Goal: Task Accomplishment & Management: Manage account settings

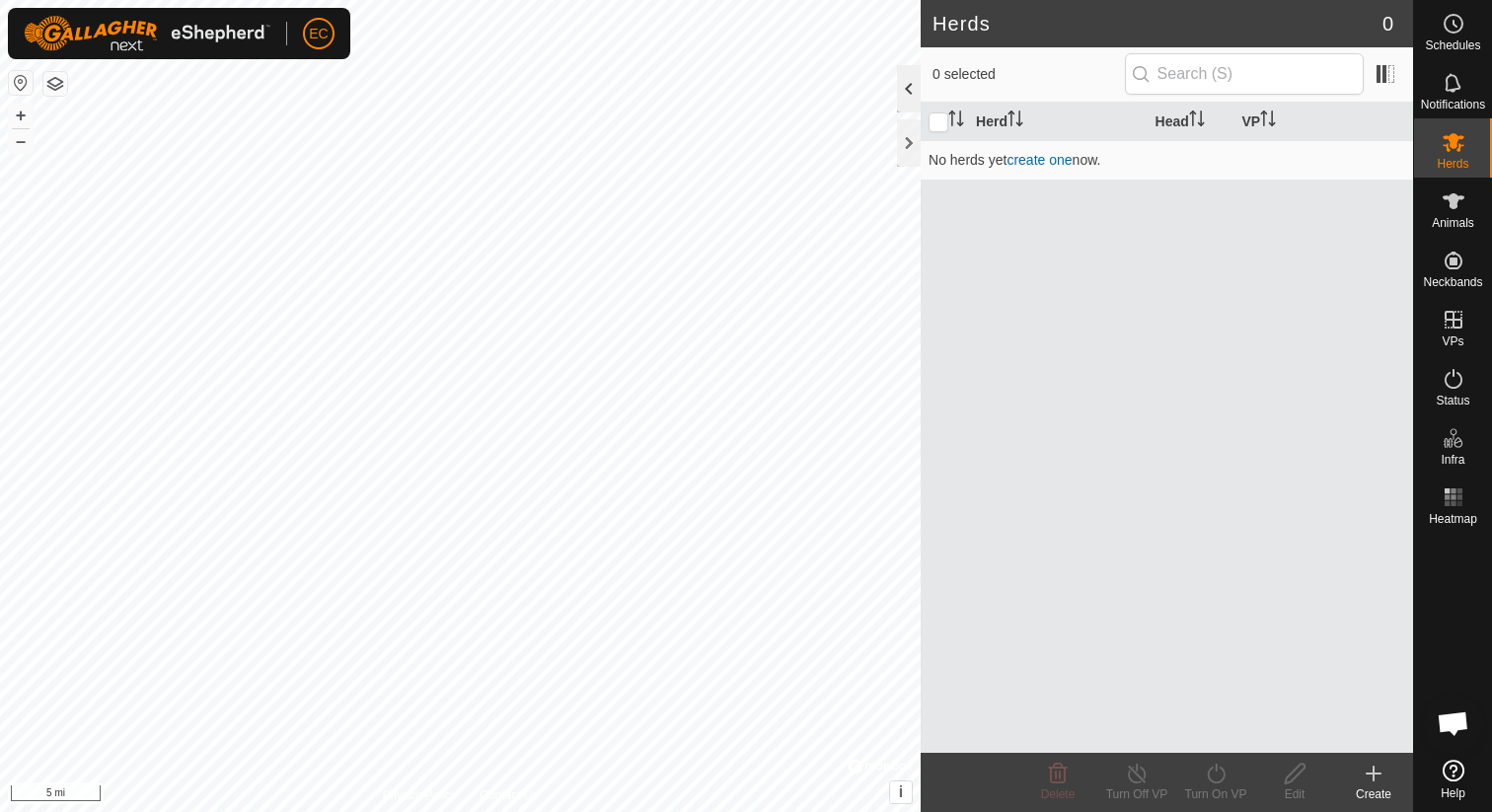
click at [908, 86] on div at bounding box center [909, 89] width 24 height 48
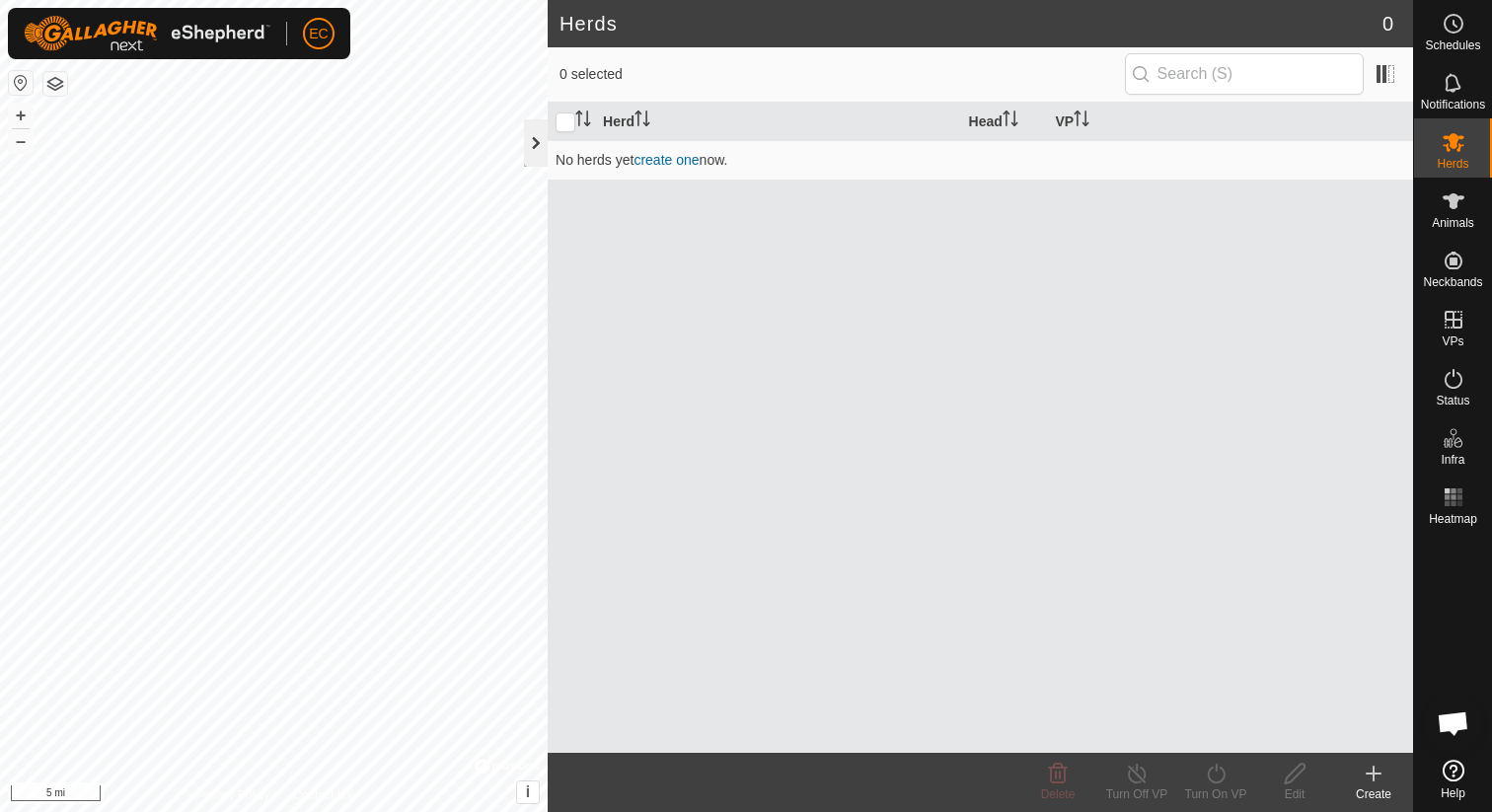
click at [533, 143] on div at bounding box center [536, 143] width 24 height 48
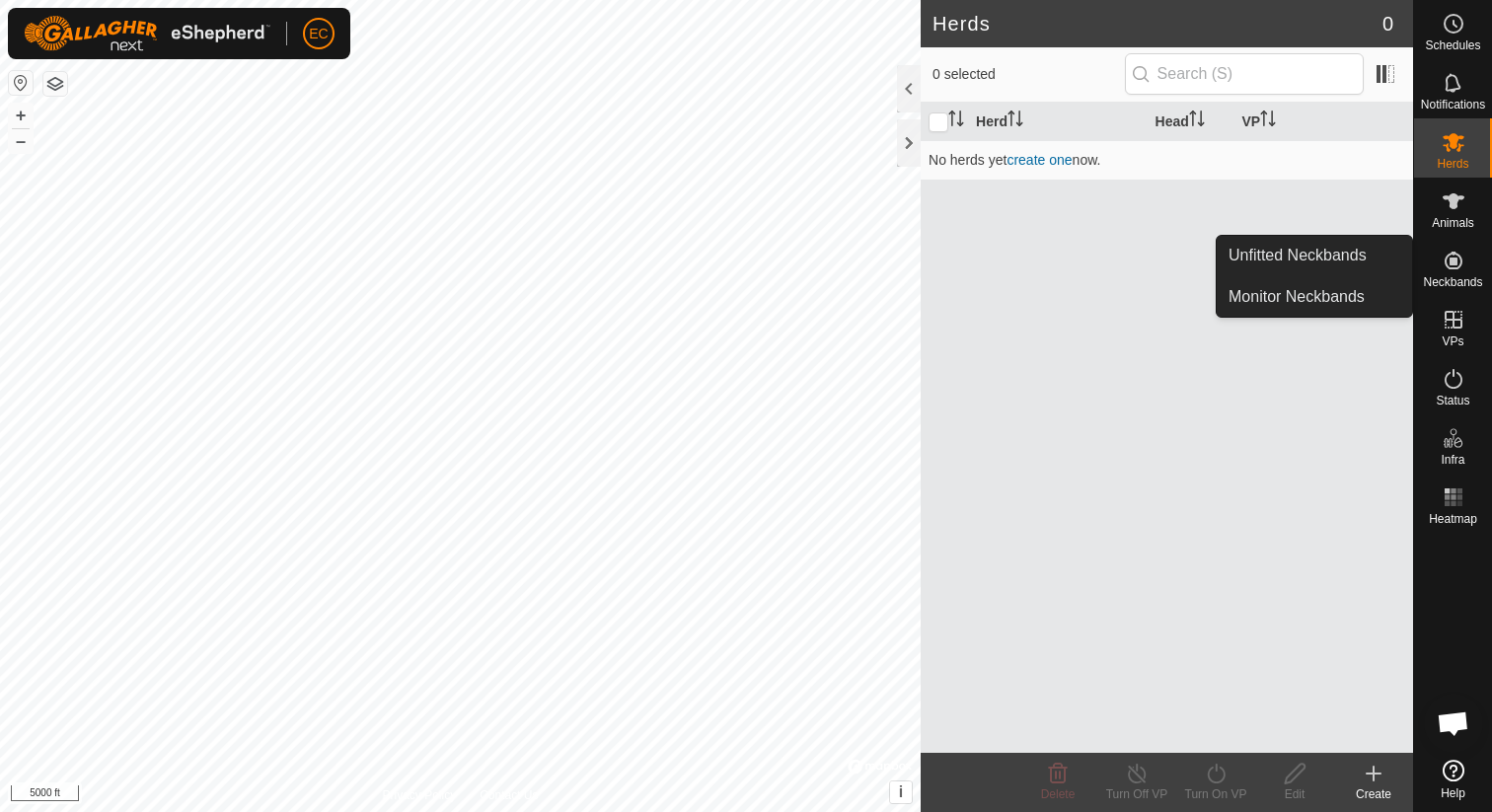
click at [1463, 281] on span "Neckbands" at bounding box center [1452, 282] width 60 height 12
click at [1465, 277] on span "Neckbands" at bounding box center [1452, 282] width 60 height 12
click at [1349, 272] on link "Unfitted Neckbands" at bounding box center [1314, 256] width 196 height 40
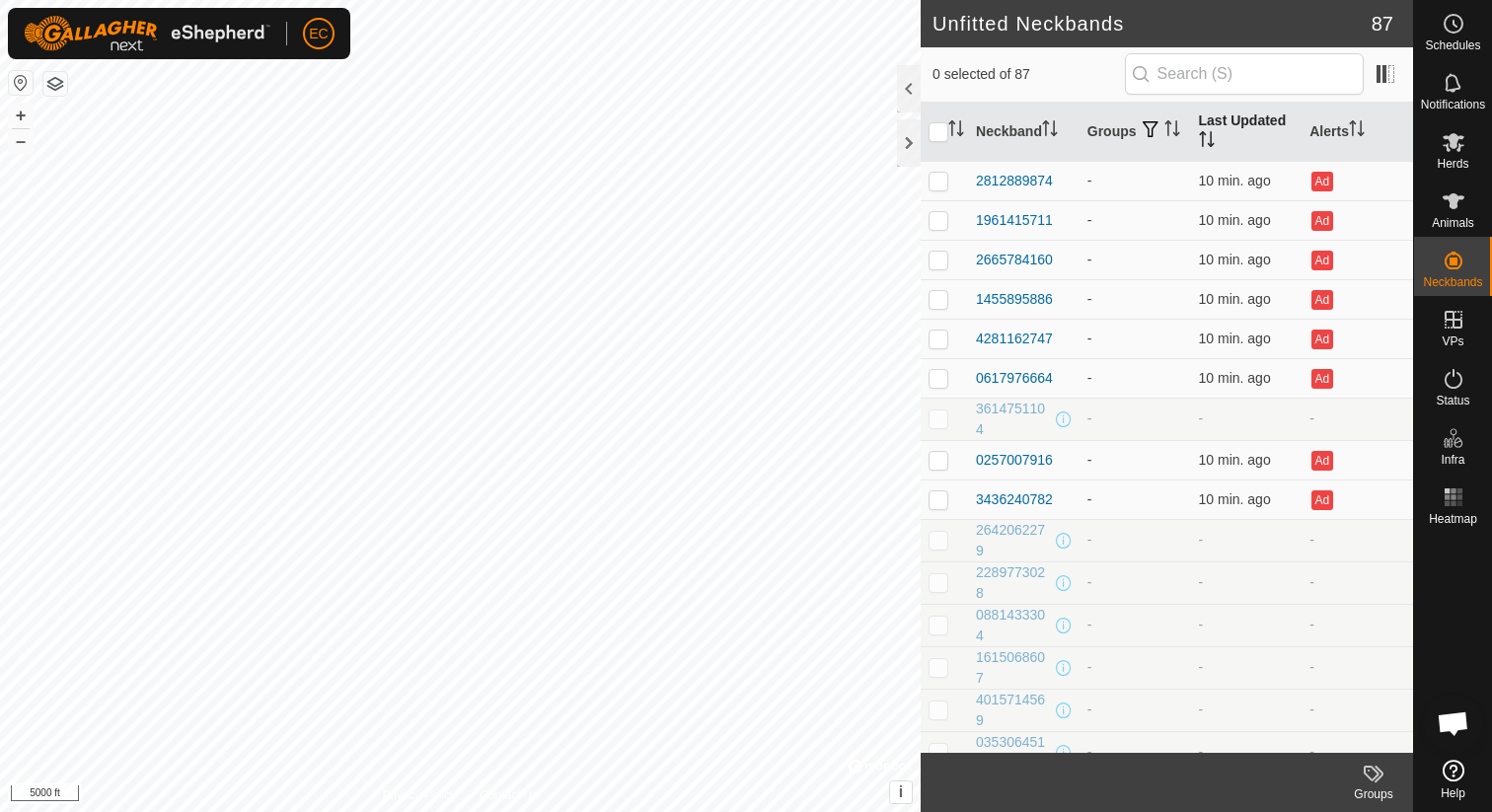
click at [1231, 120] on th "Last Updated" at bounding box center [1247, 132] width 111 height 60
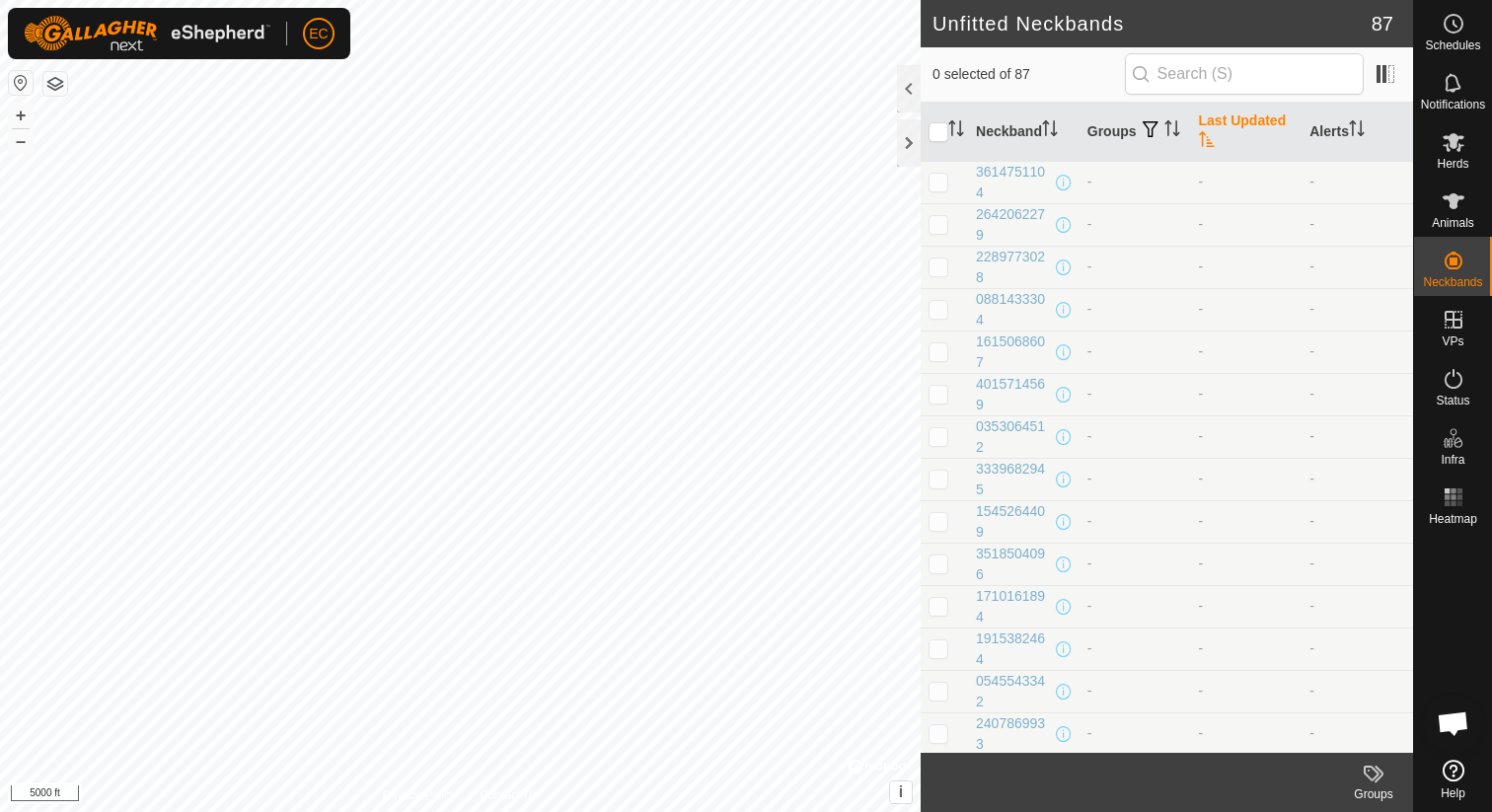
click at [1239, 125] on th "Last Updated" at bounding box center [1247, 132] width 111 height 60
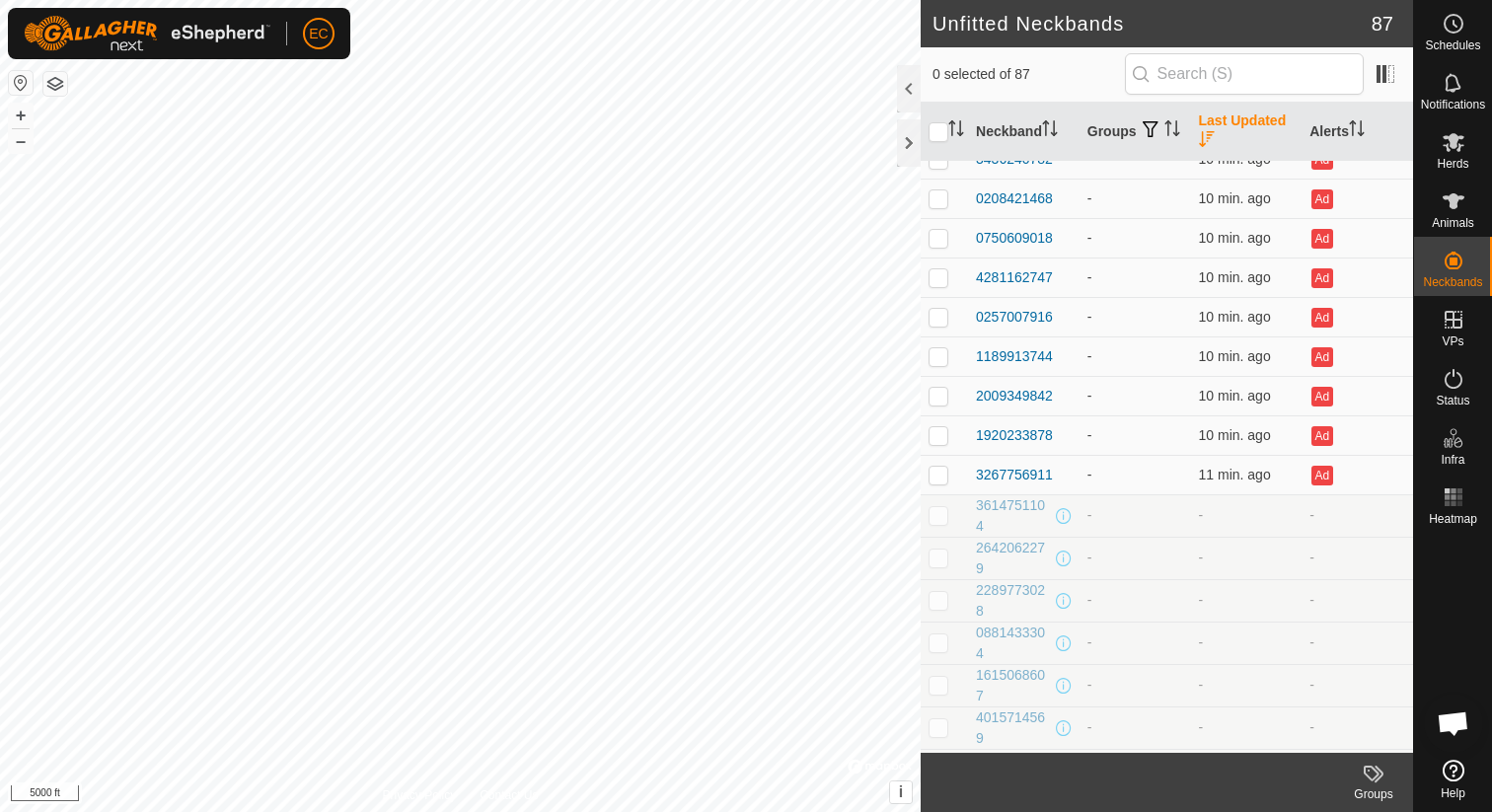
scroll to position [651, 0]
click at [1453, 775] on icon at bounding box center [1453, 770] width 22 height 22
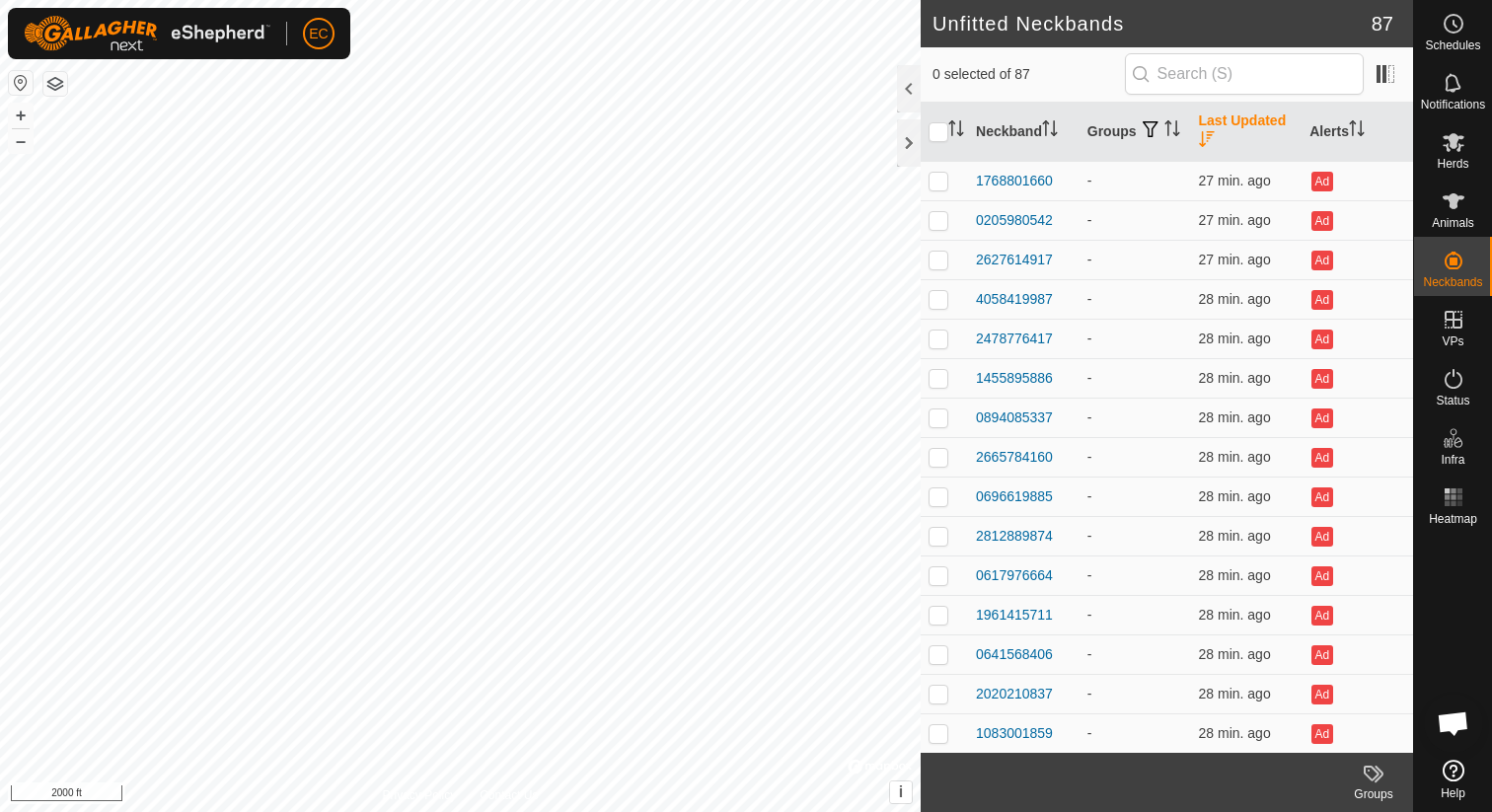
click at [1442, 766] on icon at bounding box center [1453, 770] width 22 height 22
click at [1456, 166] on span "Herds" at bounding box center [1452, 164] width 32 height 12
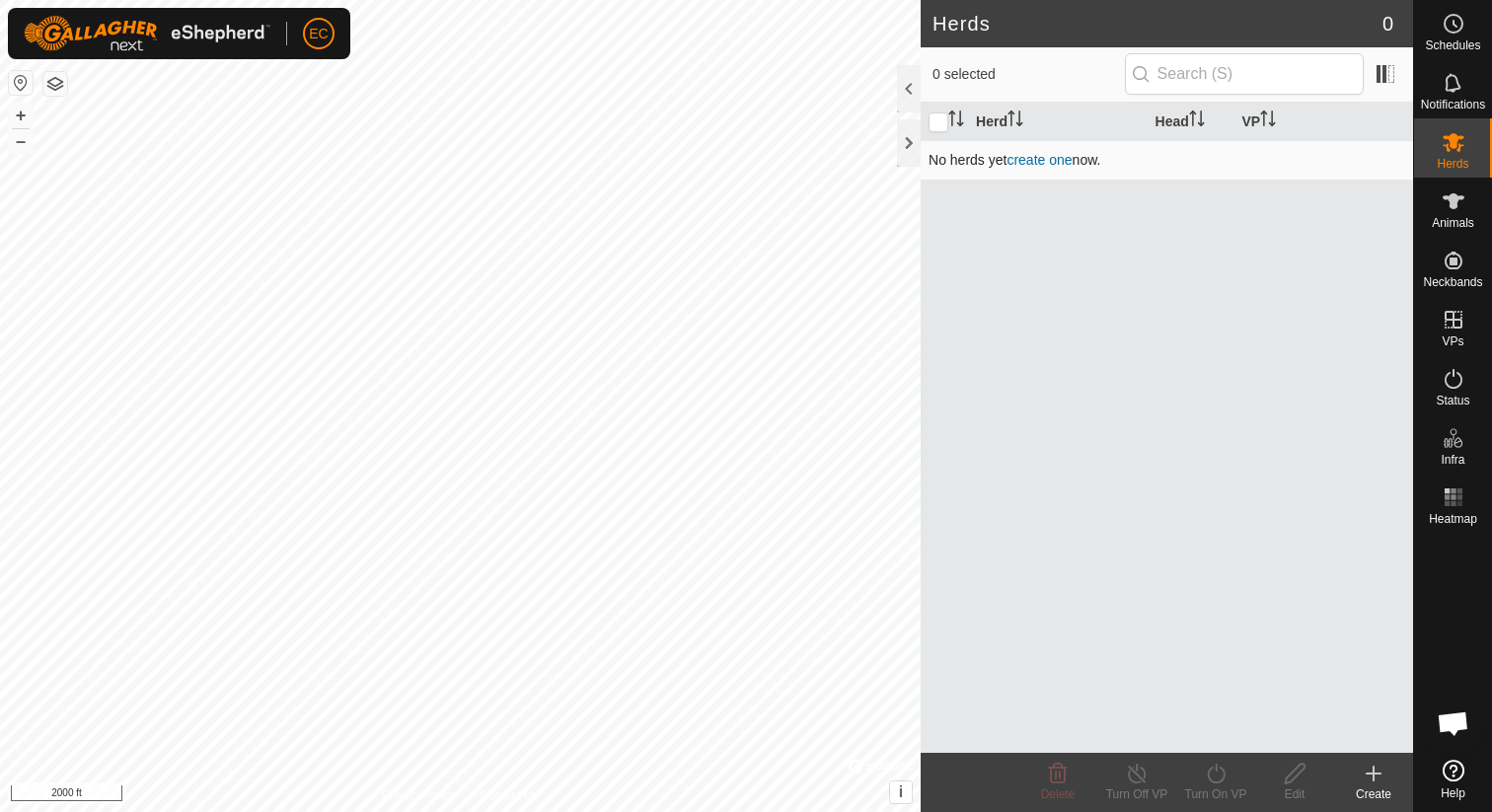
click at [1040, 167] on link "create one" at bounding box center [1039, 160] width 66 height 16
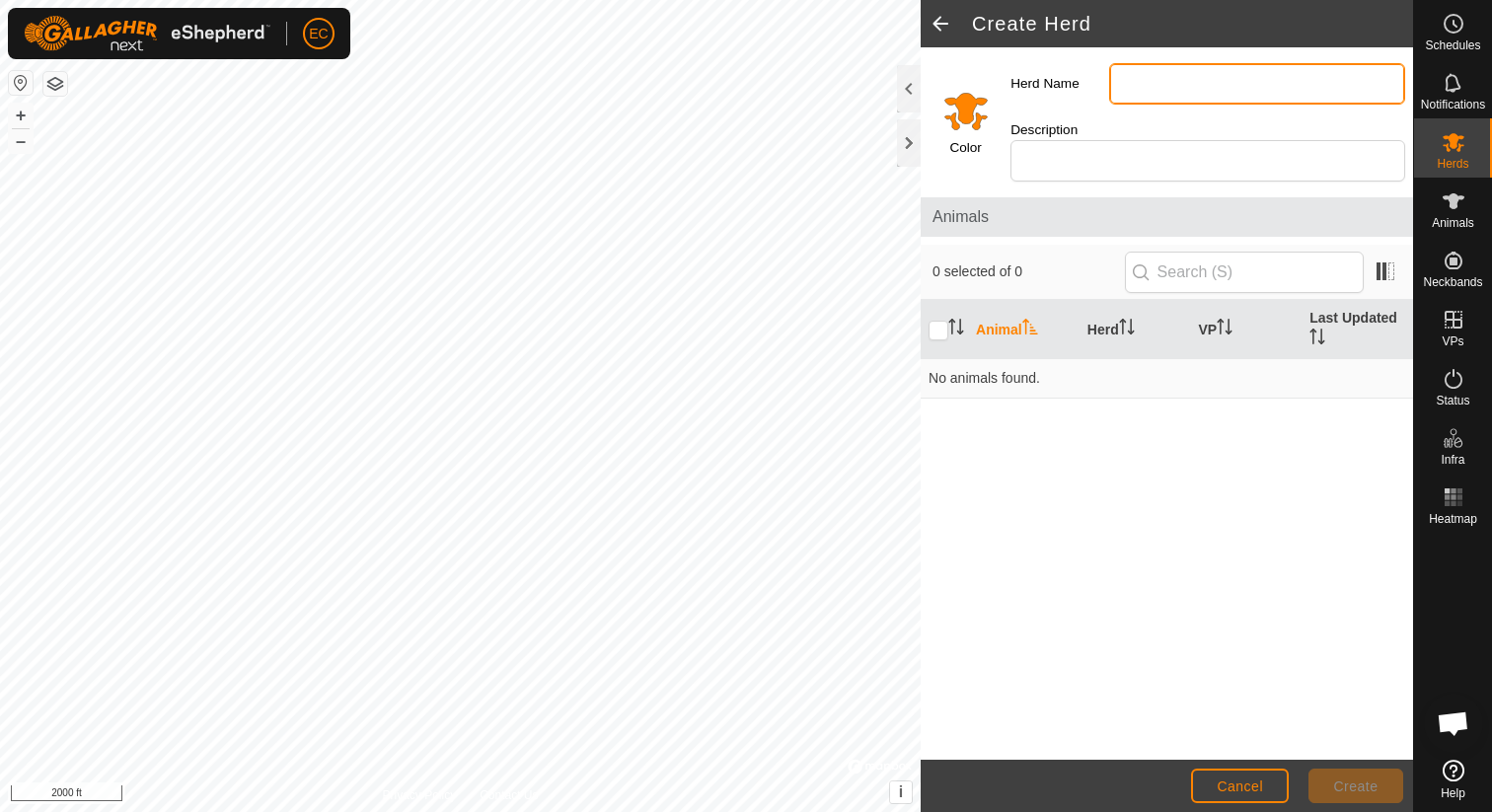
click at [1139, 91] on input "Herd Name" at bounding box center [1257, 84] width 296 height 42
type input "Fort Merriam"
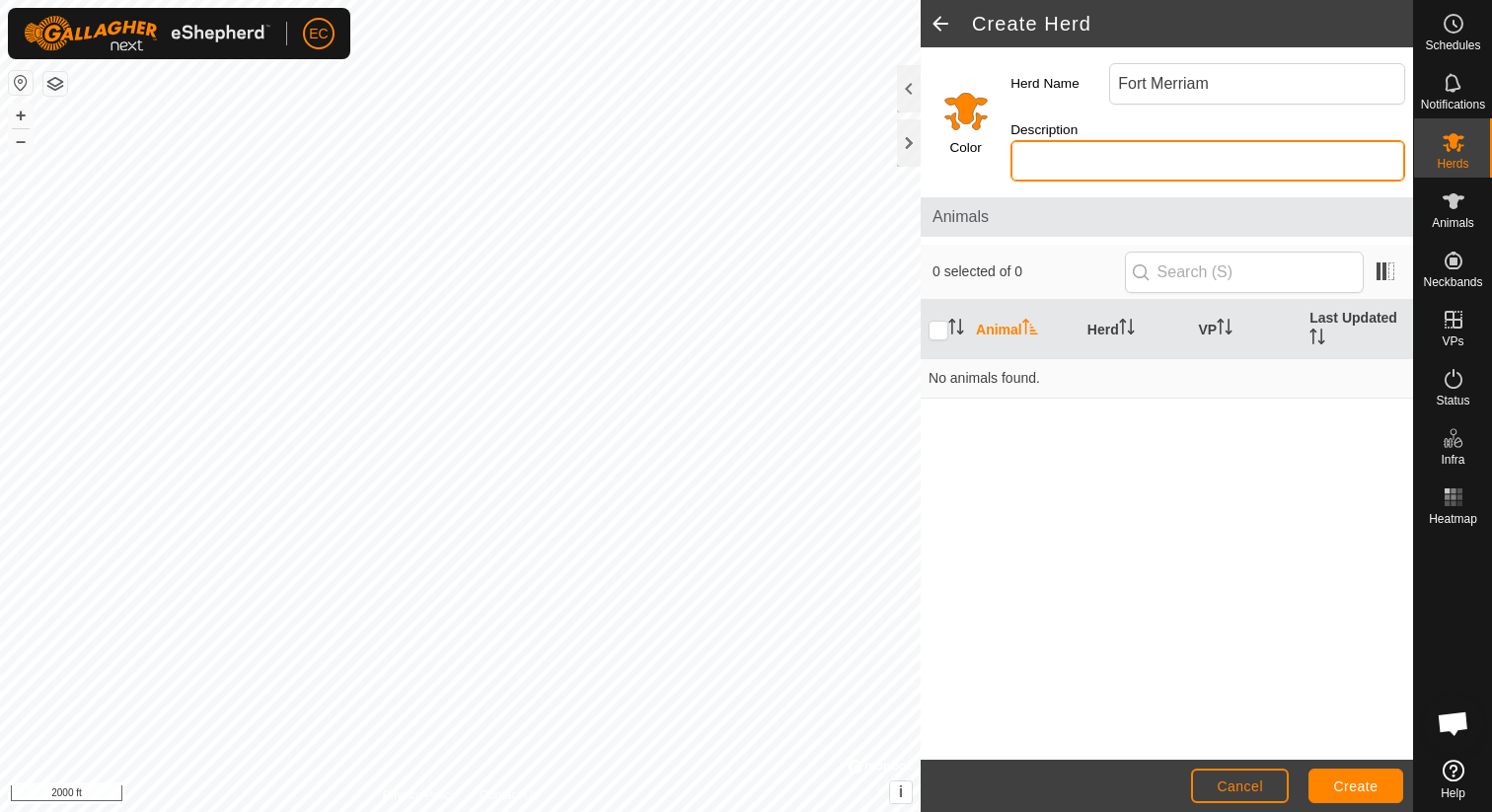
click at [1209, 143] on input "Description" at bounding box center [1208, 161] width 395 height 42
click at [1117, 140] on input "Heifers" at bounding box center [1208, 161] width 395 height 42
type input "Calving Heifers"
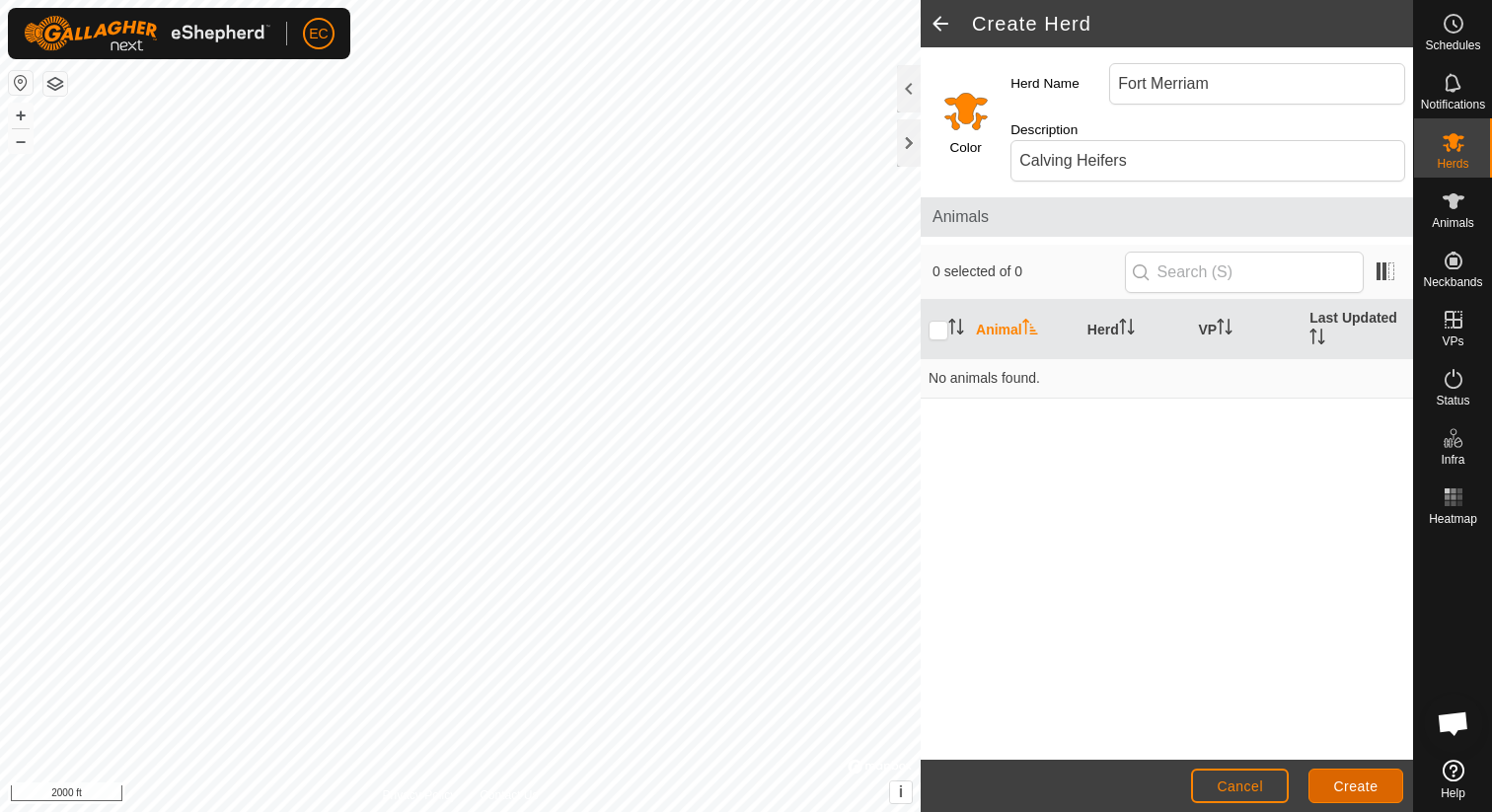
click at [1359, 771] on button "Create" at bounding box center [1355, 785] width 94 height 35
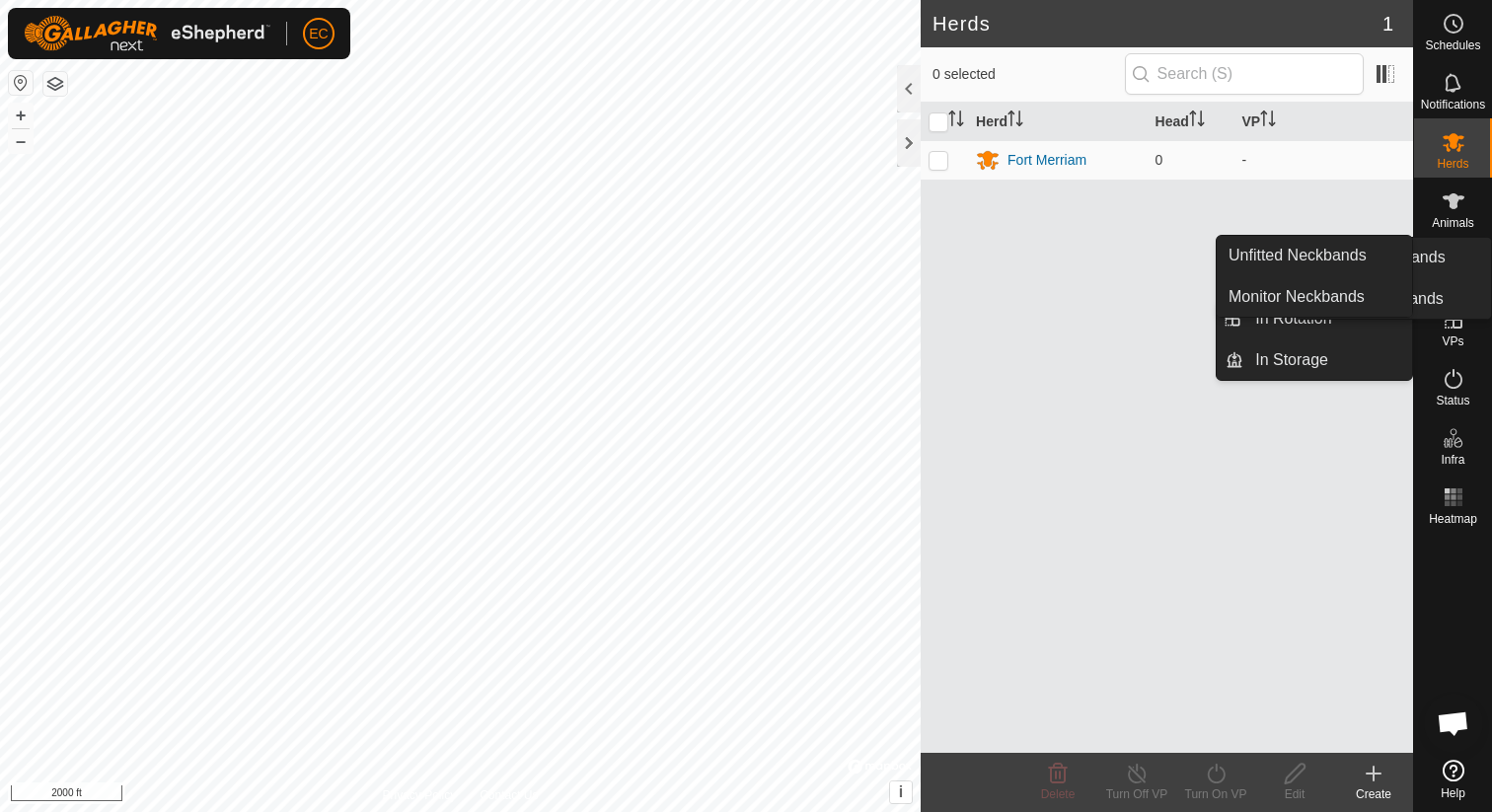
click at [1445, 276] on span "Neckbands" at bounding box center [1452, 282] width 60 height 12
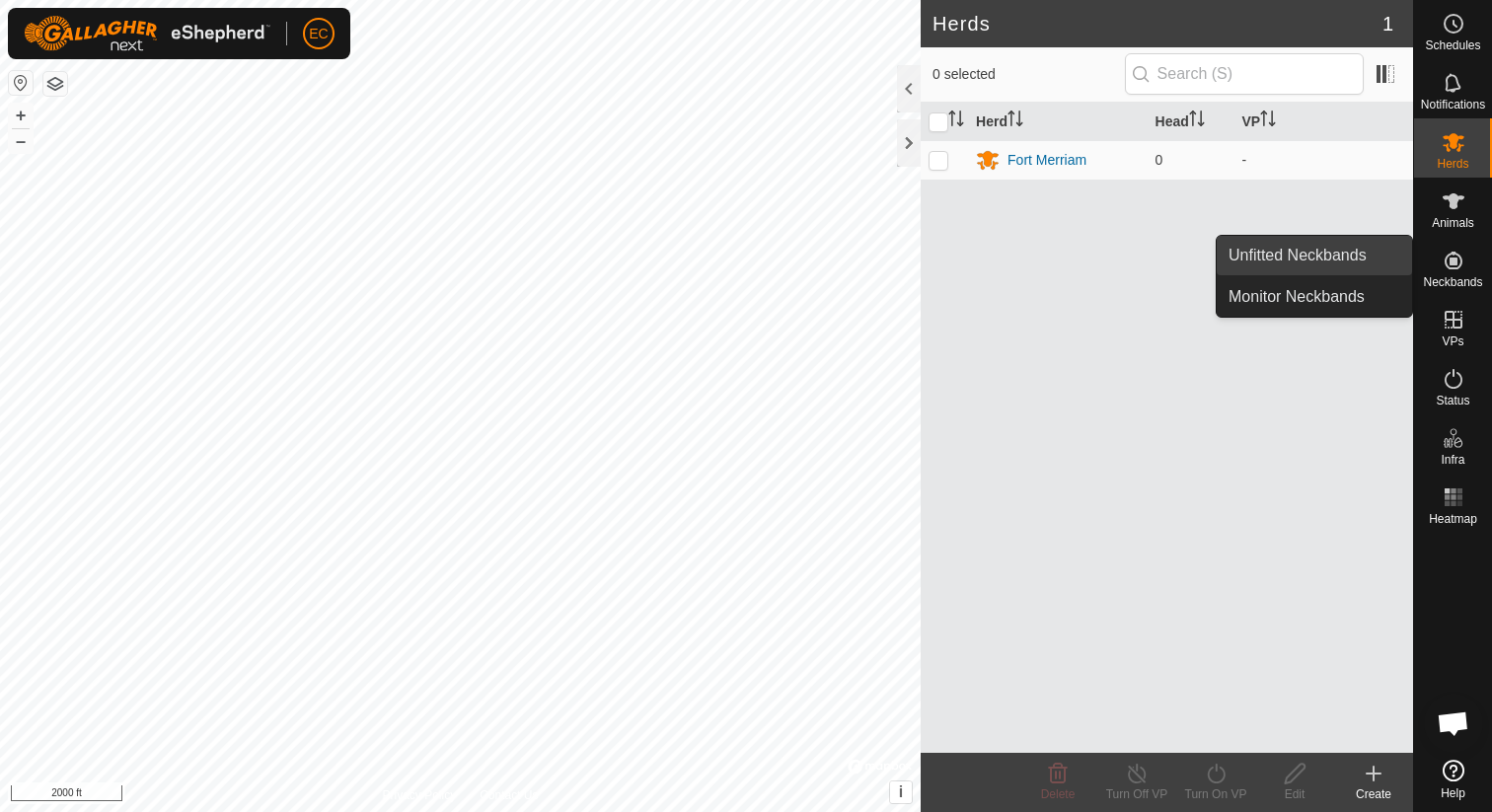
click at [1339, 259] on link "Unfitted Neckbands" at bounding box center [1314, 256] width 196 height 40
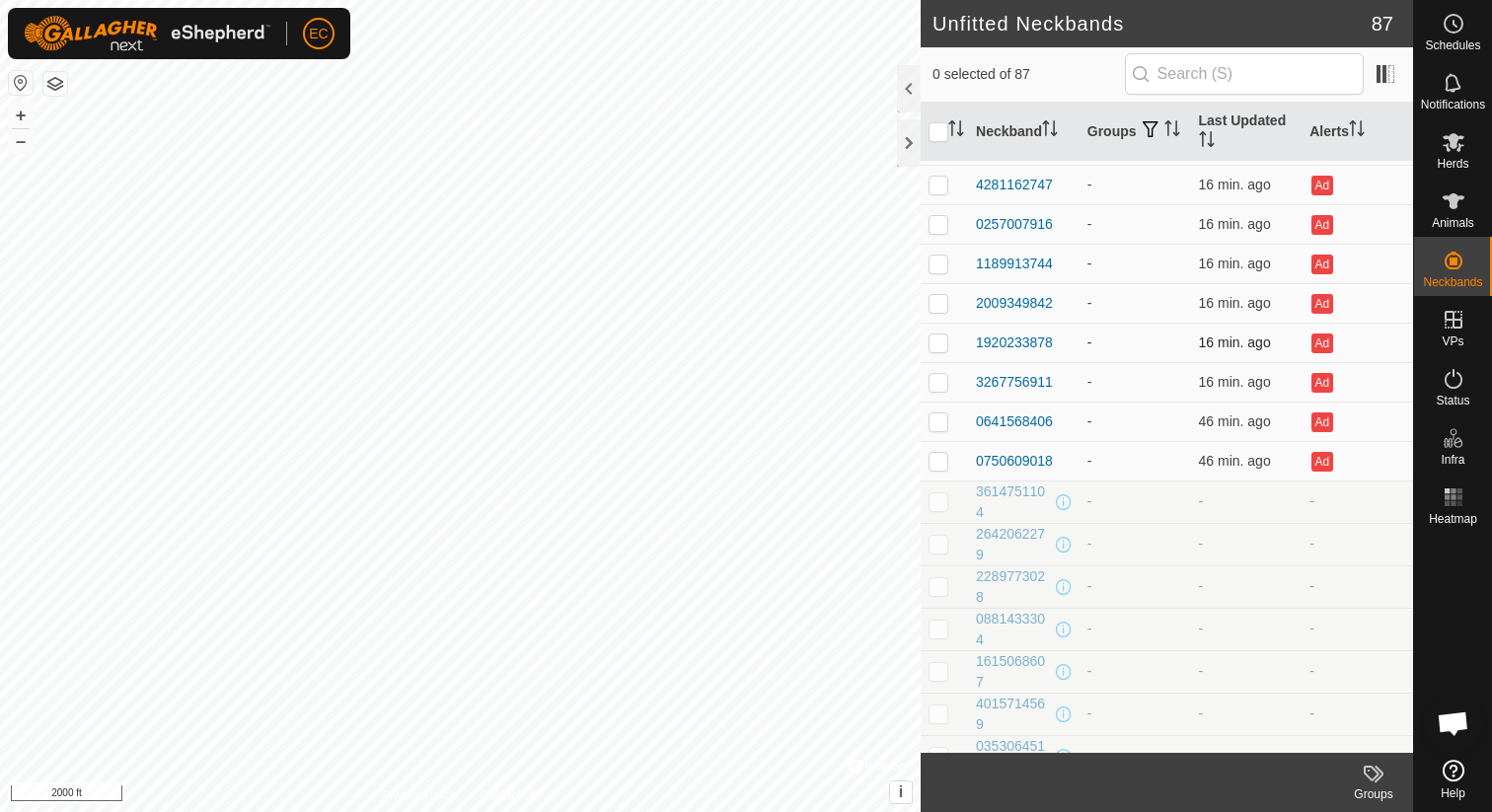
scroll to position [665, 0]
click at [944, 467] on p-checkbox at bounding box center [938, 463] width 20 height 16
checkbox input "true"
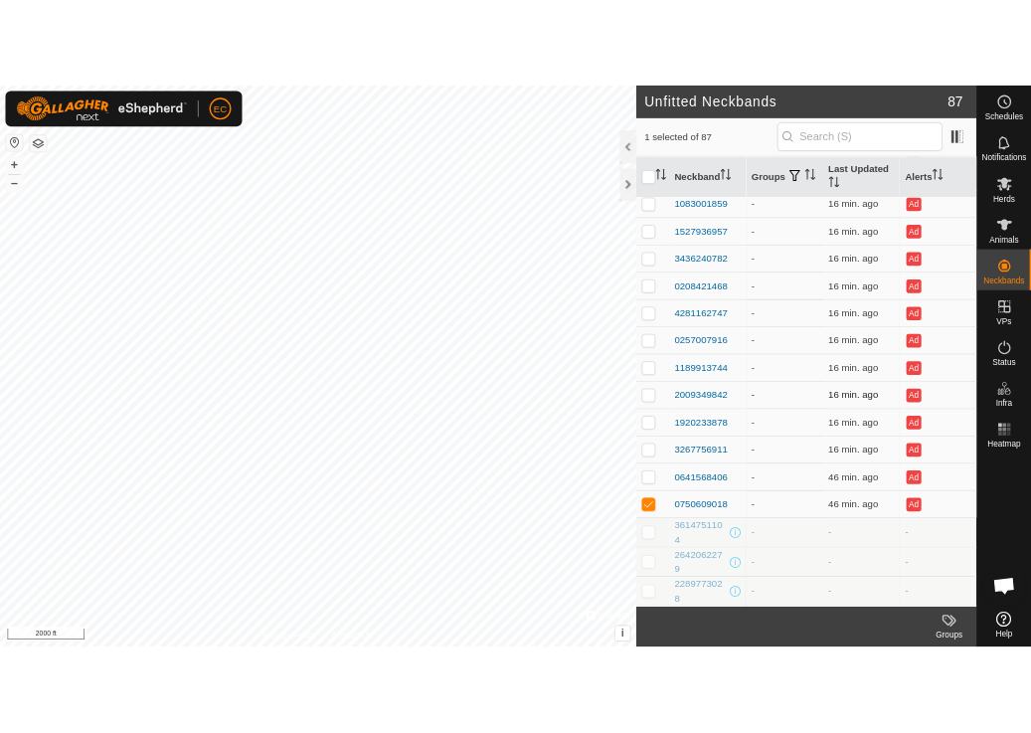
scroll to position [0, 0]
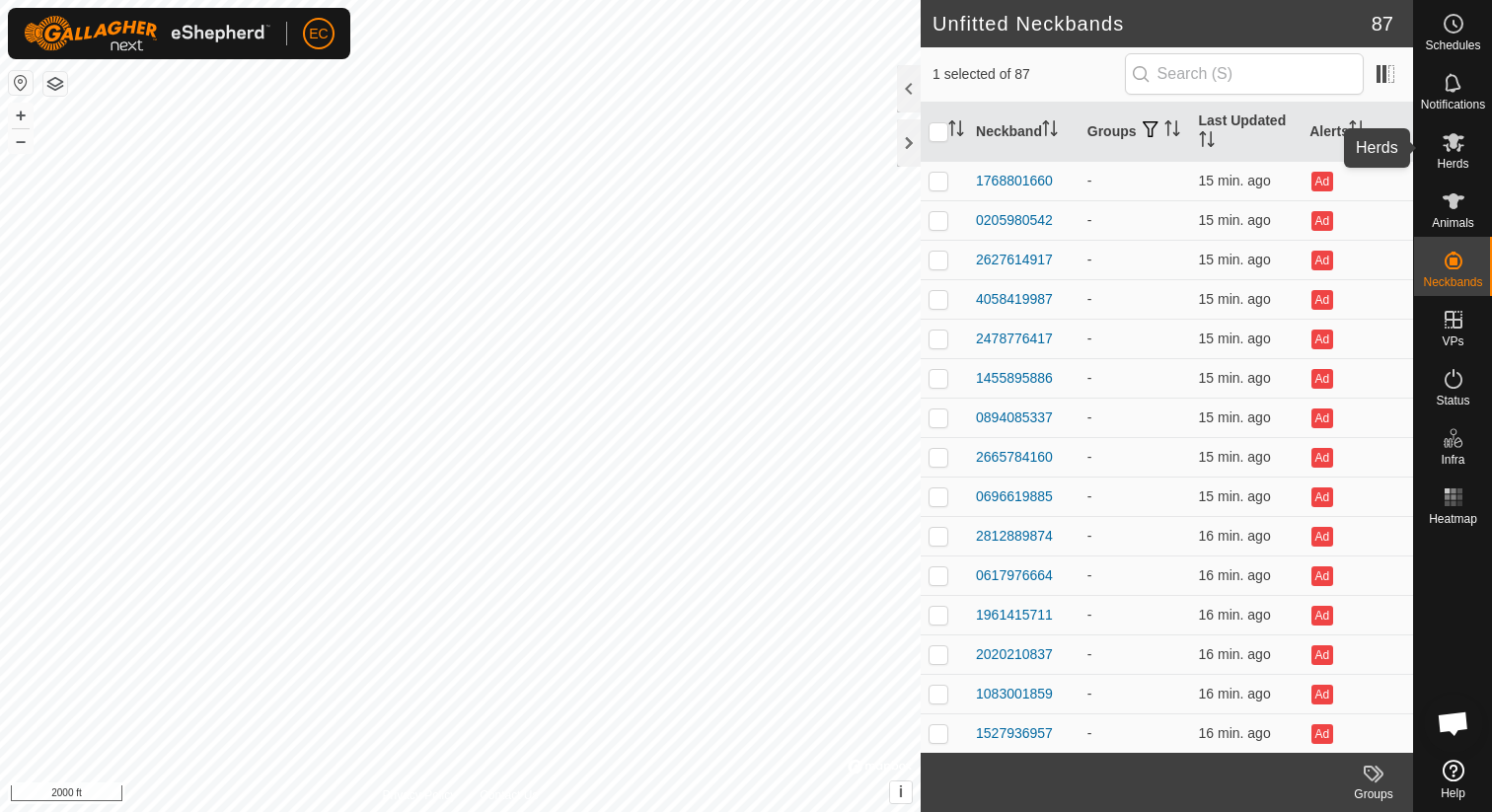
click at [1454, 156] on es-mob-svg-icon at bounding box center [1453, 142] width 36 height 32
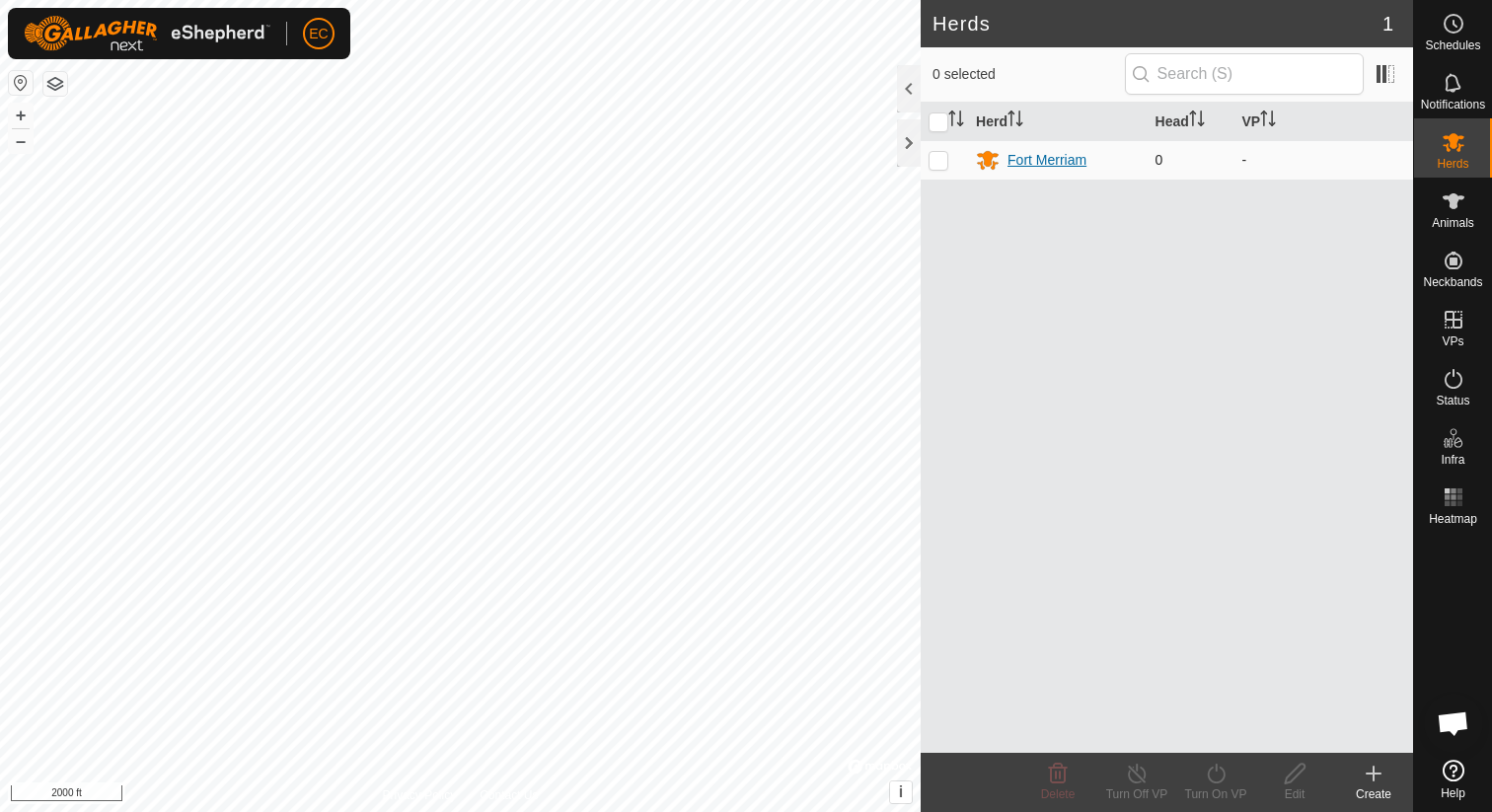
click at [1019, 167] on div "Fort Merriam" at bounding box center [1047, 160] width 79 height 21
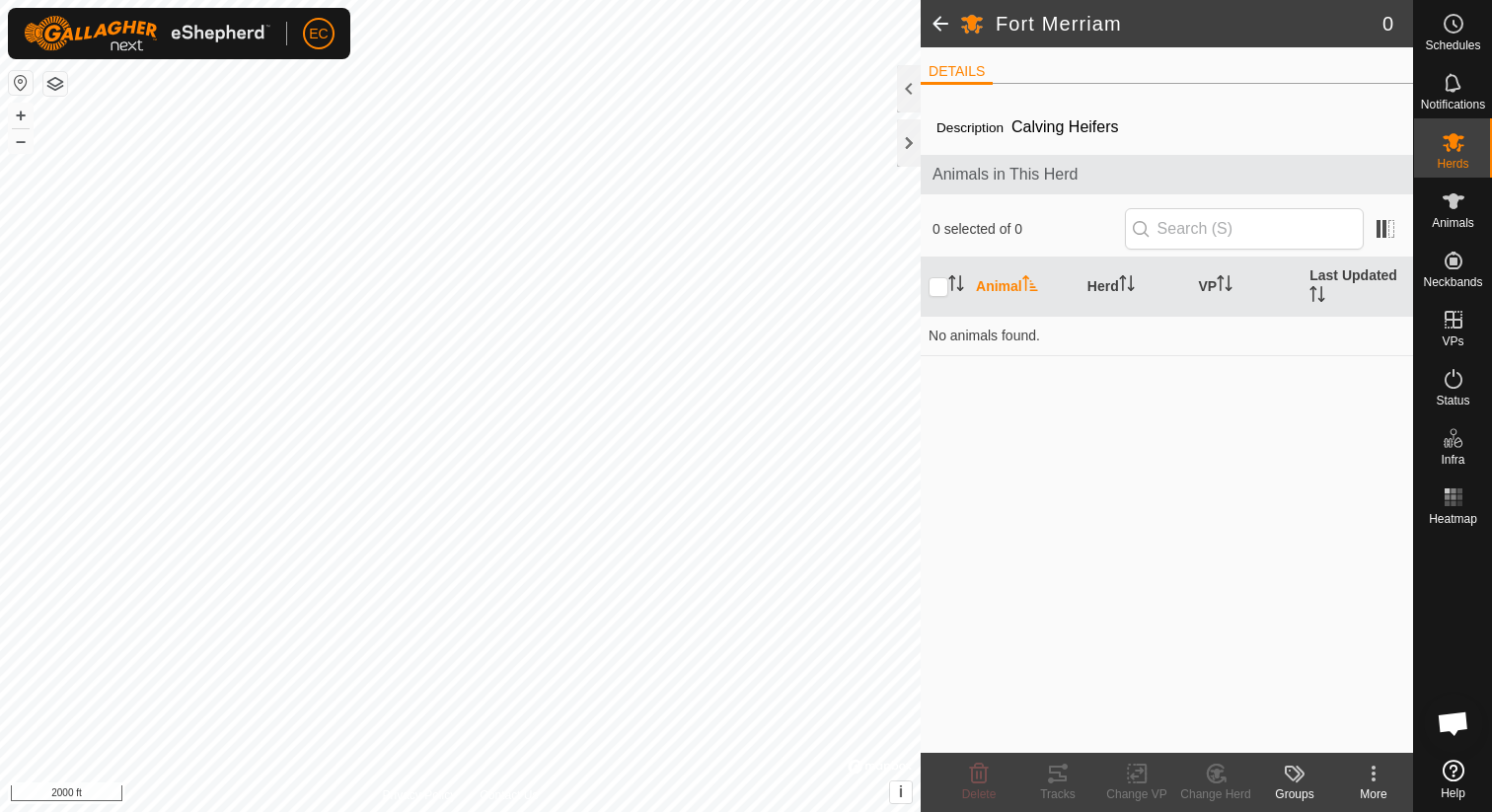
click at [943, 31] on span at bounding box center [940, 24] width 40 height 48
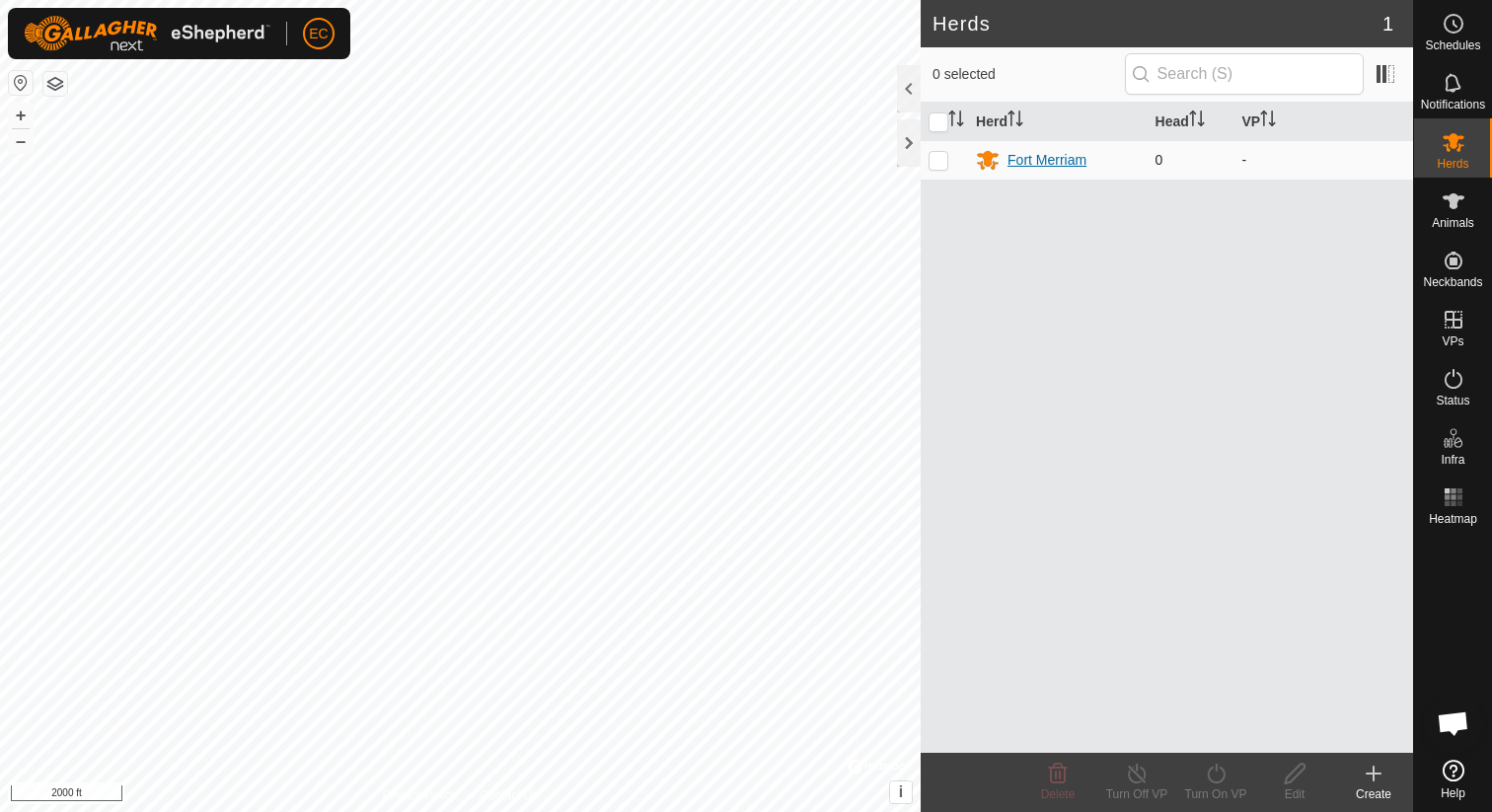
click at [1054, 165] on div "Fort Merriam" at bounding box center [1047, 160] width 79 height 21
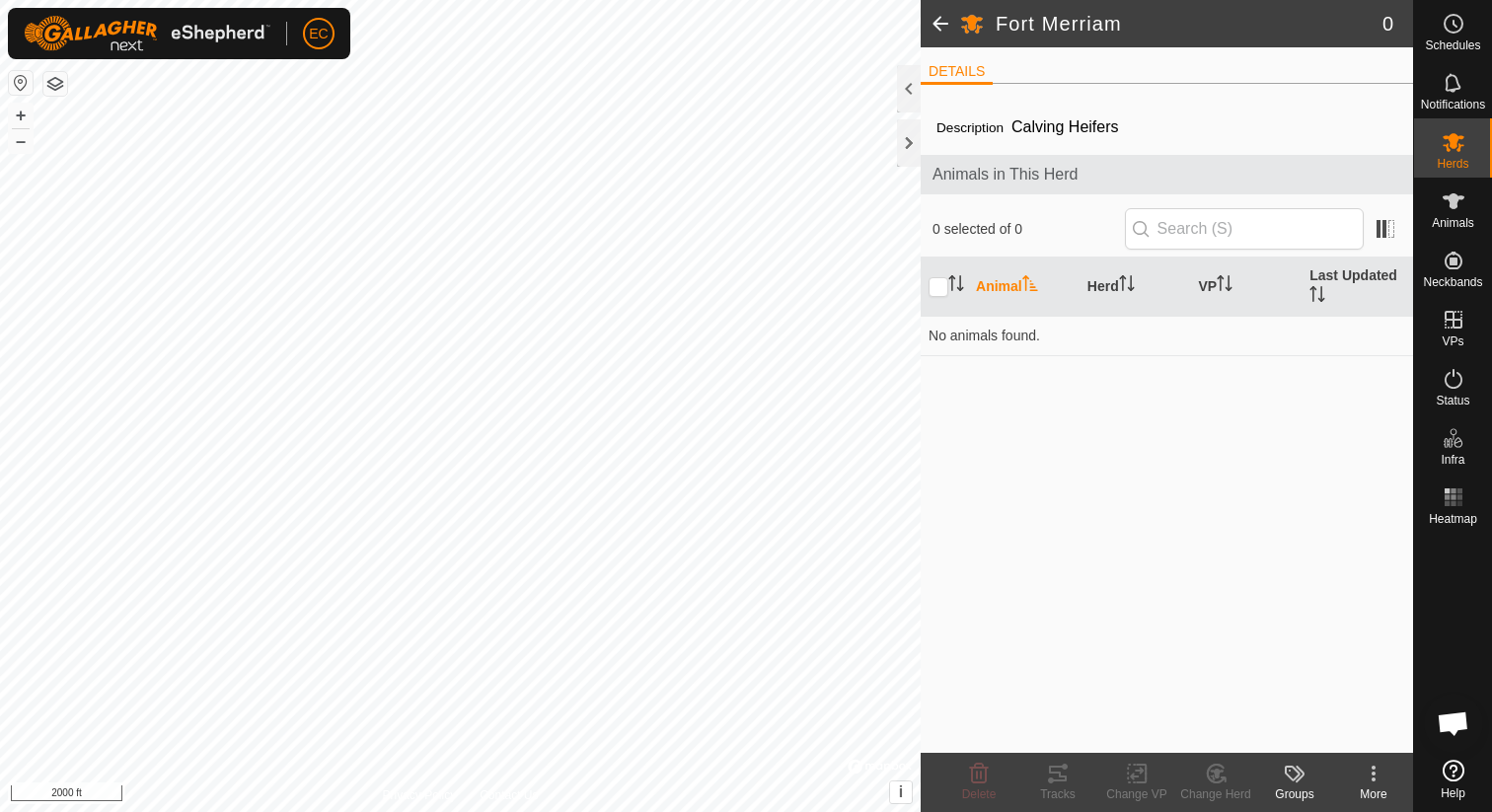
click at [1376, 790] on div "More" at bounding box center [1374, 794] width 79 height 18
click at [1325, 568] on div "Description Calving Heifers Animals in This Herd 0 selected of 0 Animal Herd VP…" at bounding box center [1166, 426] width 492 height 653
click at [1303, 776] on icon at bounding box center [1294, 773] width 24 height 24
click at [1276, 596] on div "Description Calving Heifers Animals in This Herd 0 selected of 0 Animal Herd VP…" at bounding box center [1166, 426] width 492 height 653
click at [1459, 217] on span "Animals" at bounding box center [1452, 223] width 43 height 12
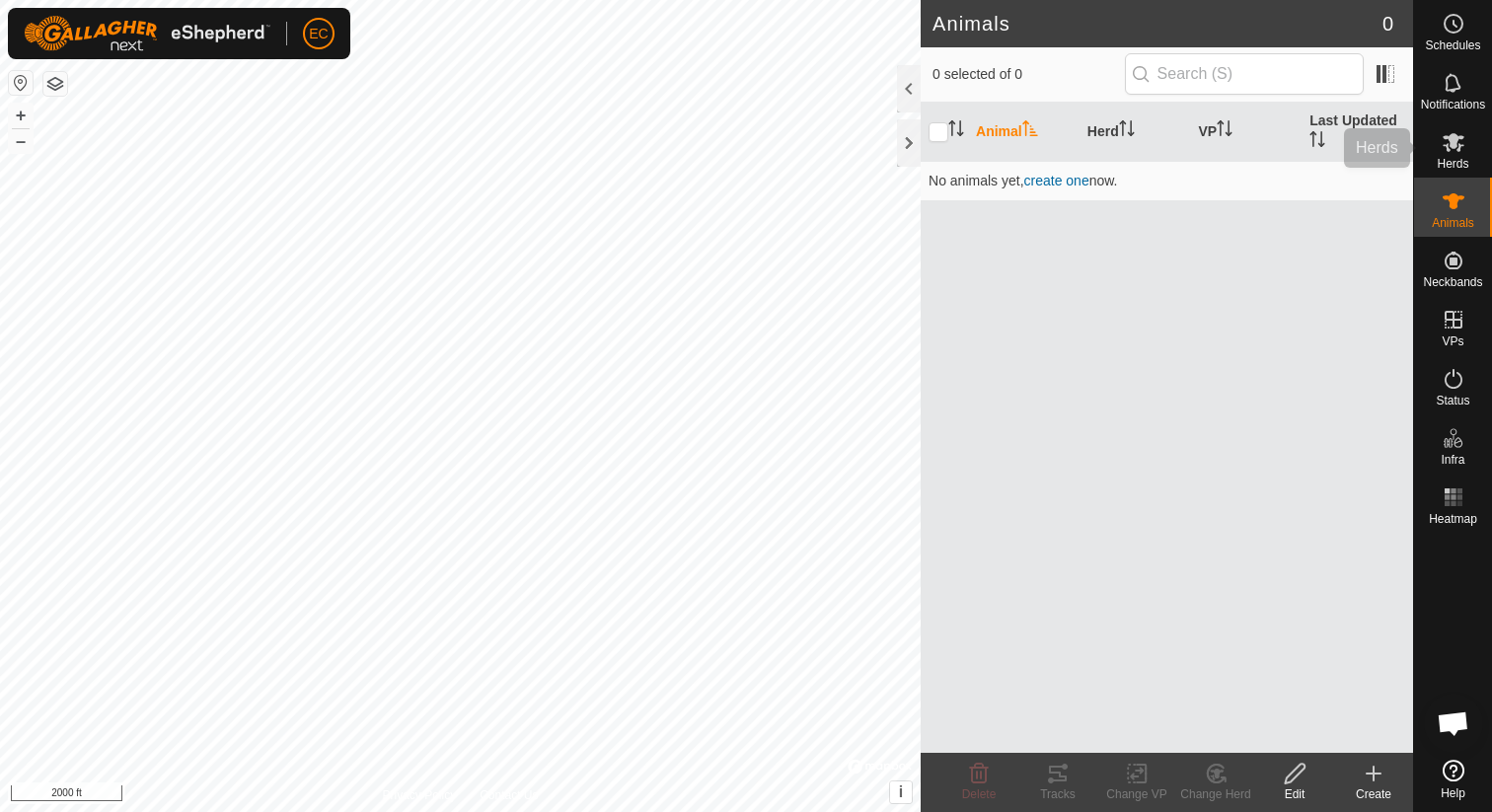
click at [1437, 150] on es-mob-svg-icon at bounding box center [1453, 142] width 36 height 32
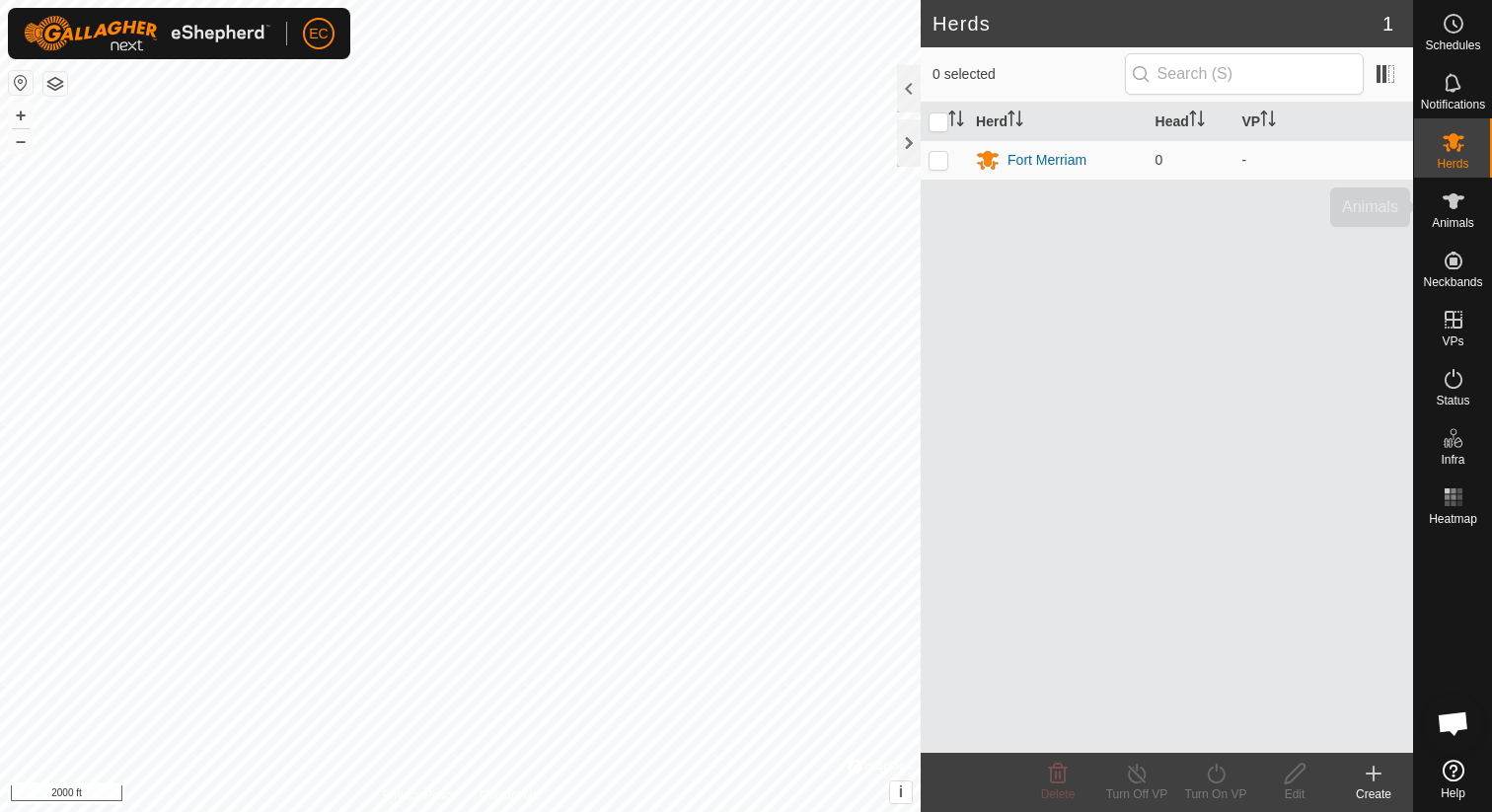
click at [1456, 209] on icon at bounding box center [1453, 202] width 24 height 24
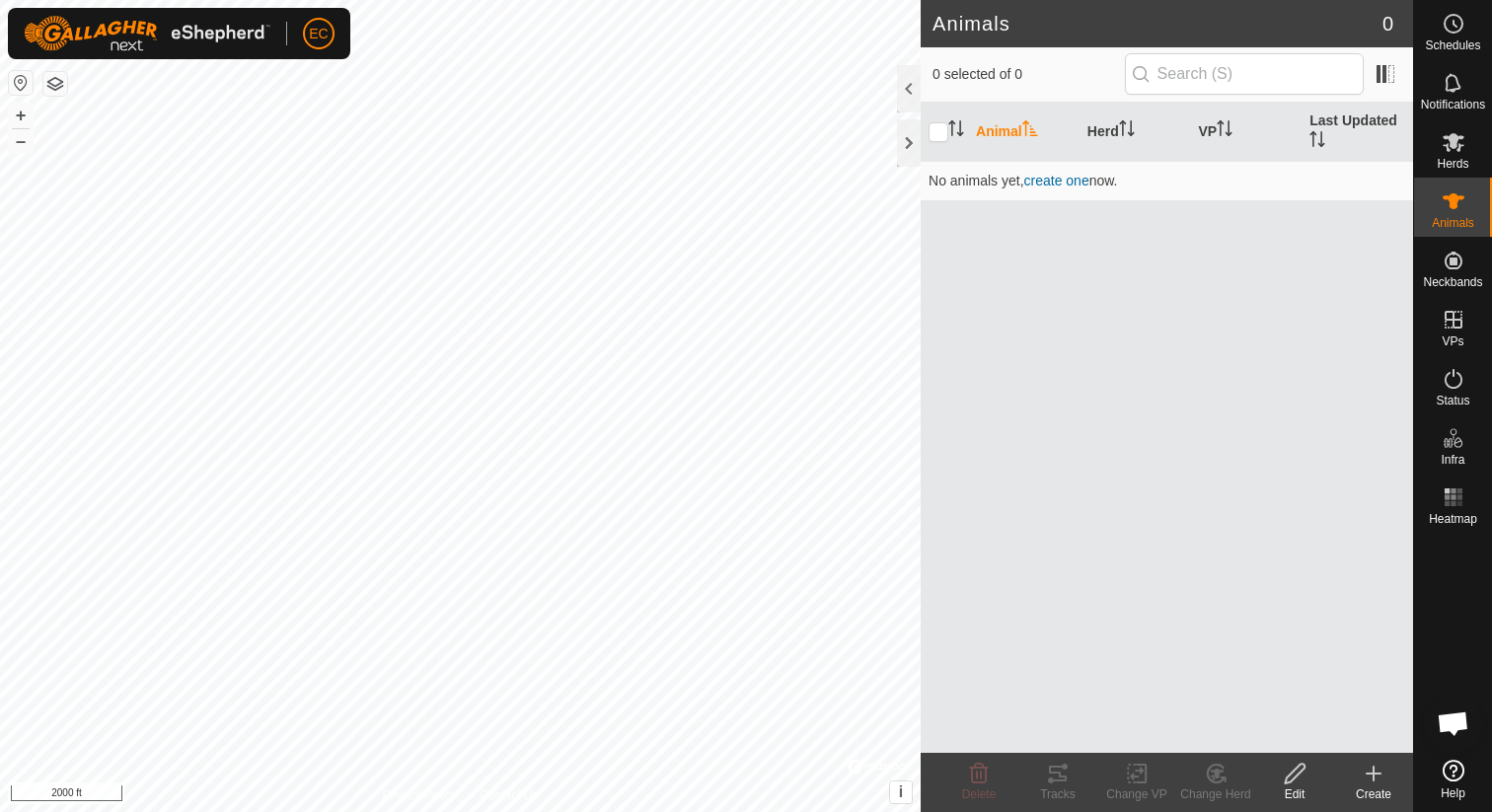
click at [1374, 796] on div "Create" at bounding box center [1374, 794] width 79 height 18
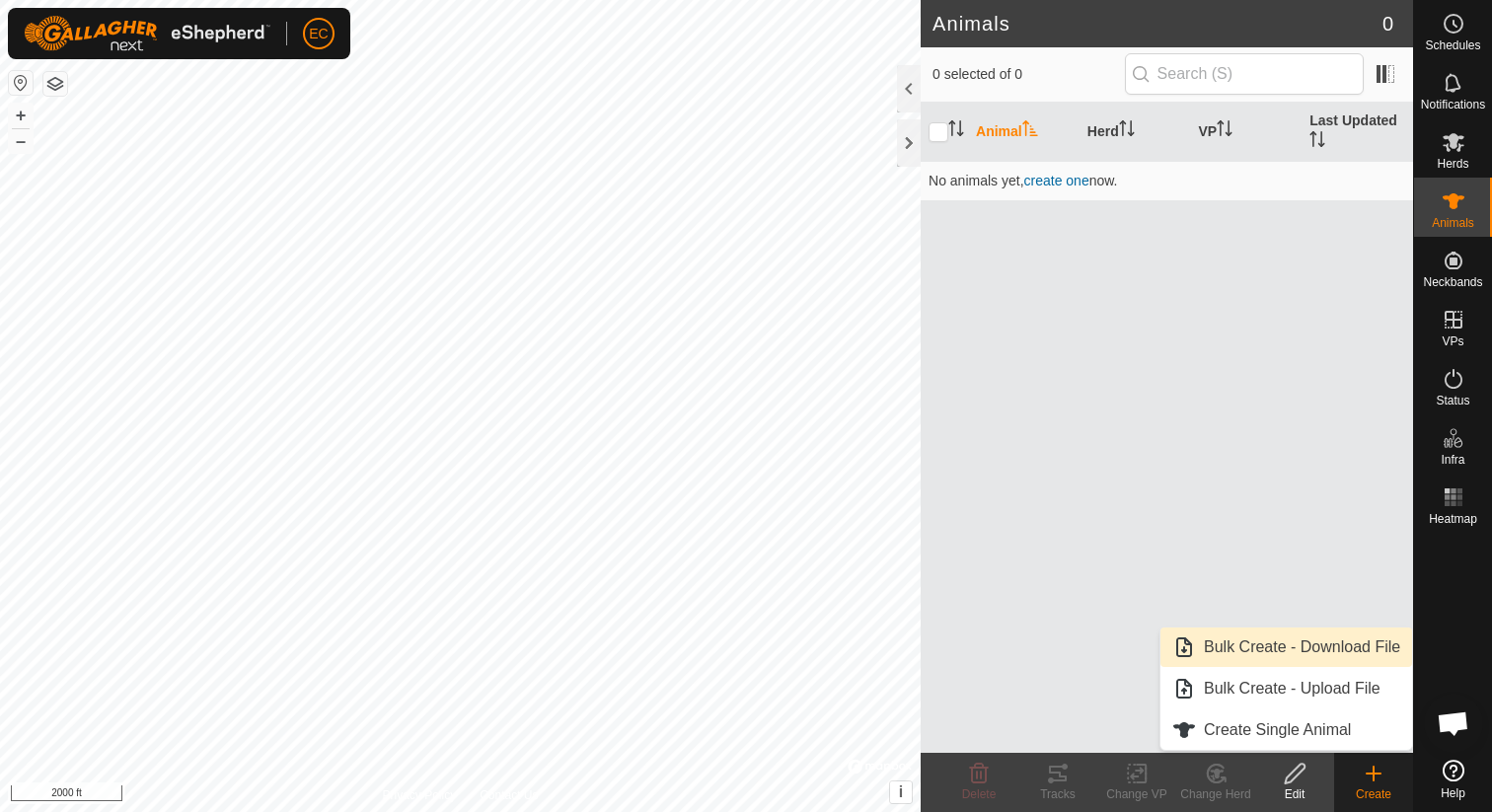
click at [1326, 665] on link "Bulk Create - Download File" at bounding box center [1286, 647] width 251 height 40
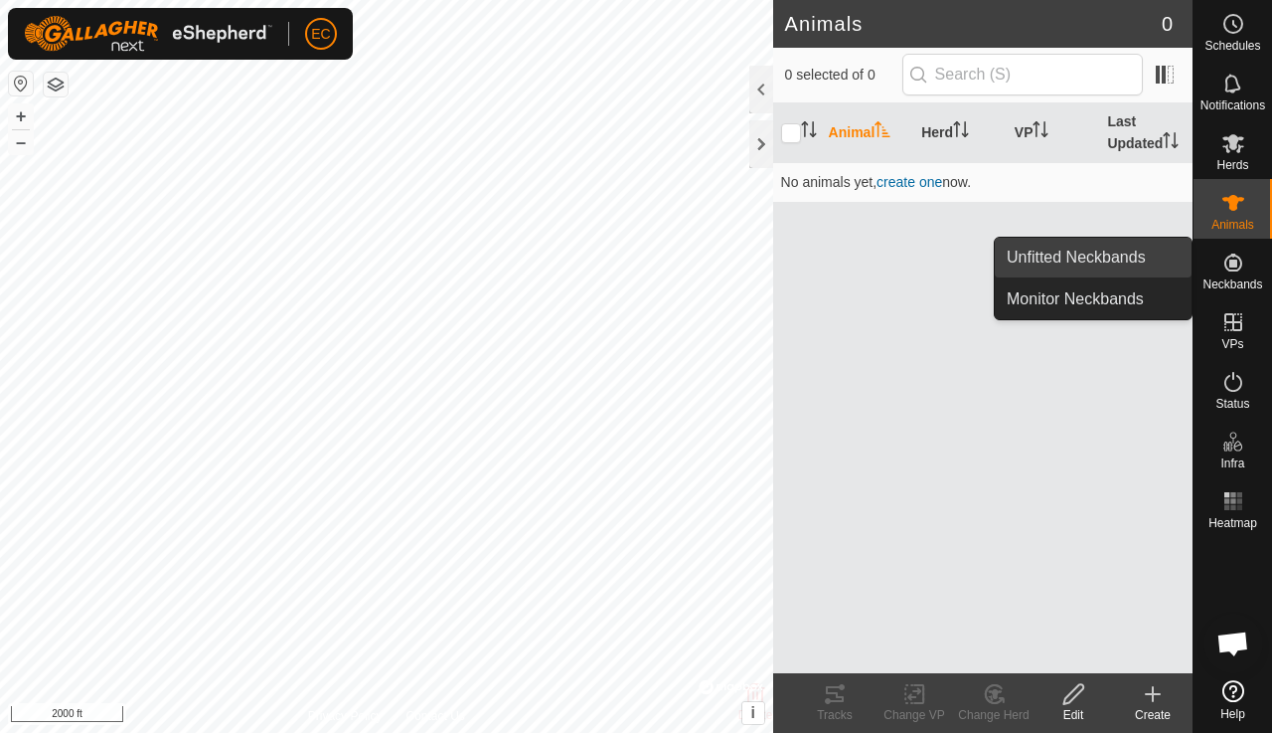
click at [1112, 269] on link "Unfitted Neckbands" at bounding box center [1093, 258] width 197 height 40
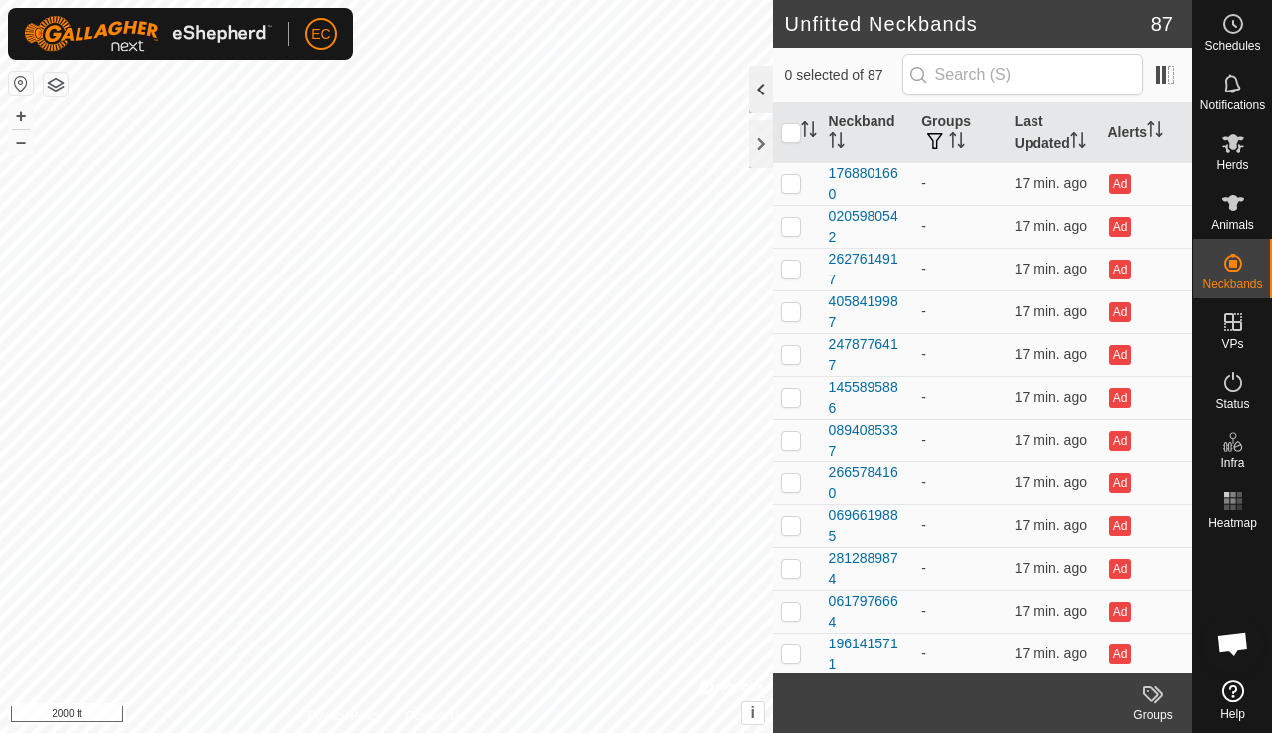
click at [753, 99] on div at bounding box center [761, 90] width 24 height 48
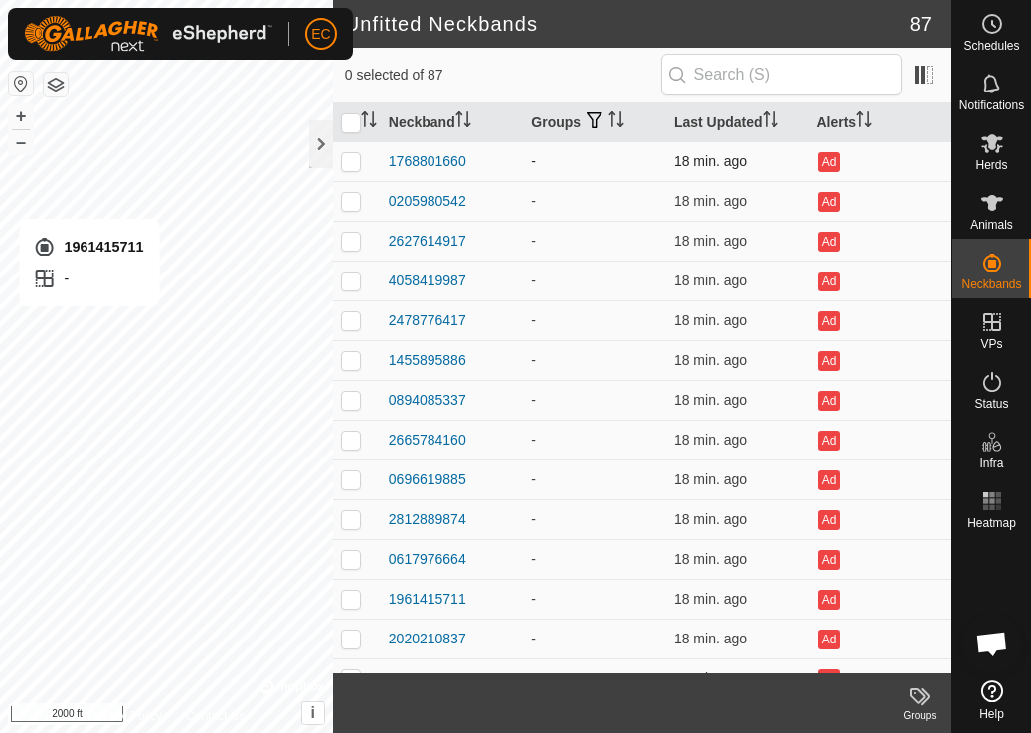
click at [350, 160] on p-checkbox at bounding box center [351, 161] width 20 height 16
checkbox input "true"
click at [350, 191] on td at bounding box center [357, 201] width 48 height 40
checkbox input "true"
click at [352, 225] on td at bounding box center [357, 241] width 48 height 40
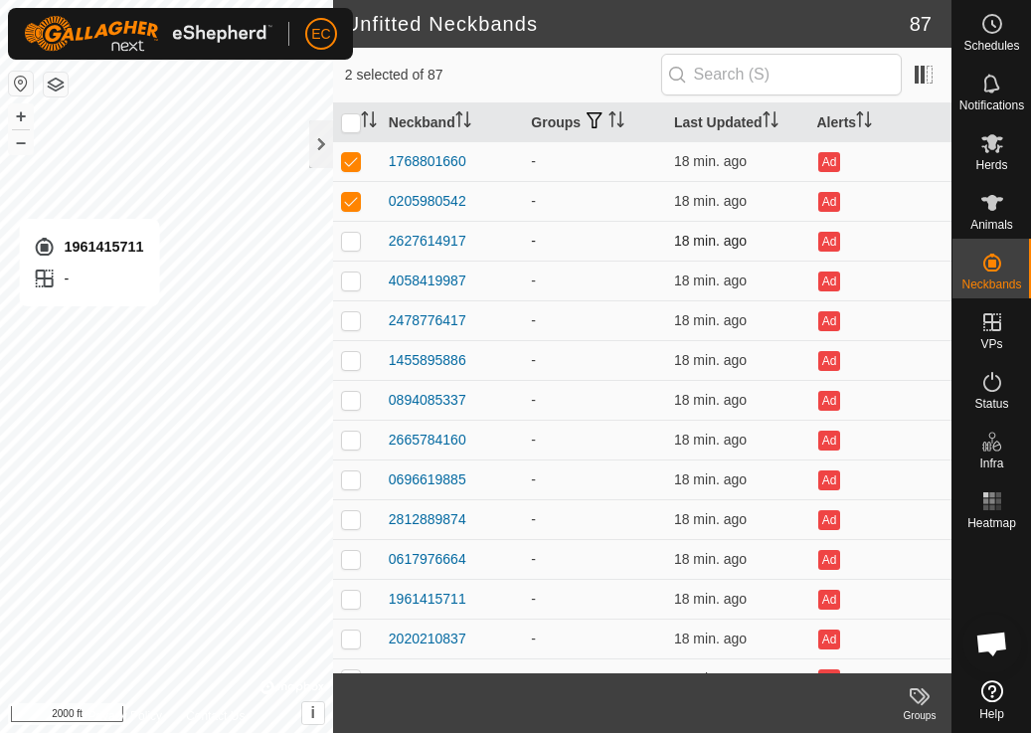
checkbox input "true"
click at [352, 270] on td at bounding box center [357, 280] width 48 height 40
checkbox input "true"
click at [354, 321] on p-checkbox at bounding box center [351, 320] width 20 height 16
checkbox input "true"
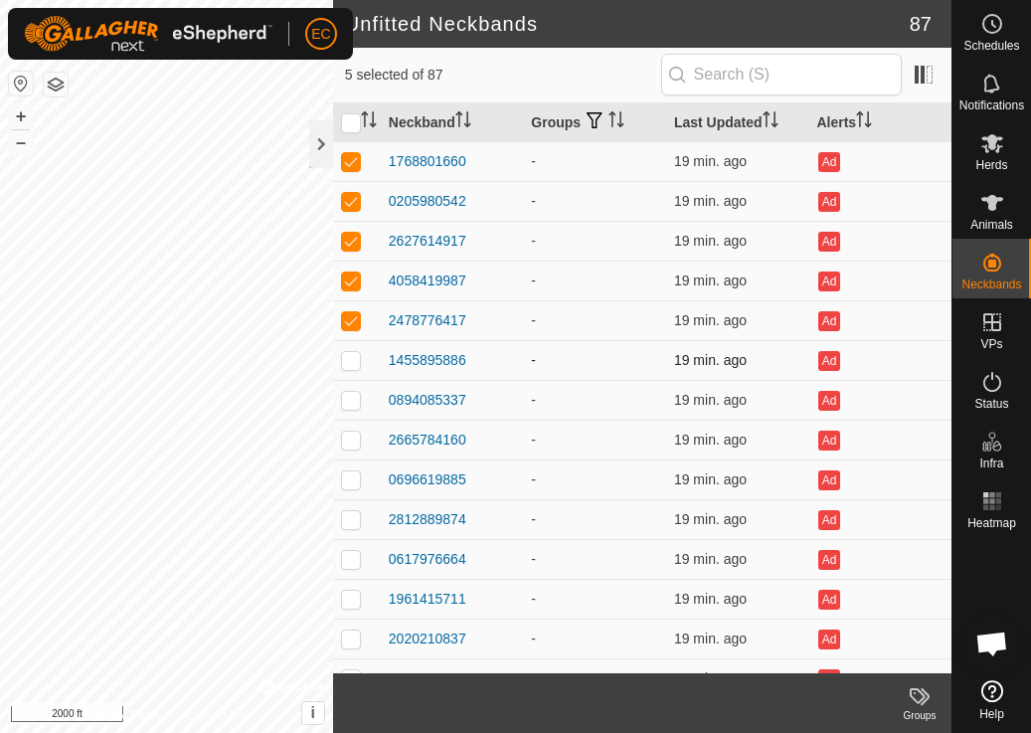
click at [348, 366] on p-checkbox at bounding box center [351, 360] width 20 height 16
checkbox input "true"
click at [358, 403] on p-checkbox at bounding box center [351, 400] width 20 height 16
checkbox input "true"
click at [356, 435] on p-checkbox at bounding box center [351, 439] width 20 height 16
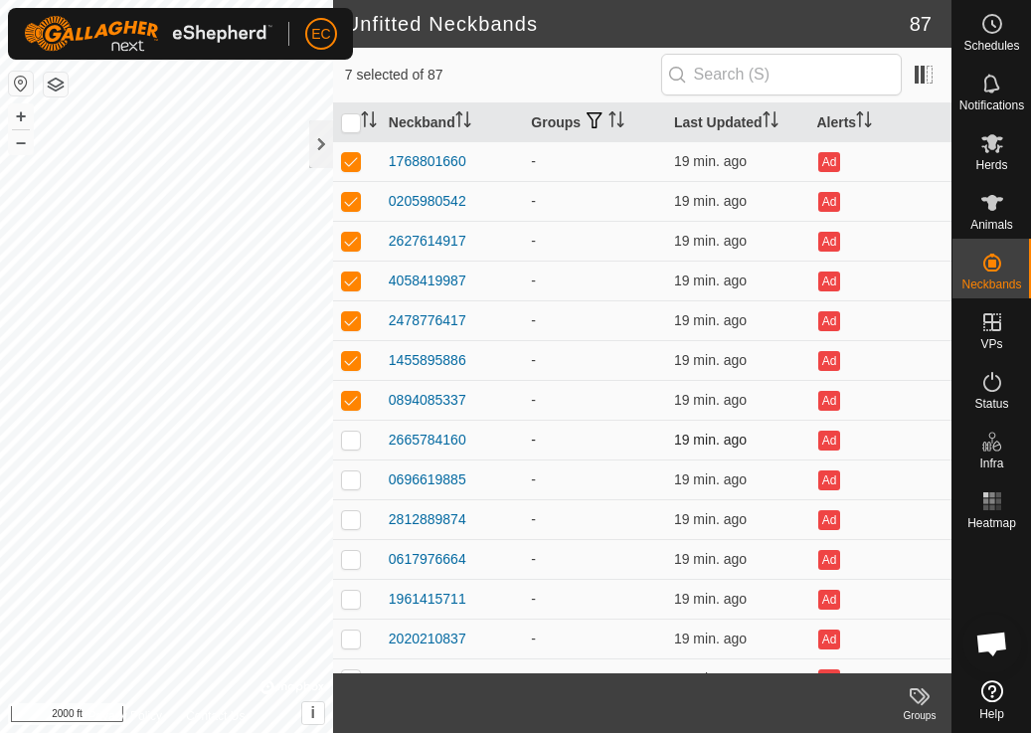
checkbox input "true"
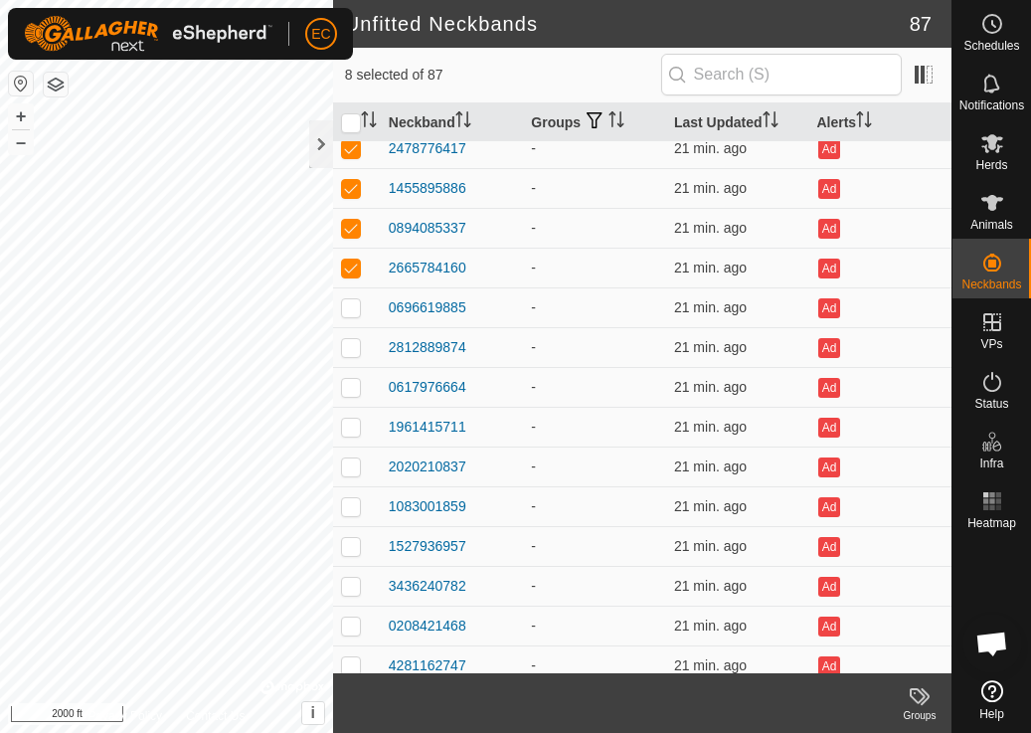
scroll to position [184, 0]
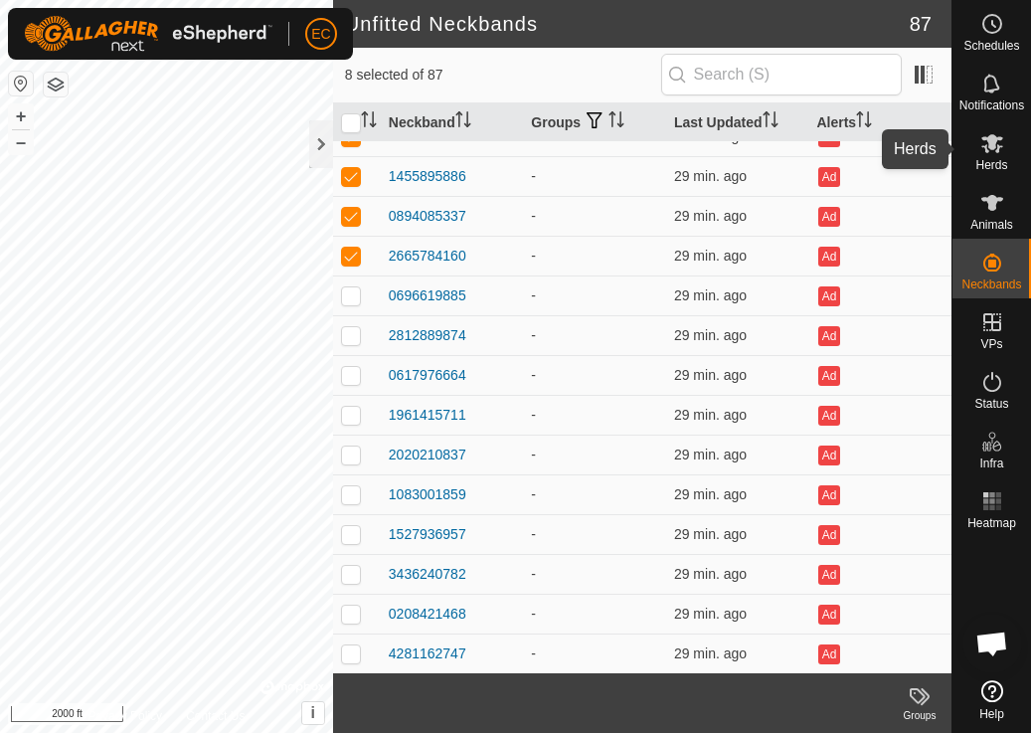
click at [992, 155] on es-mob-svg-icon at bounding box center [992, 143] width 36 height 32
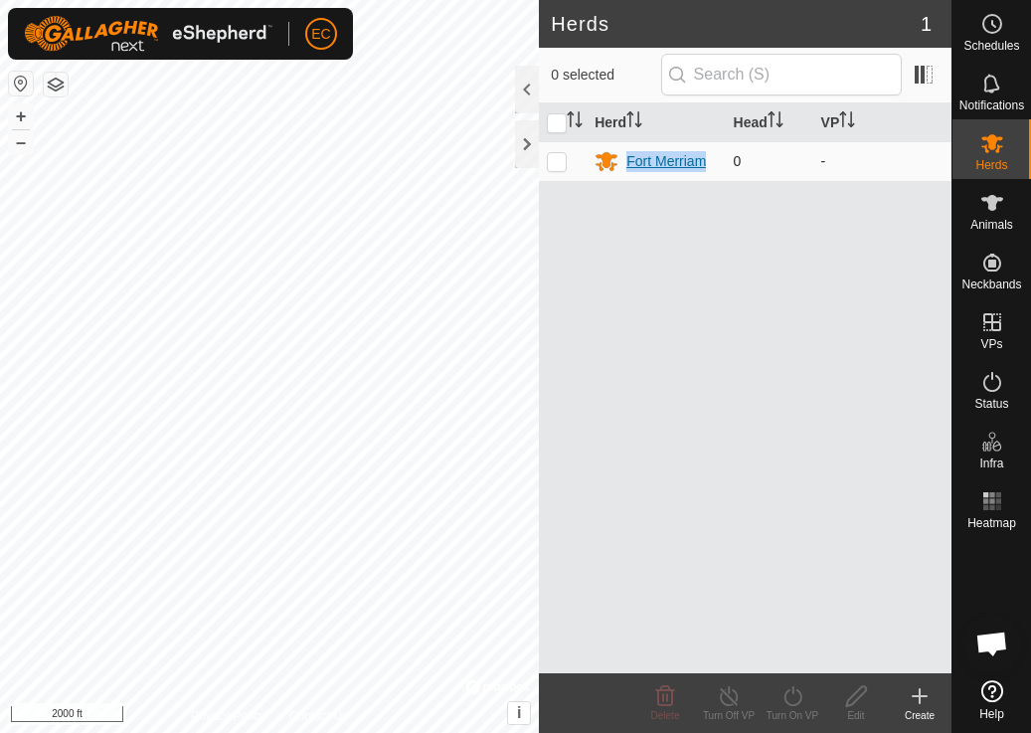
drag, startPoint x: 717, startPoint y: 159, endPoint x: 627, endPoint y: 169, distance: 90.0
click at [627, 169] on div "Fort Merriam" at bounding box center [655, 161] width 122 height 24
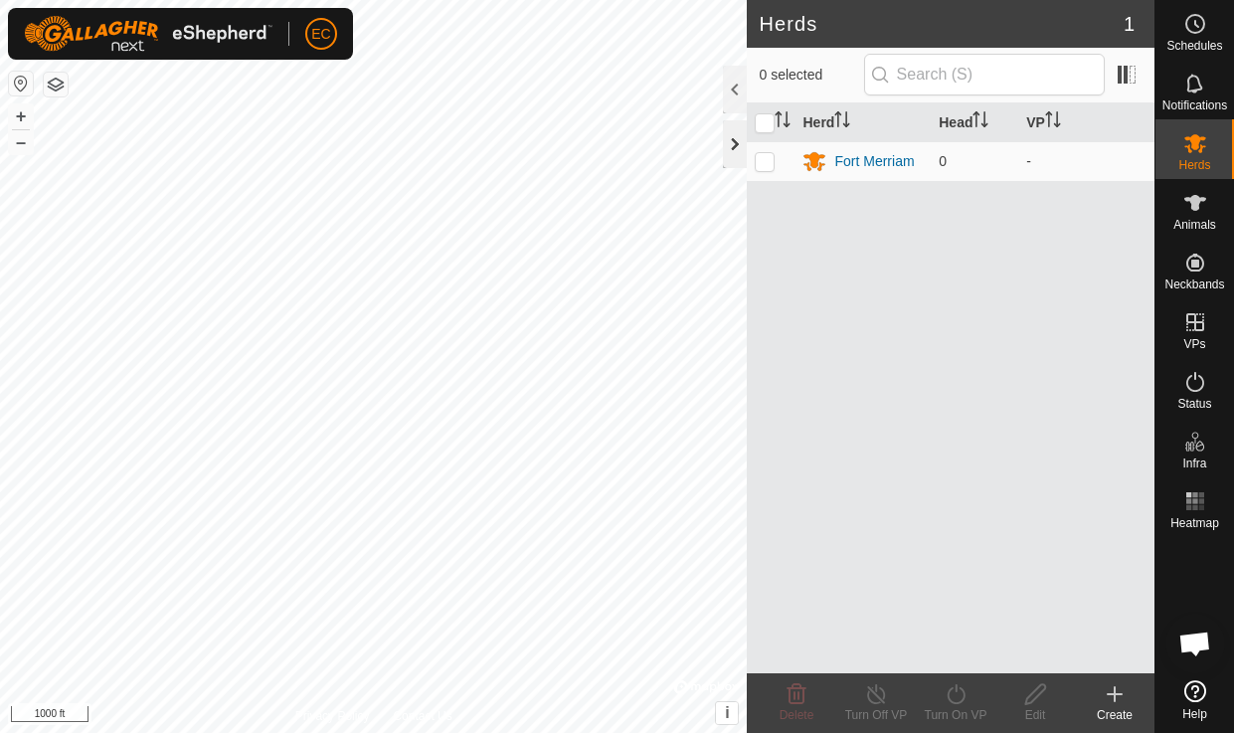
click at [734, 152] on div at bounding box center [735, 144] width 24 height 48
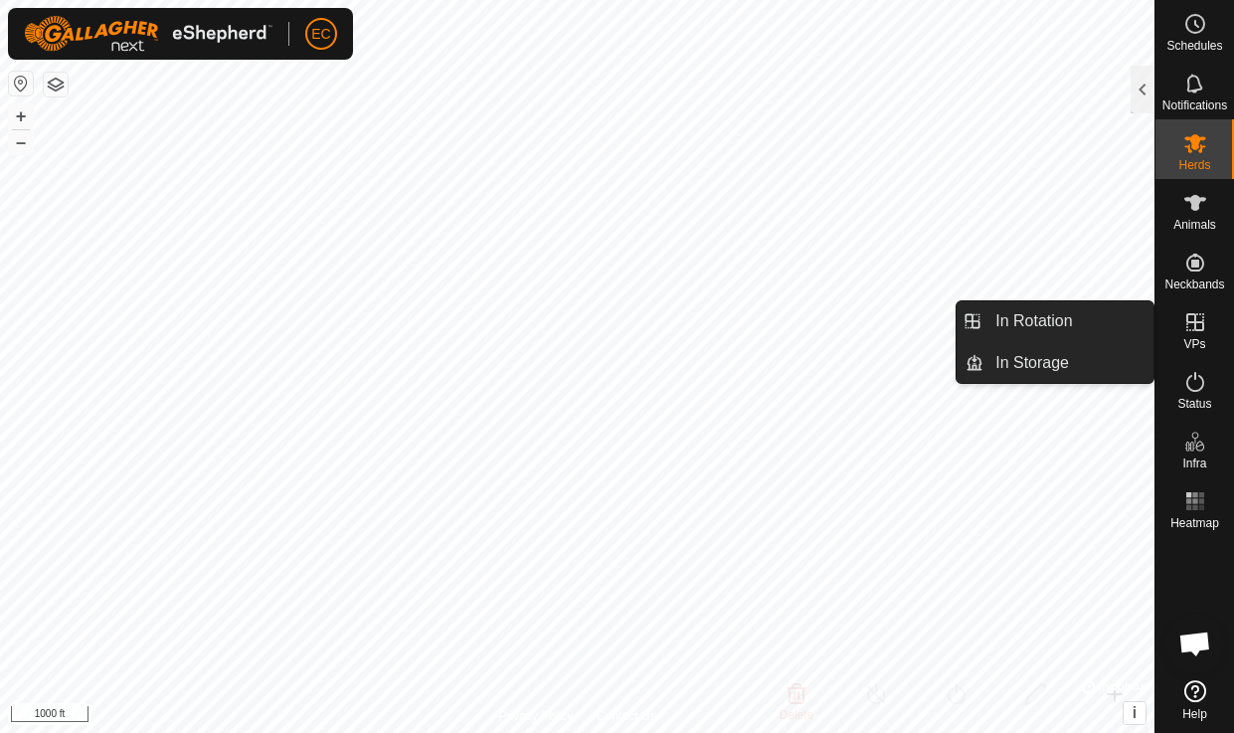
click at [1200, 324] on icon at bounding box center [1195, 322] width 24 height 24
click at [1060, 368] on link "In Storage" at bounding box center [1068, 363] width 170 height 40
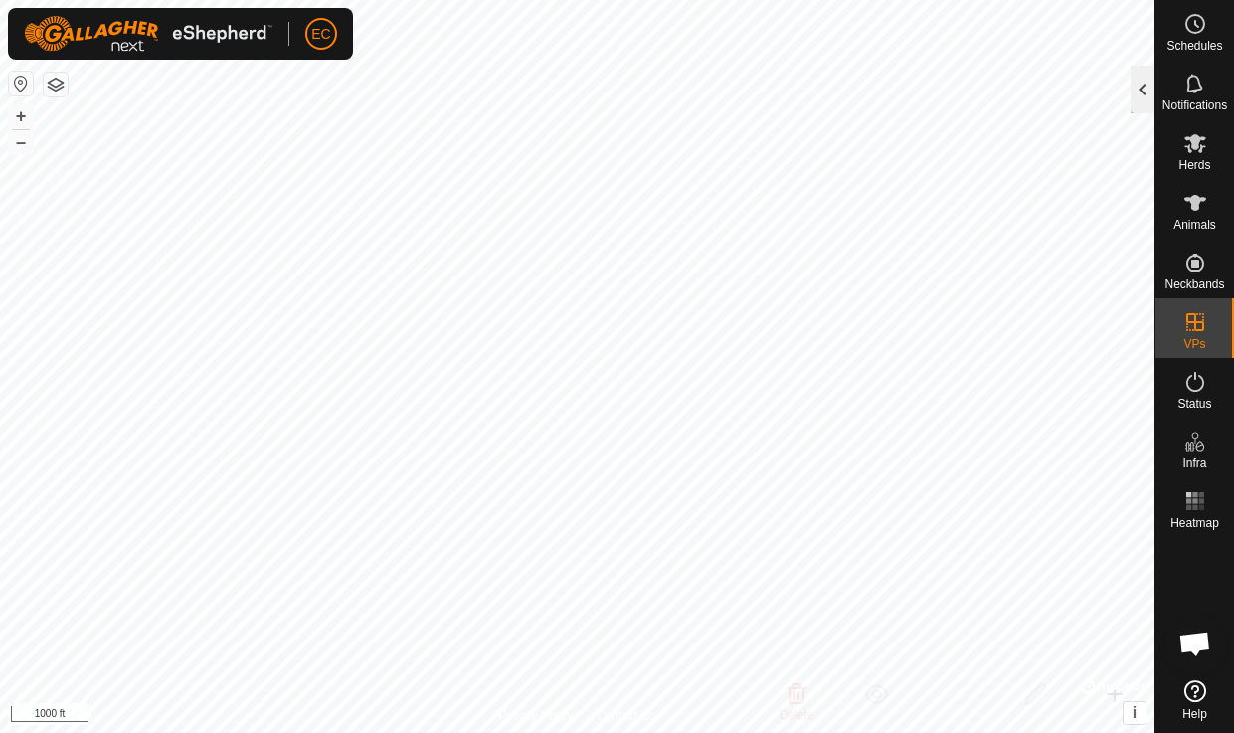
click at [1136, 88] on div at bounding box center [1142, 90] width 24 height 48
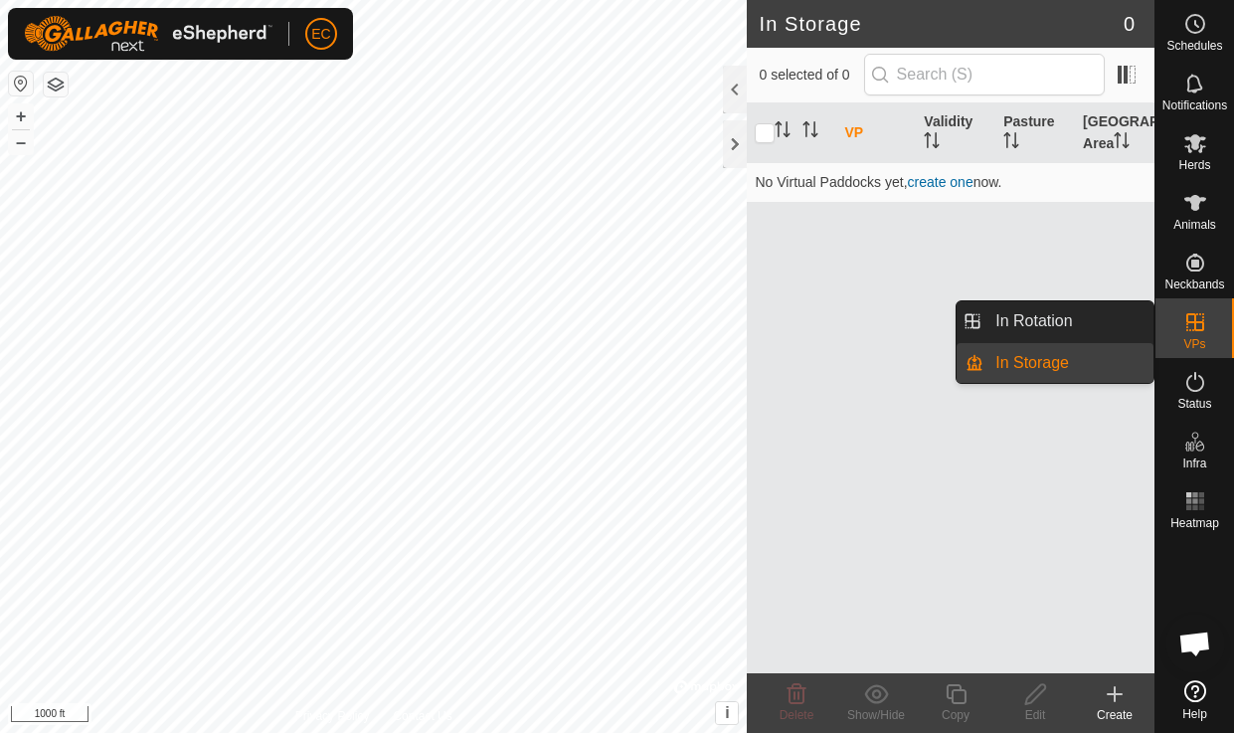
click at [1102, 316] on link "In Rotation" at bounding box center [1068, 321] width 170 height 40
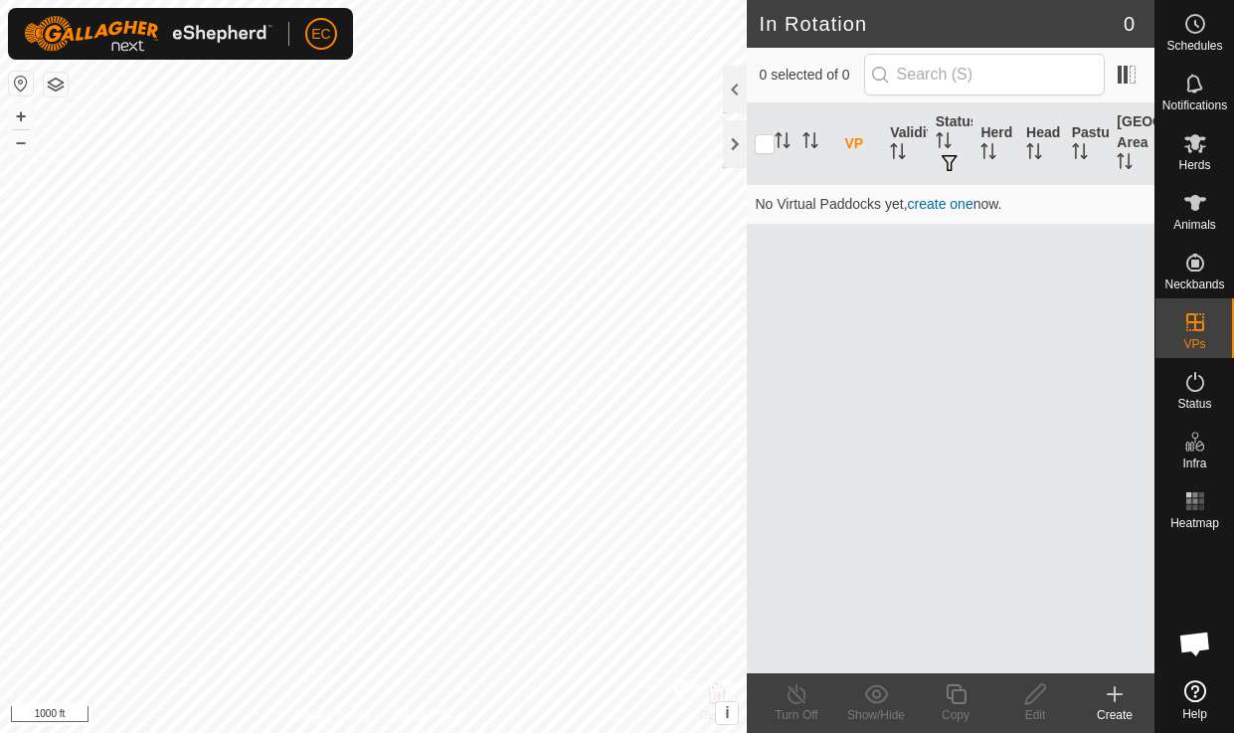
click at [1199, 686] on icon at bounding box center [1195, 691] width 22 height 22
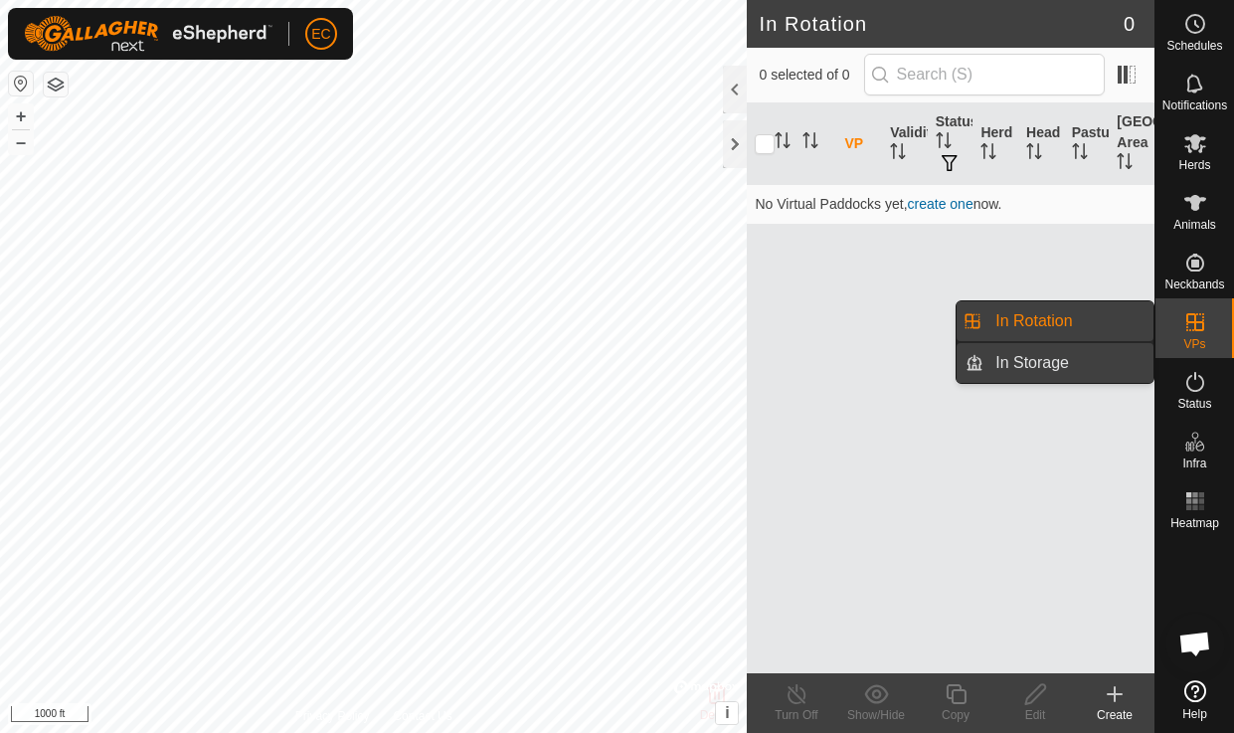
click at [1083, 365] on link "In Storage" at bounding box center [1068, 363] width 170 height 40
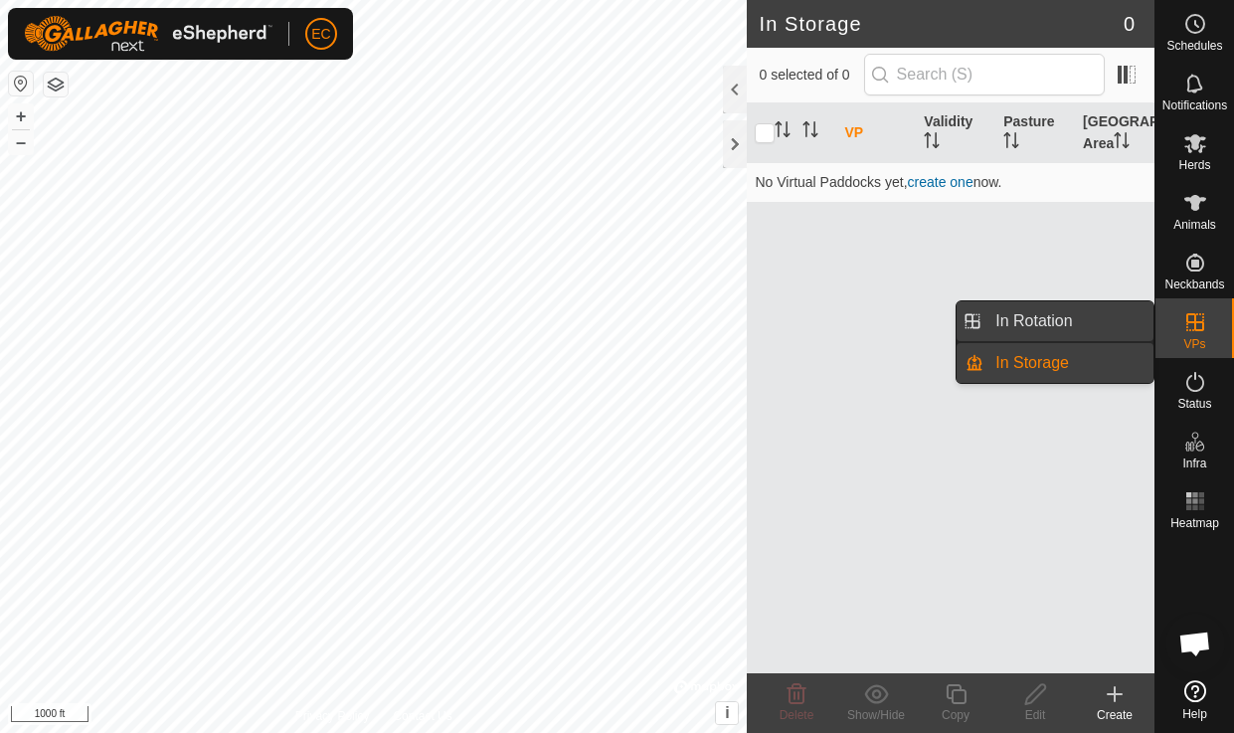
click at [1041, 326] on link "In Rotation" at bounding box center [1068, 321] width 170 height 40
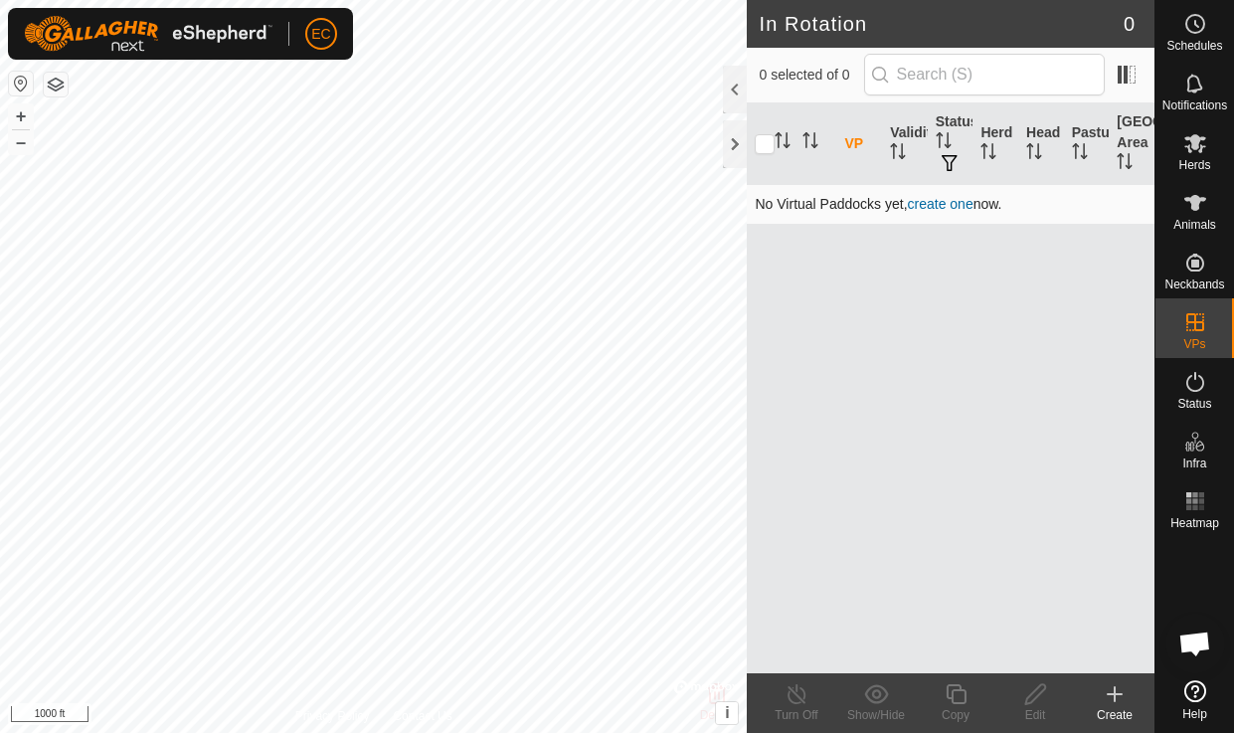
click at [953, 205] on link "create one" at bounding box center [940, 204] width 66 height 16
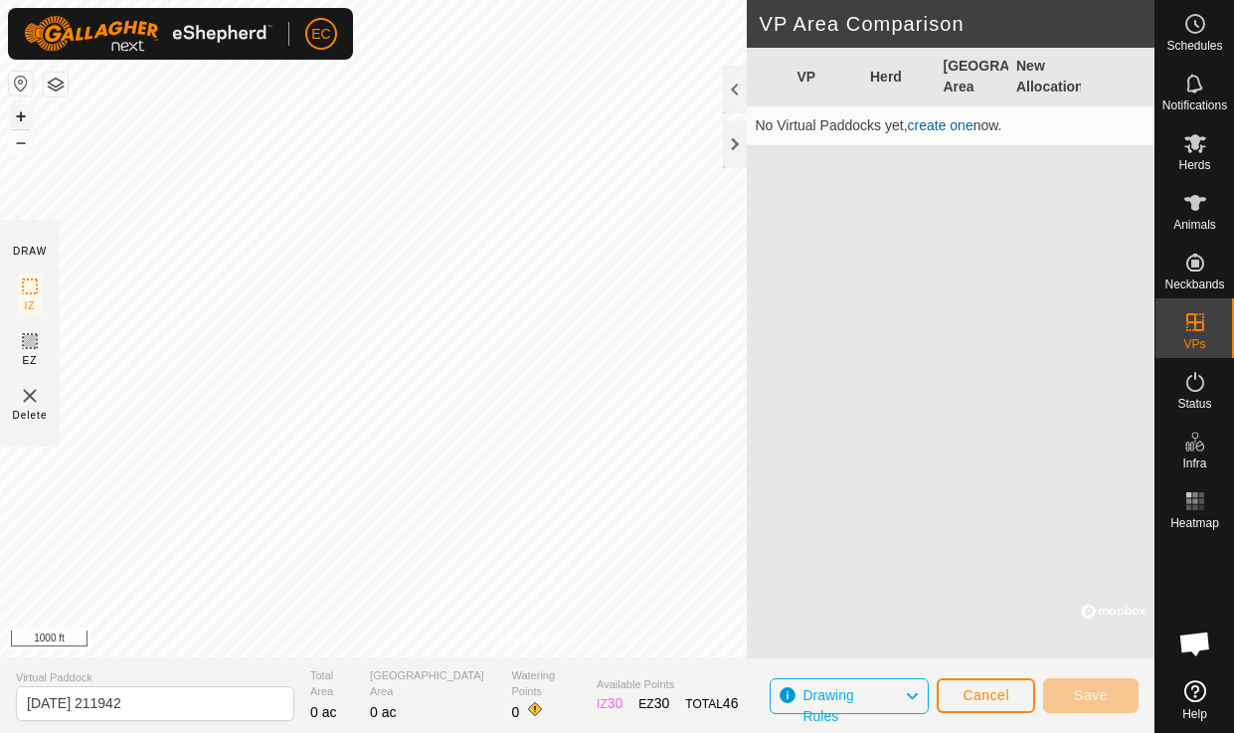
click at [19, 118] on button "+" at bounding box center [21, 116] width 24 height 24
click at [16, 120] on button "+" at bounding box center [21, 116] width 24 height 24
click at [23, 115] on button "+" at bounding box center [21, 116] width 24 height 24
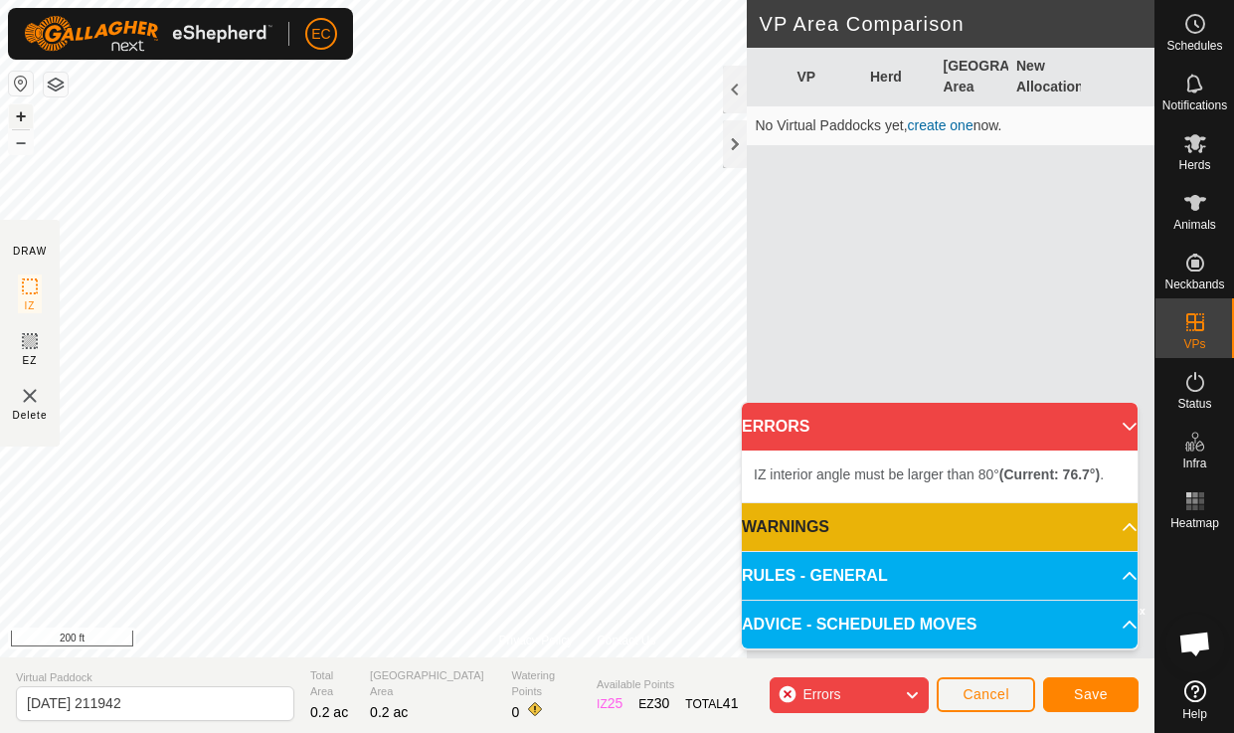
click at [21, 113] on button "+" at bounding box center [21, 116] width 24 height 24
click at [22, 113] on button "+" at bounding box center [21, 116] width 24 height 24
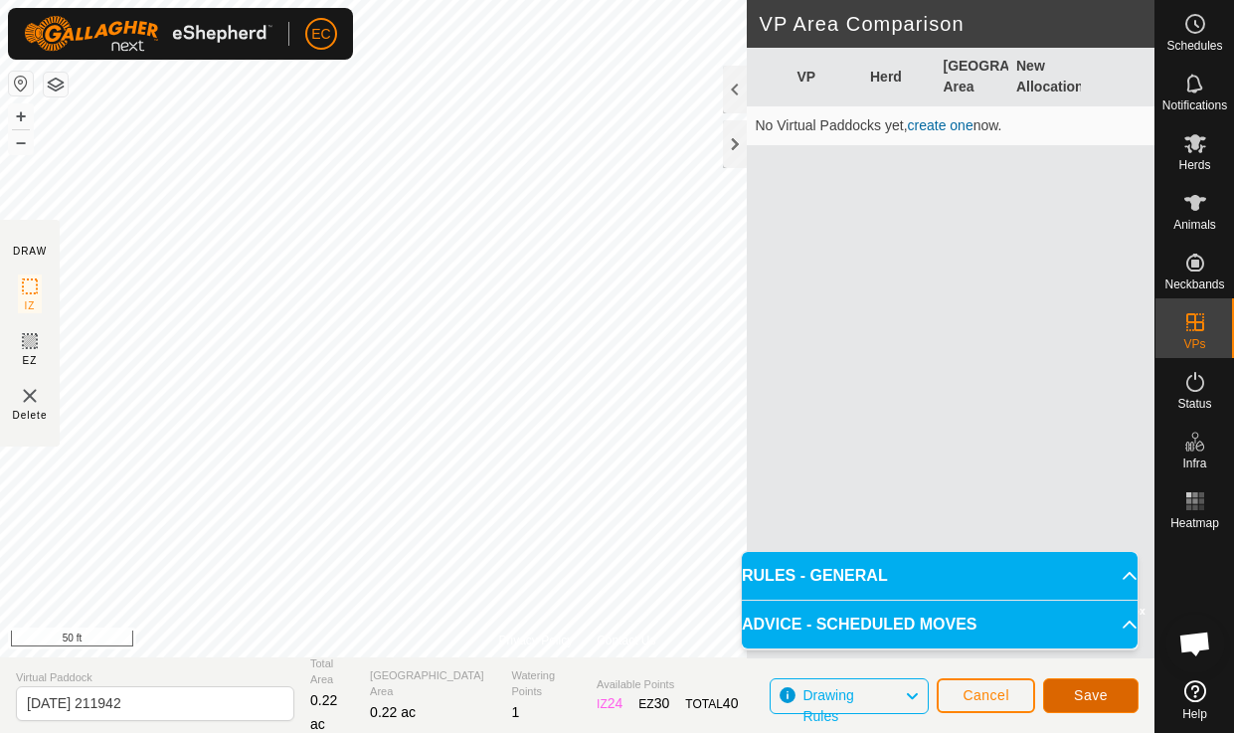
click at [1082, 693] on span "Save" at bounding box center [1090, 695] width 34 height 16
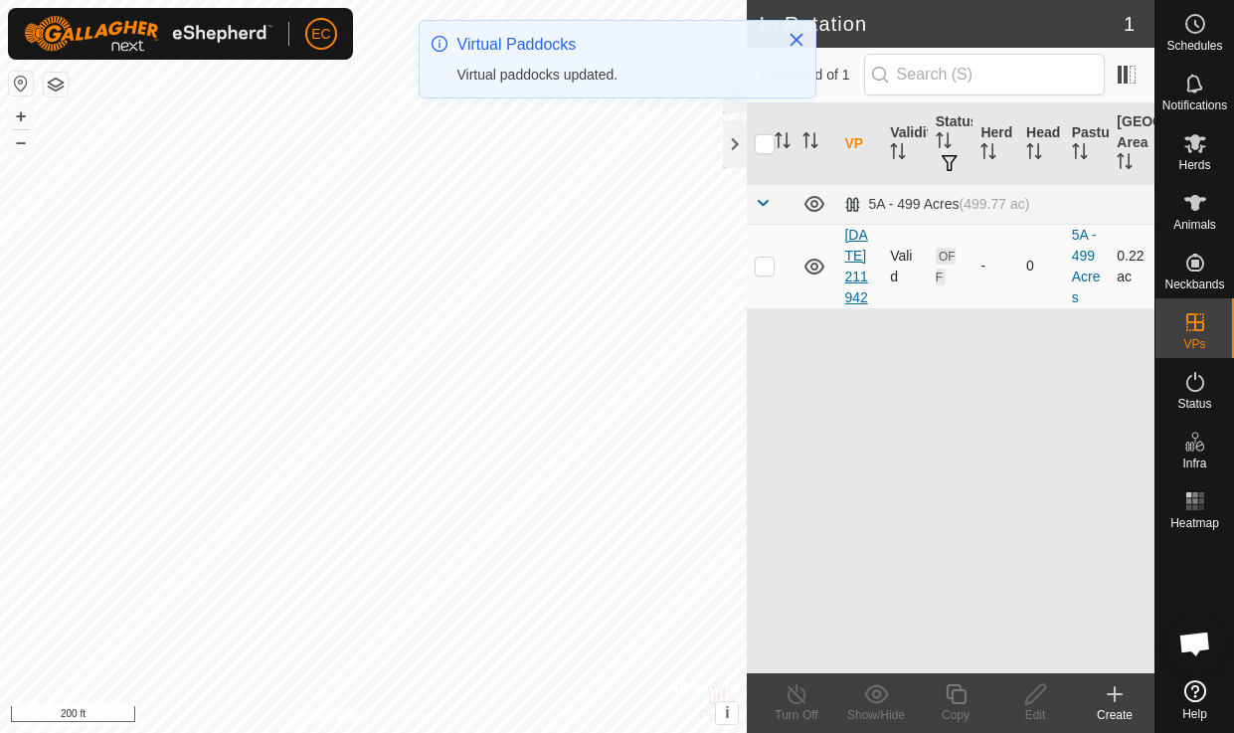
click at [855, 305] on link "2025-10-07 211942" at bounding box center [855, 266] width 23 height 79
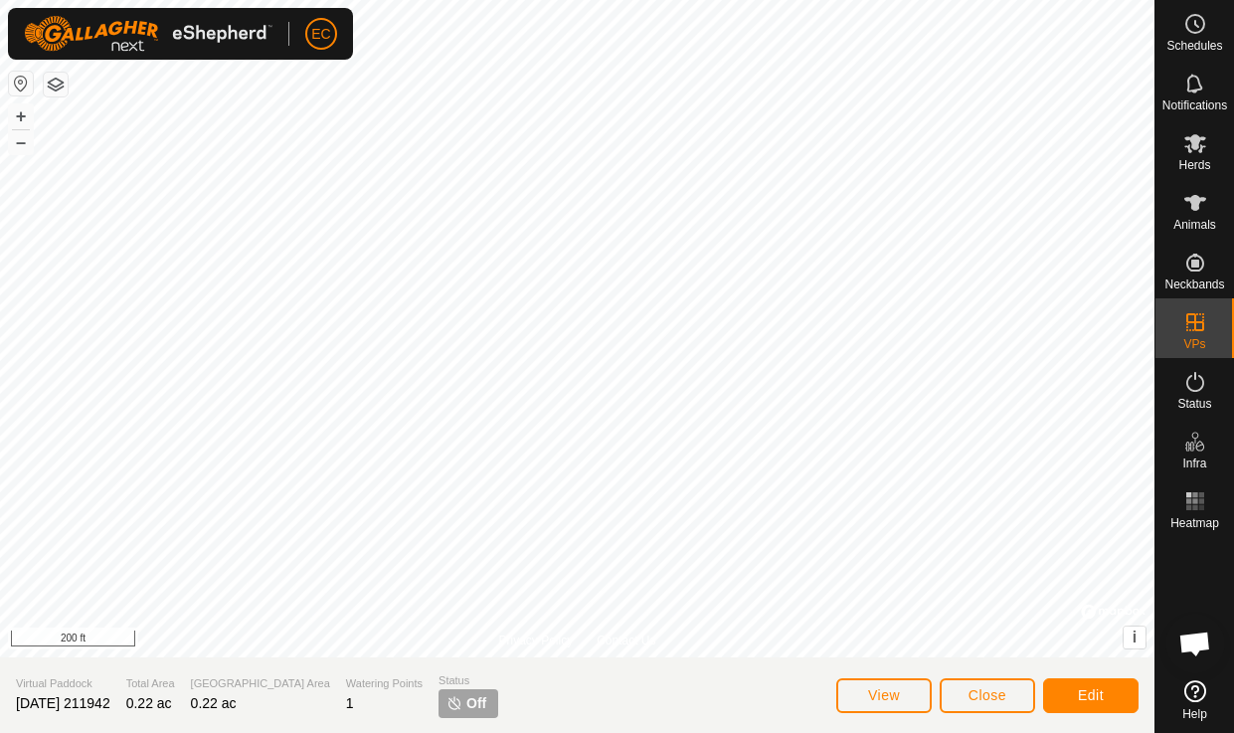
click at [81, 692] on div "Virtual Paddock 2025-10-07 211942" at bounding box center [63, 695] width 94 height 41
click at [1085, 687] on span "Edit" at bounding box center [1090, 695] width 26 height 16
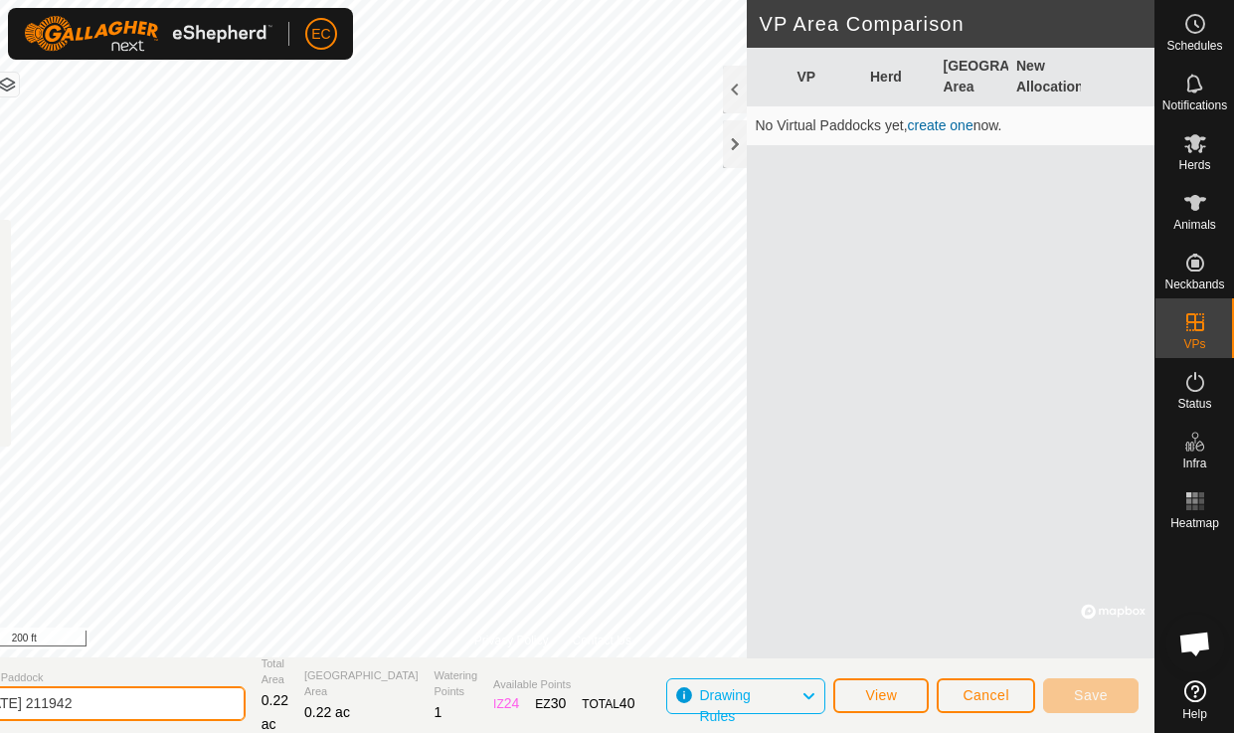
click at [159, 708] on input "2025-10-07 211942" at bounding box center [106, 703] width 278 height 35
type input "Training 1"
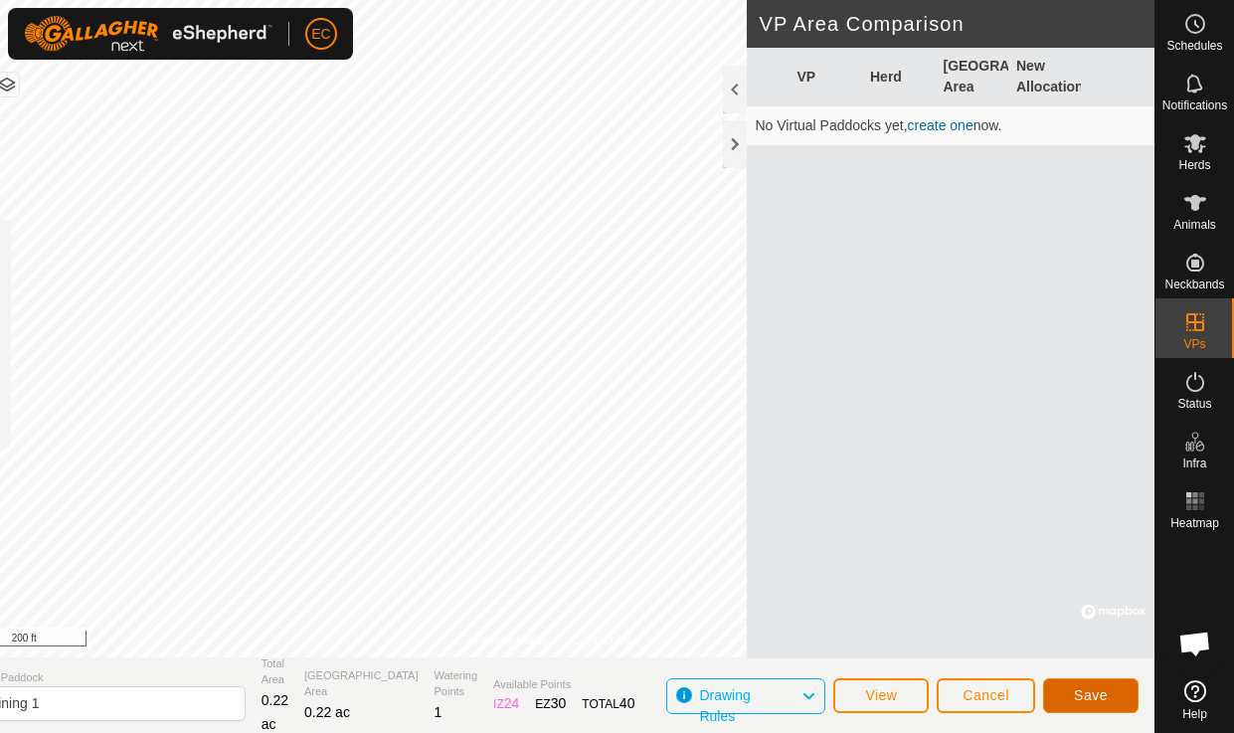
click at [1076, 697] on span "Save" at bounding box center [1090, 695] width 34 height 16
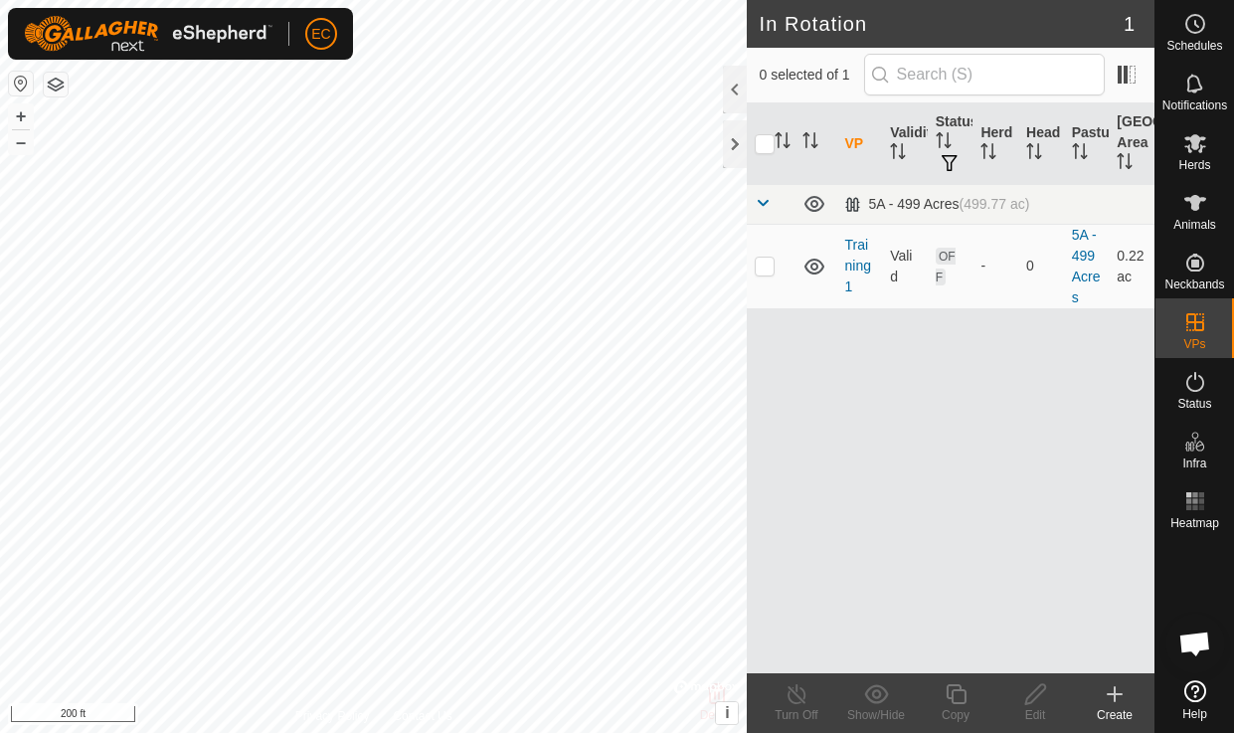
checkbox input "true"
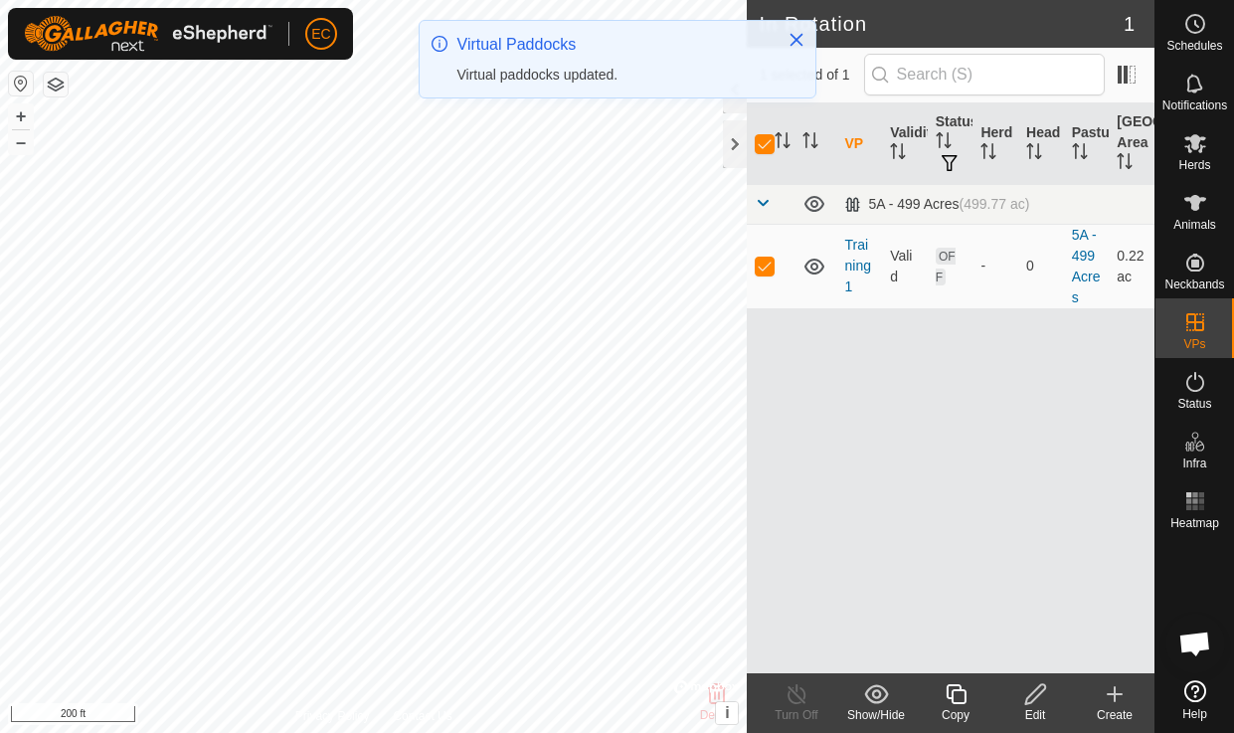
click at [952, 696] on icon at bounding box center [955, 694] width 25 height 24
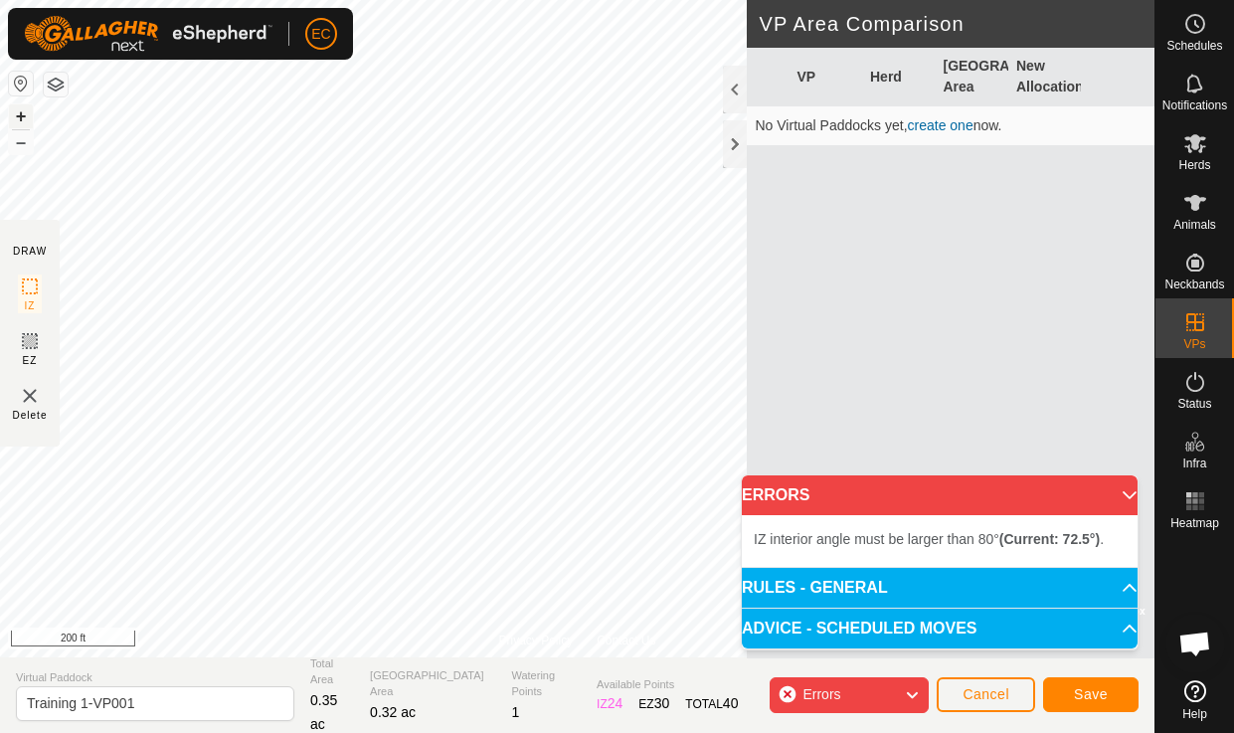
click at [22, 114] on button "+" at bounding box center [21, 116] width 24 height 24
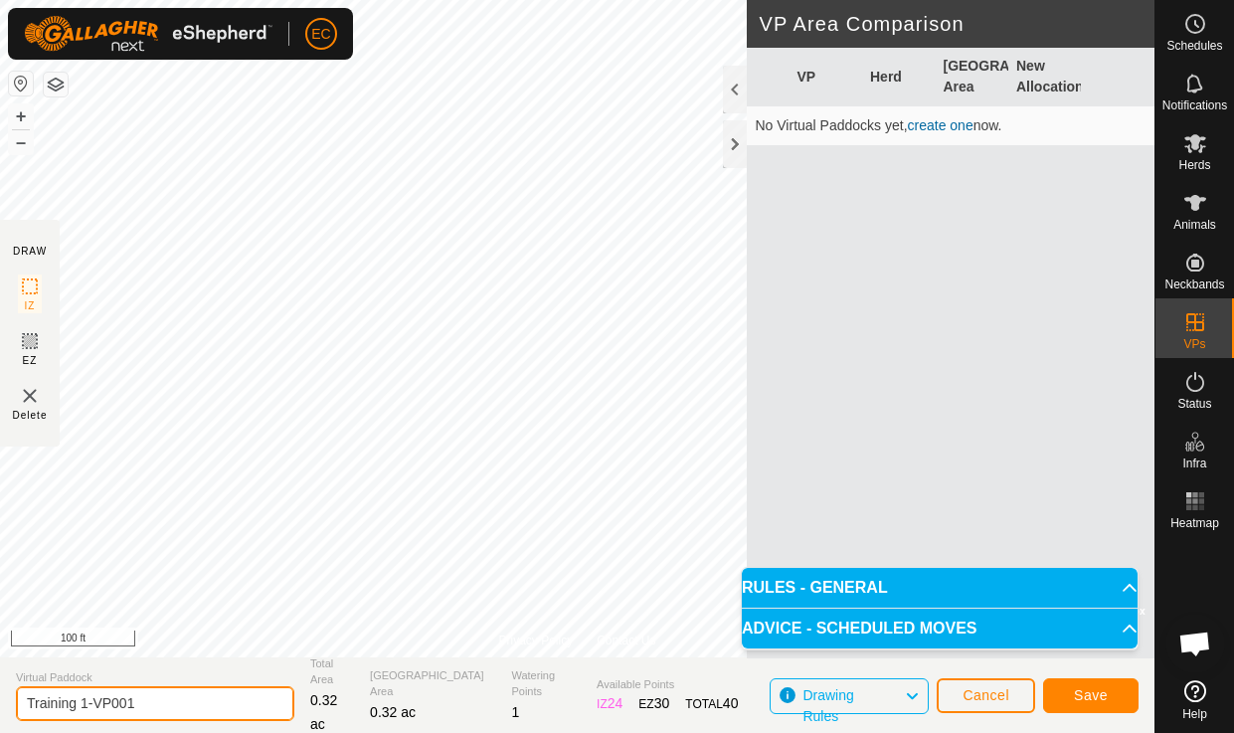
click at [146, 699] on input "Training 1-VP001" at bounding box center [155, 703] width 278 height 35
drag, startPoint x: 148, startPoint y: 706, endPoint x: 82, endPoint y: 706, distance: 66.6
click at [82, 706] on input "Training 1-VP001" at bounding box center [155, 703] width 278 height 35
type input "Training 2"
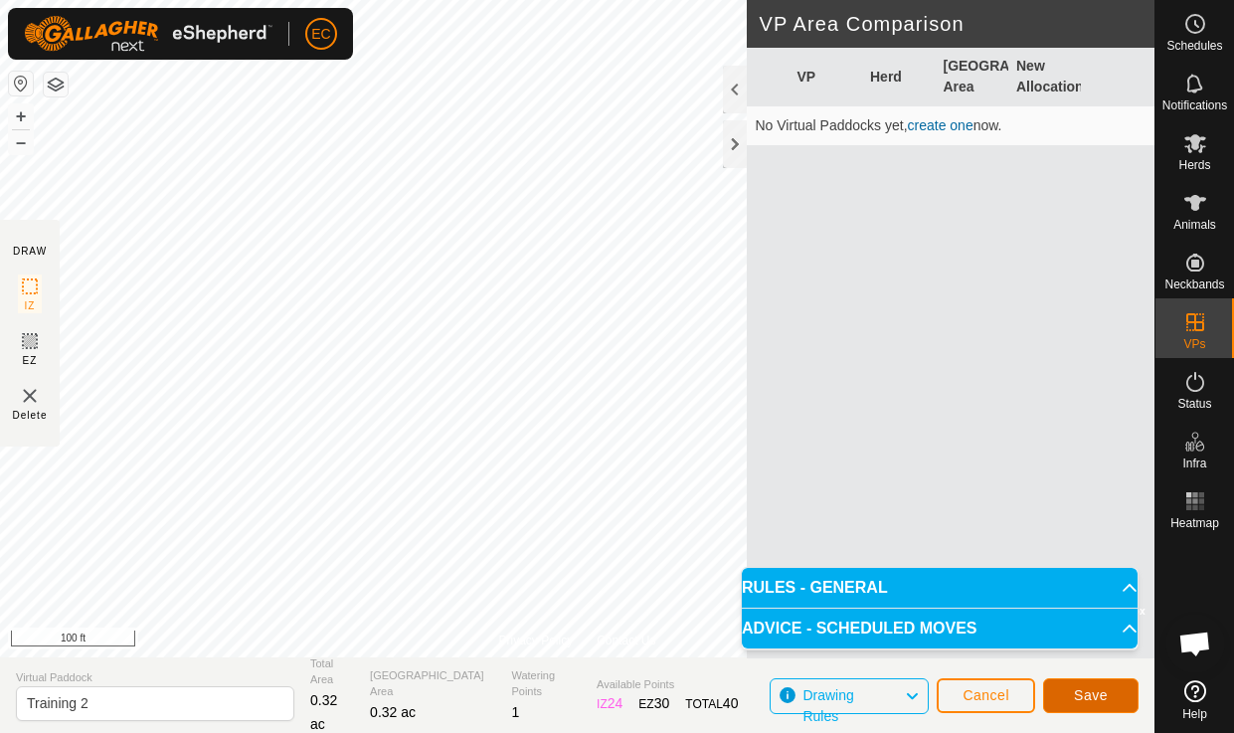
click at [1080, 688] on span "Save" at bounding box center [1090, 695] width 34 height 16
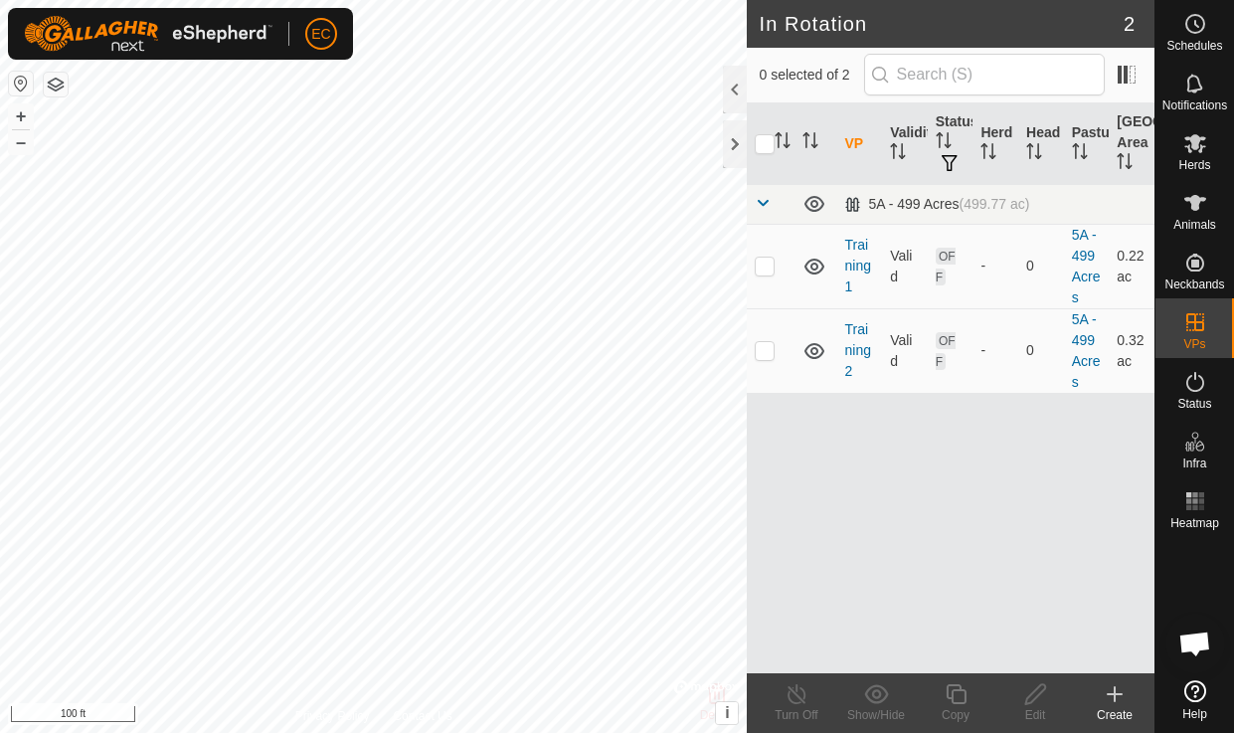
checkbox input "true"
click at [959, 696] on icon at bounding box center [955, 694] width 25 height 24
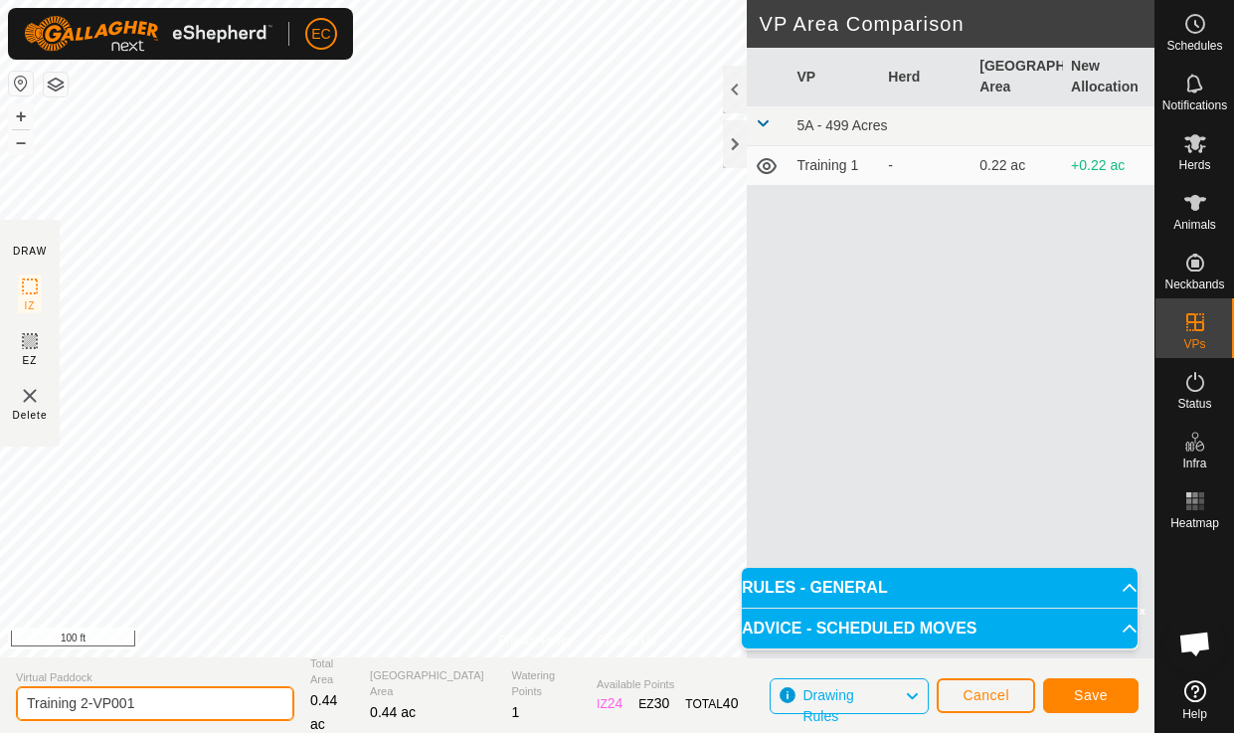
click at [168, 711] on input "Training 2-VP001" at bounding box center [155, 703] width 278 height 35
click at [155, 708] on input "Training 2-VP001" at bounding box center [155, 703] width 278 height 35
drag, startPoint x: 155, startPoint y: 708, endPoint x: 82, endPoint y: 710, distance: 73.6
click at [82, 710] on input "Training 2-VP001" at bounding box center [155, 703] width 278 height 35
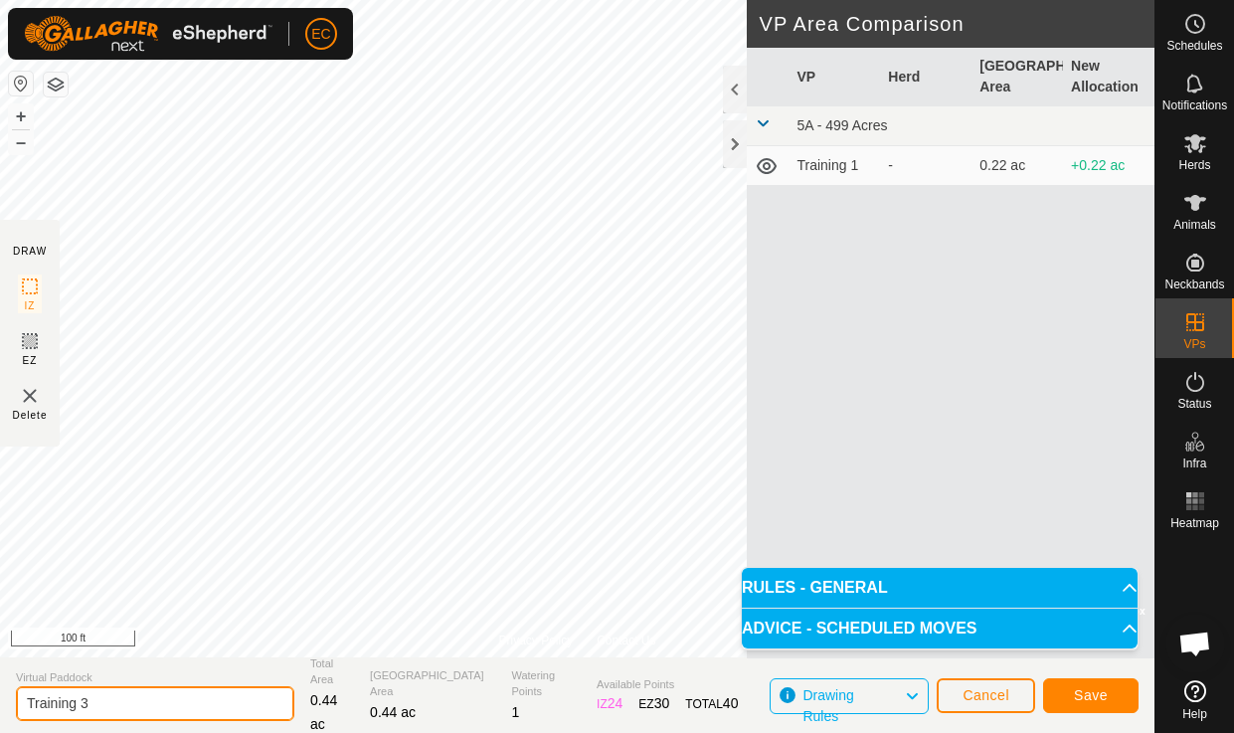
type input "Training 3"
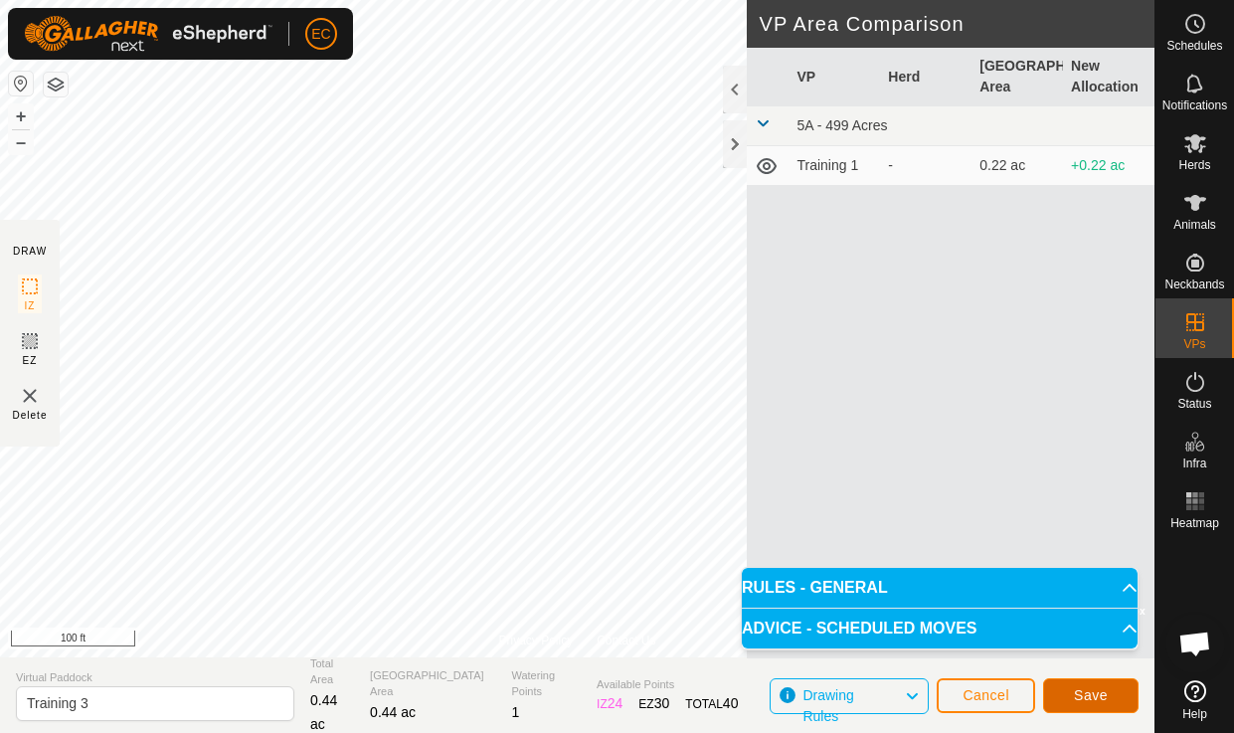
click at [1102, 698] on span "Save" at bounding box center [1090, 695] width 34 height 16
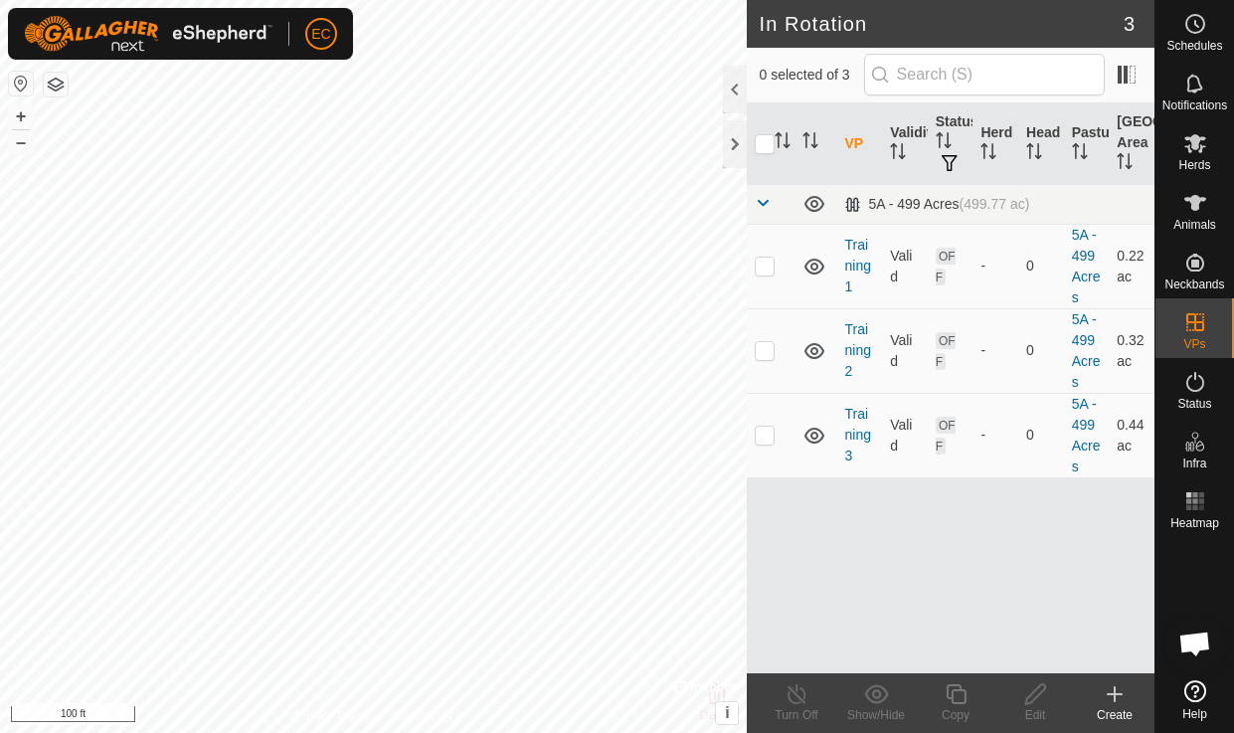
checkbox input "true"
click at [961, 699] on icon at bounding box center [955, 694] width 25 height 24
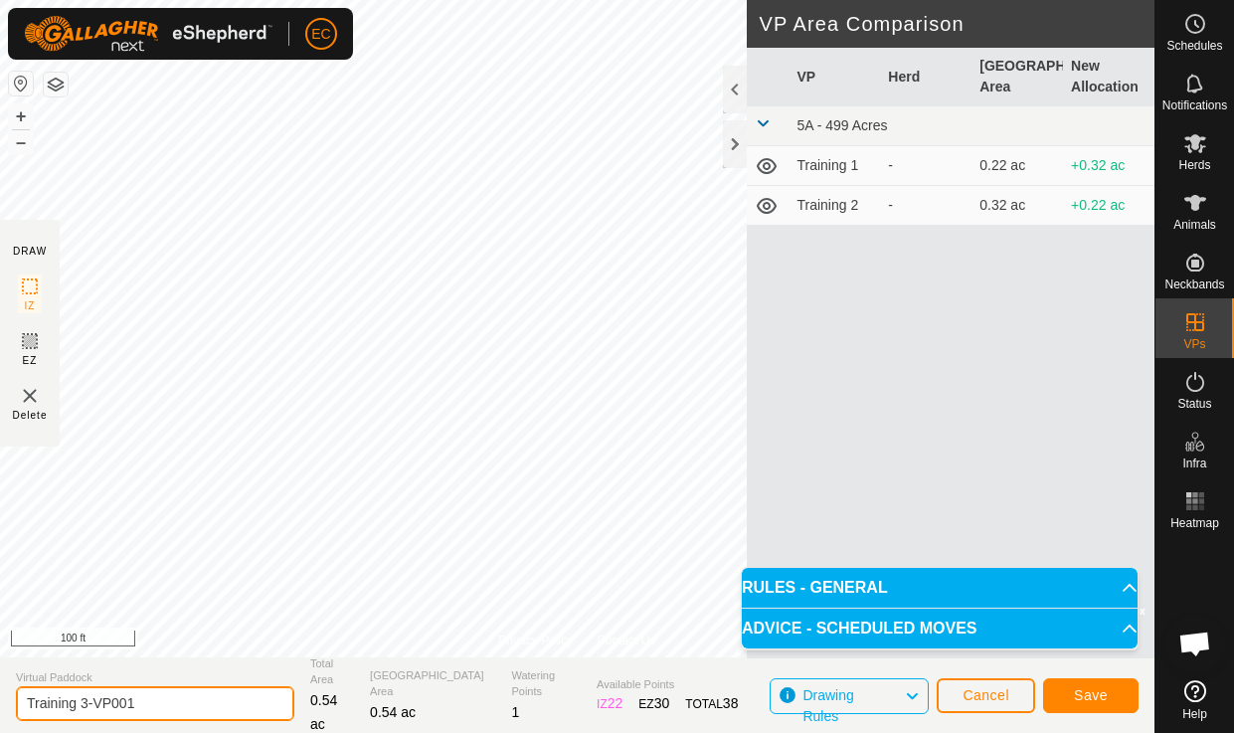
click at [116, 700] on input "Training 3-VP001" at bounding box center [155, 703] width 278 height 35
type input "Training 4"
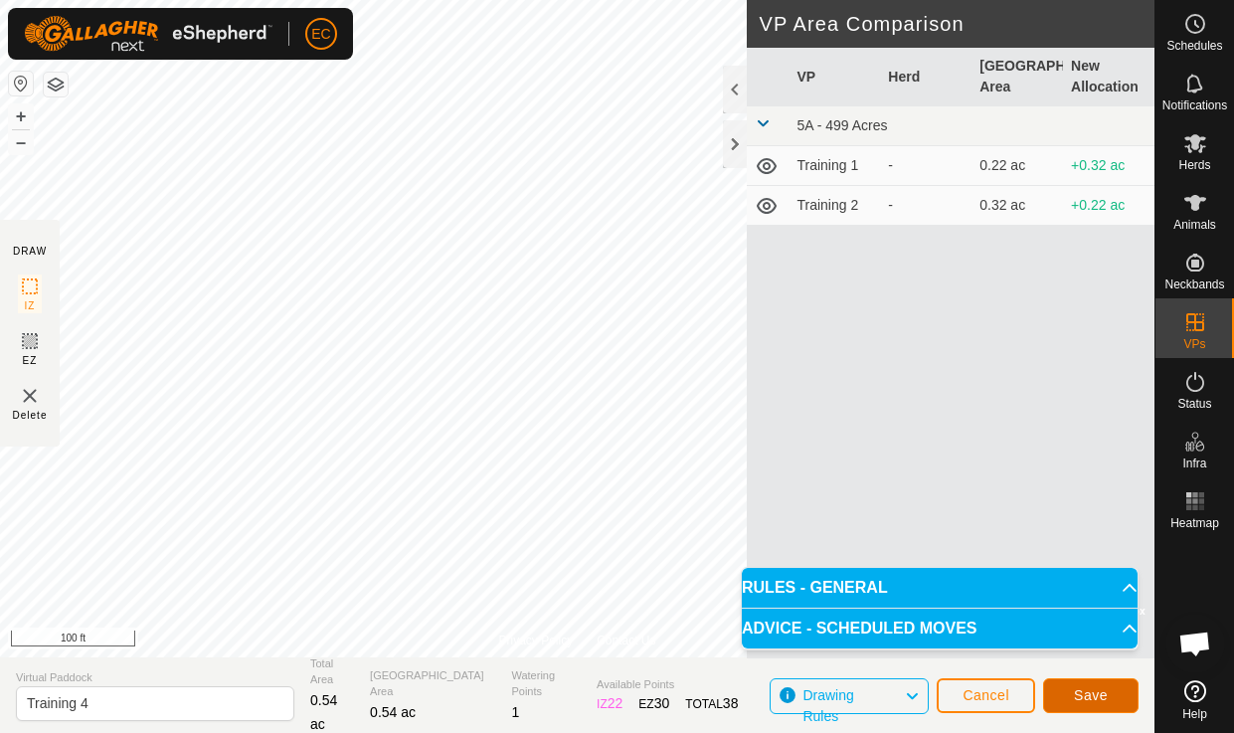
click at [1077, 686] on button "Save" at bounding box center [1090, 695] width 95 height 35
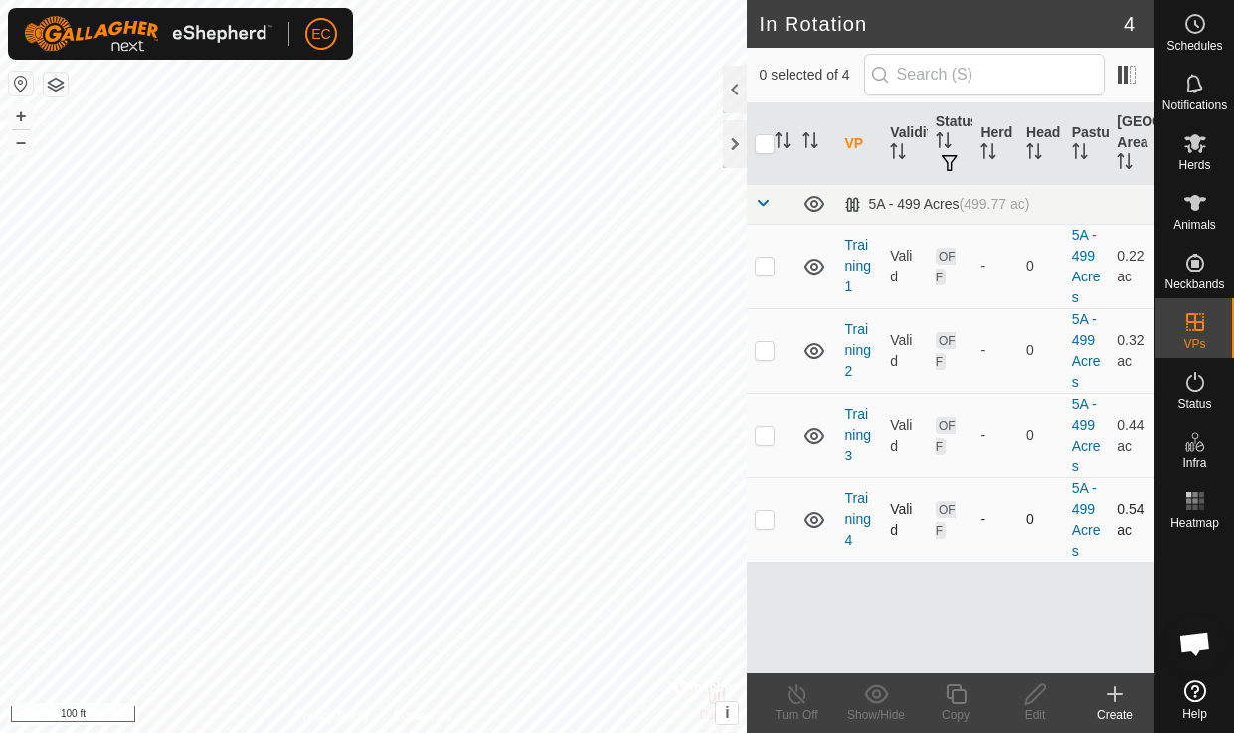
checkbox input "true"
click at [951, 706] on div "Copy" at bounding box center [955, 715] width 80 height 18
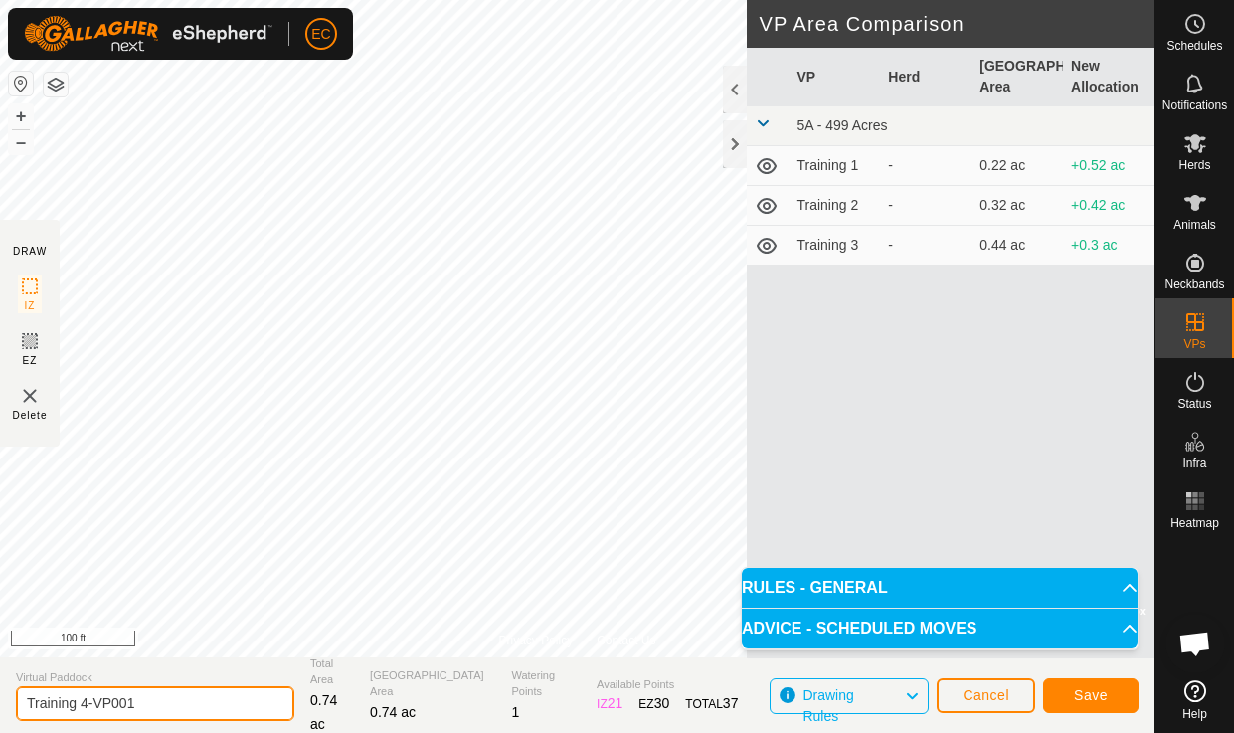
click at [150, 705] on input "Training 4-VP001" at bounding box center [155, 703] width 278 height 35
type input "Training 5"
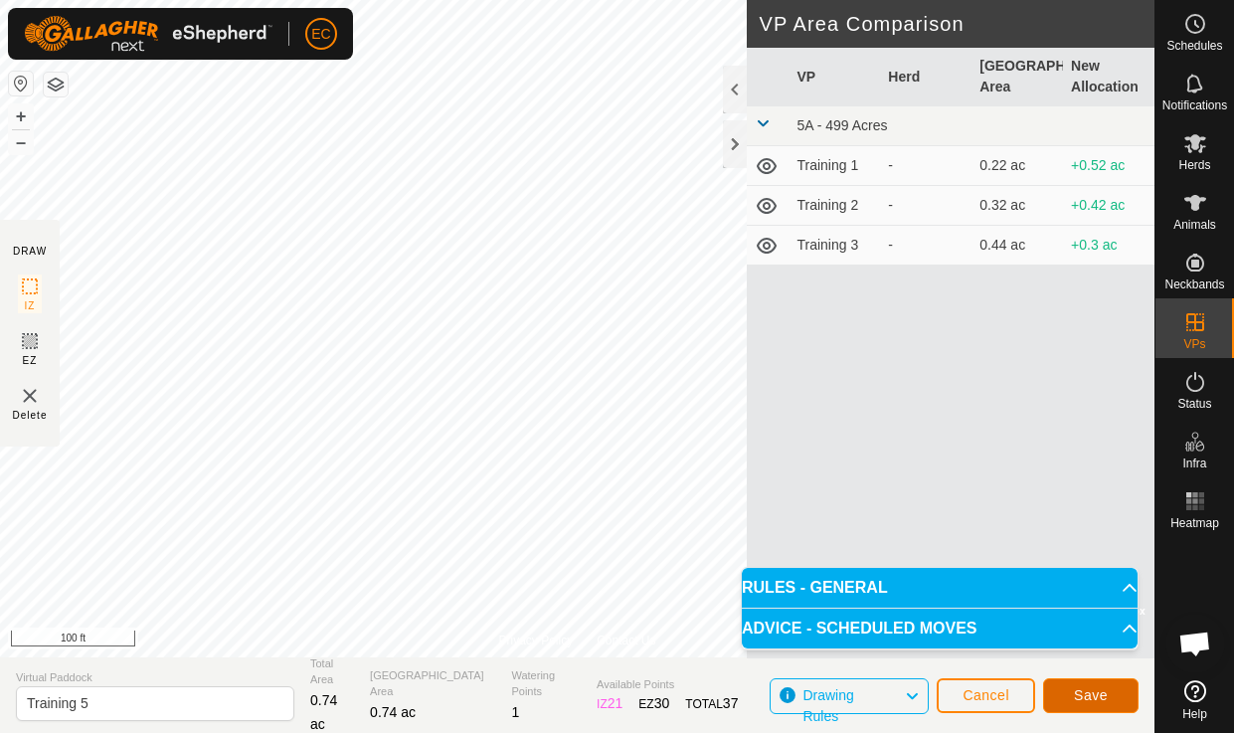
click at [1082, 692] on span "Save" at bounding box center [1090, 695] width 34 height 16
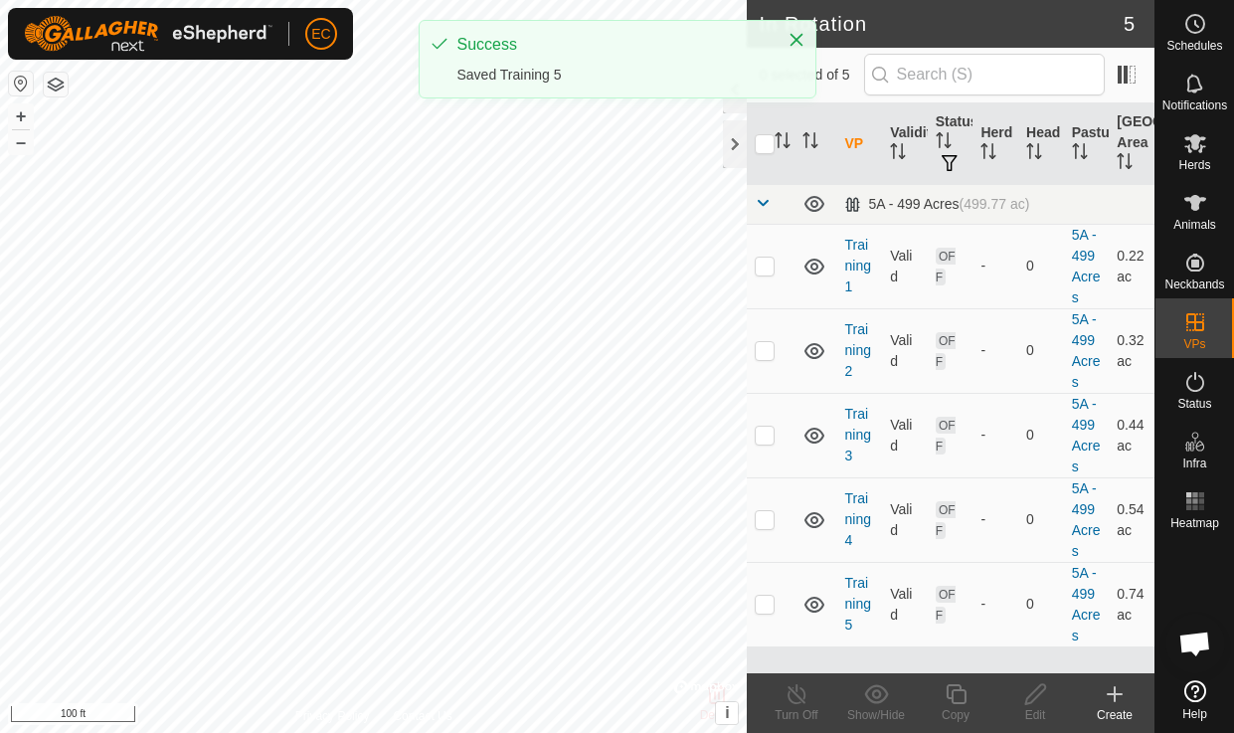
checkbox input "true"
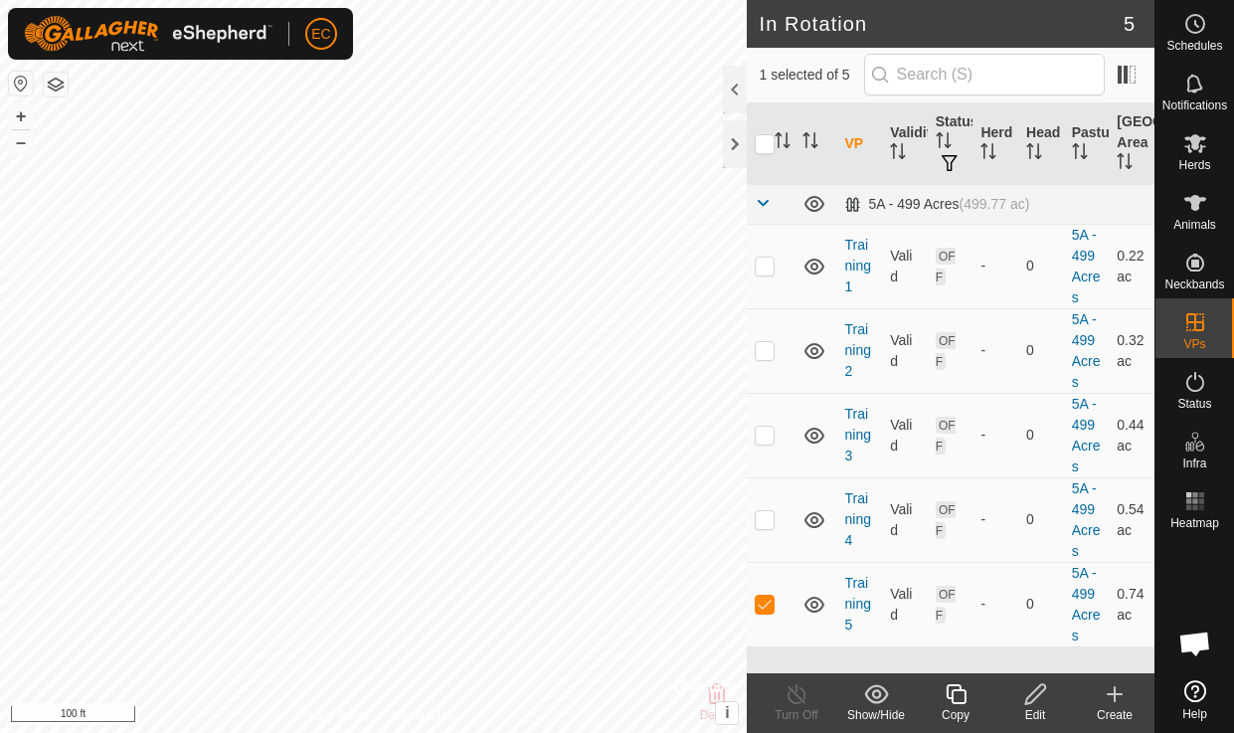
click at [955, 703] on icon at bounding box center [955, 694] width 20 height 20
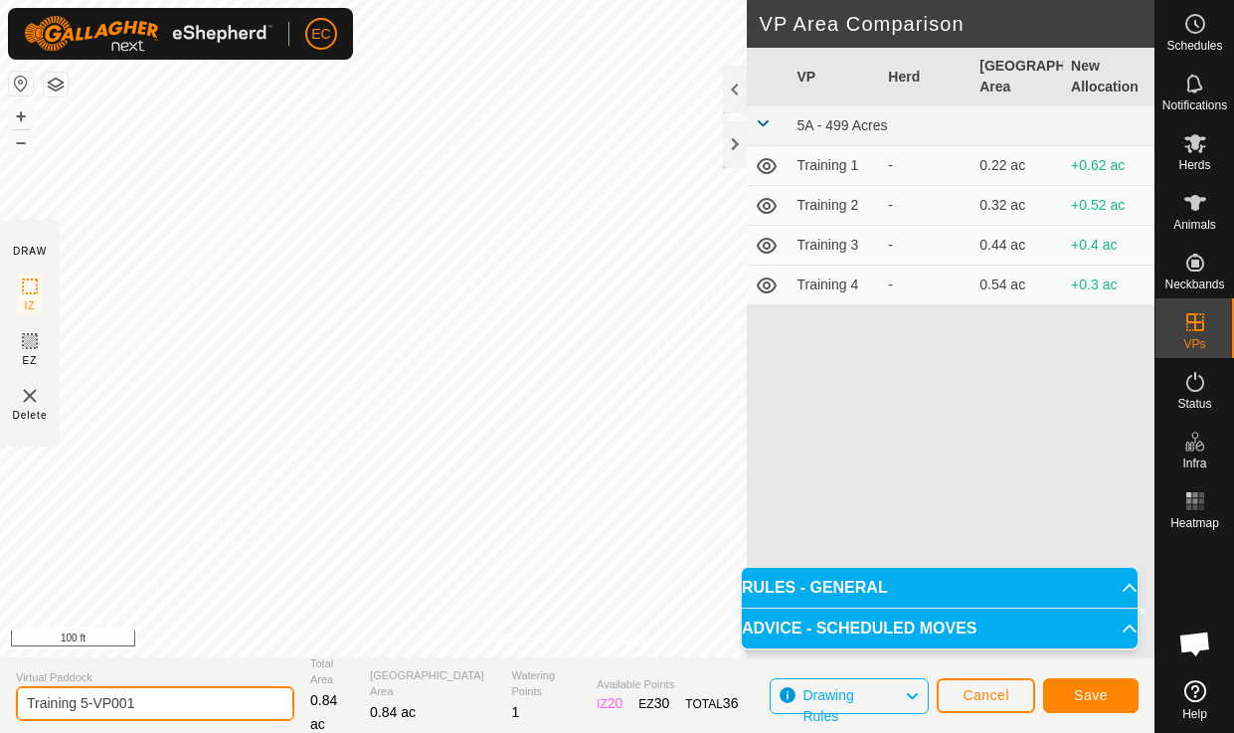
click at [170, 708] on input "Training 5-VP001" at bounding box center [155, 703] width 278 height 35
type input "Training 6"
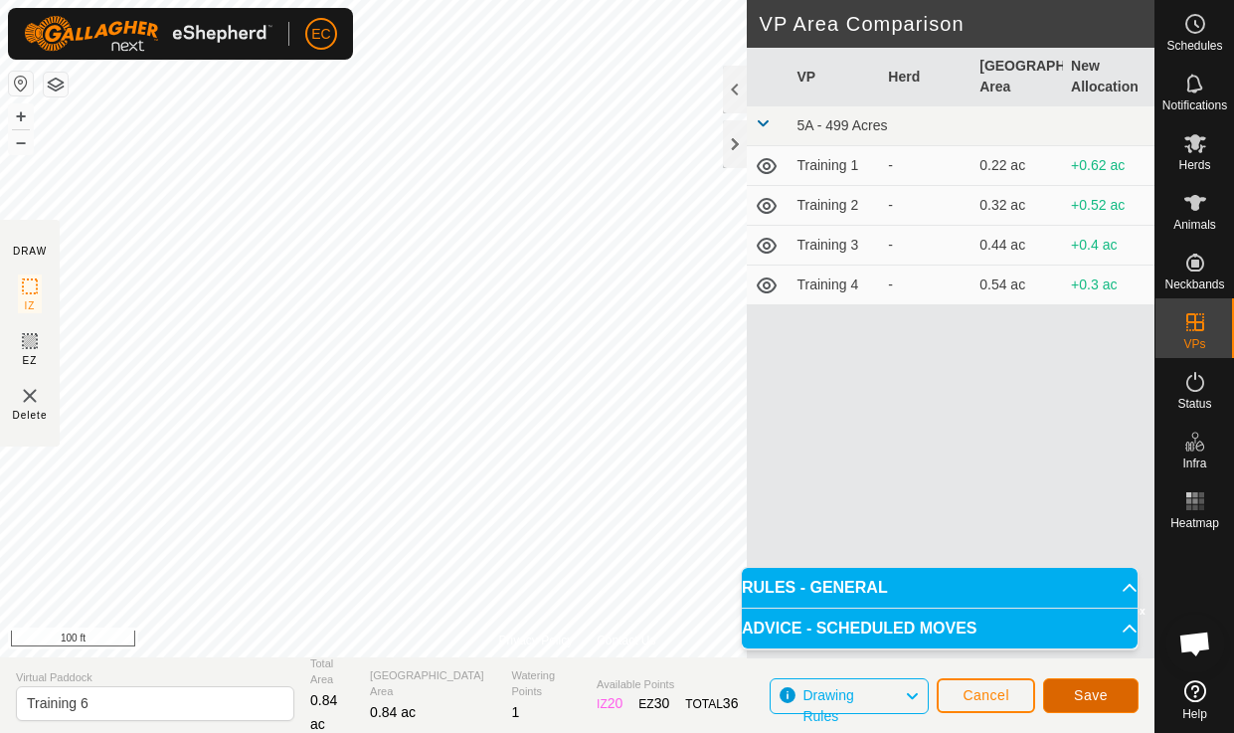
click at [1098, 698] on span "Save" at bounding box center [1090, 695] width 34 height 16
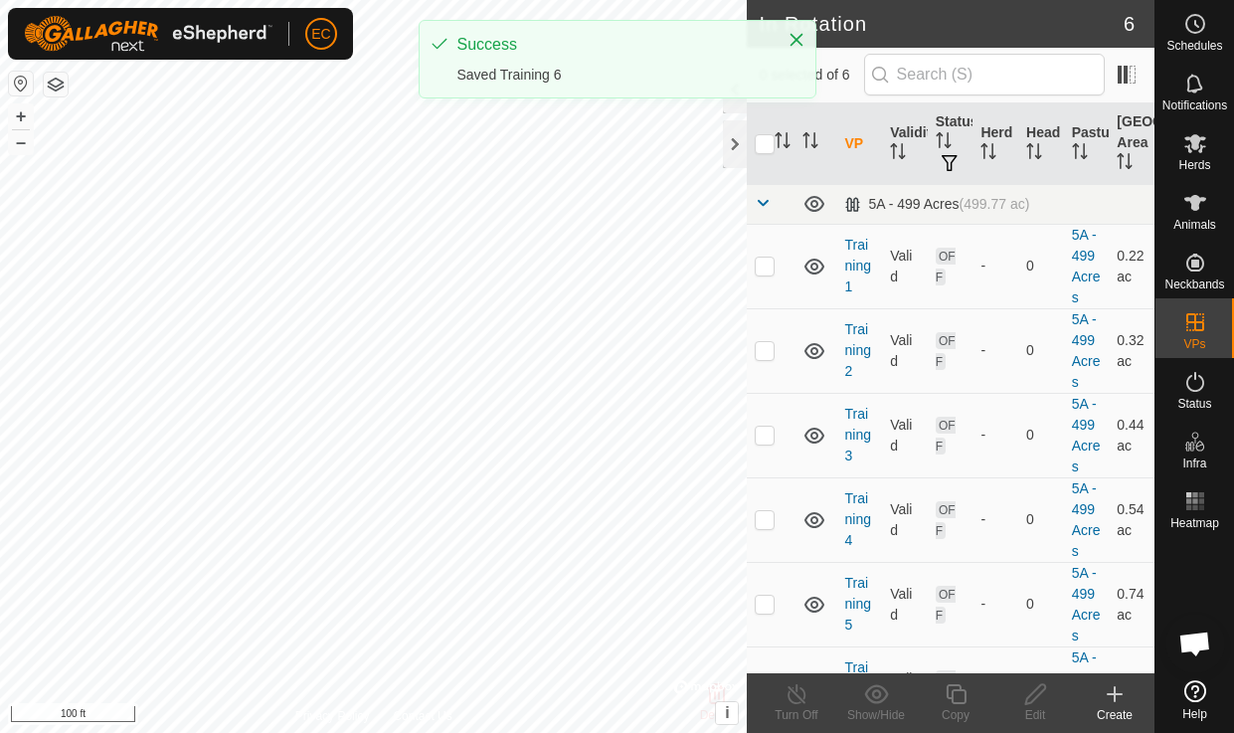
checkbox input "true"
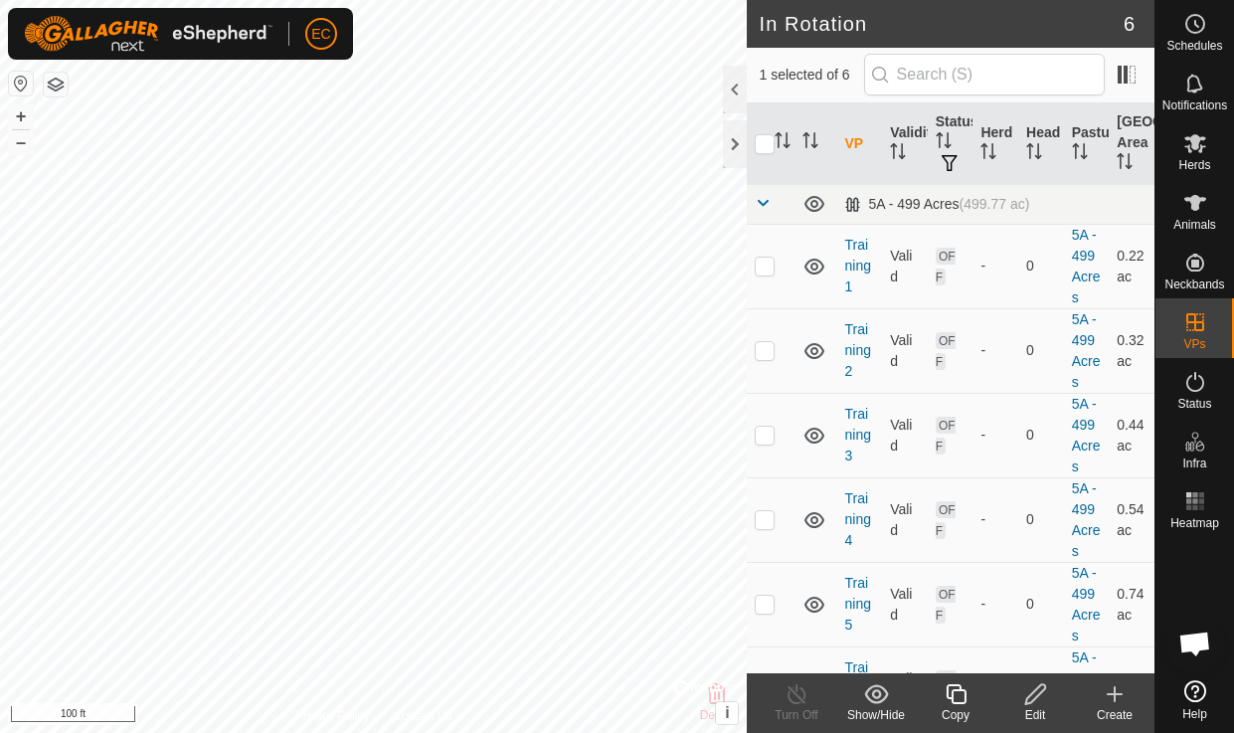
click at [955, 694] on icon at bounding box center [955, 694] width 25 height 24
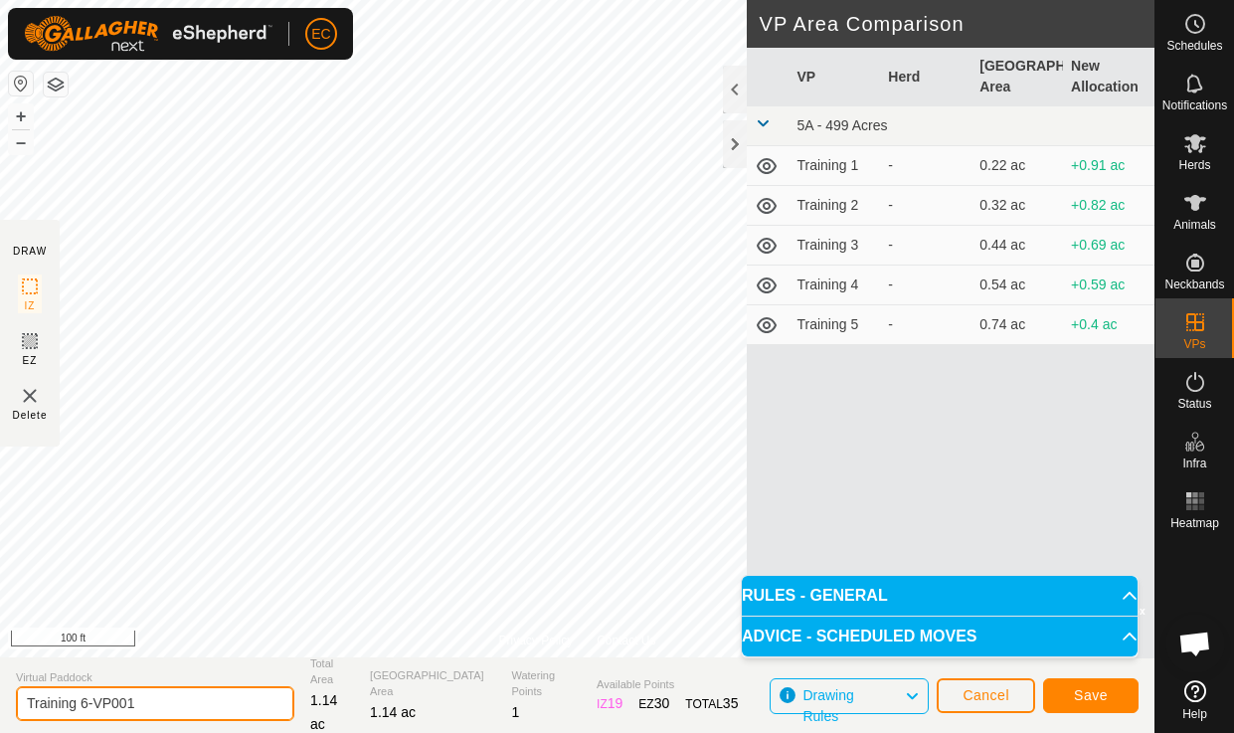
click at [176, 714] on input "Training 6-VP001" at bounding box center [155, 703] width 278 height 35
type input "Training 7"
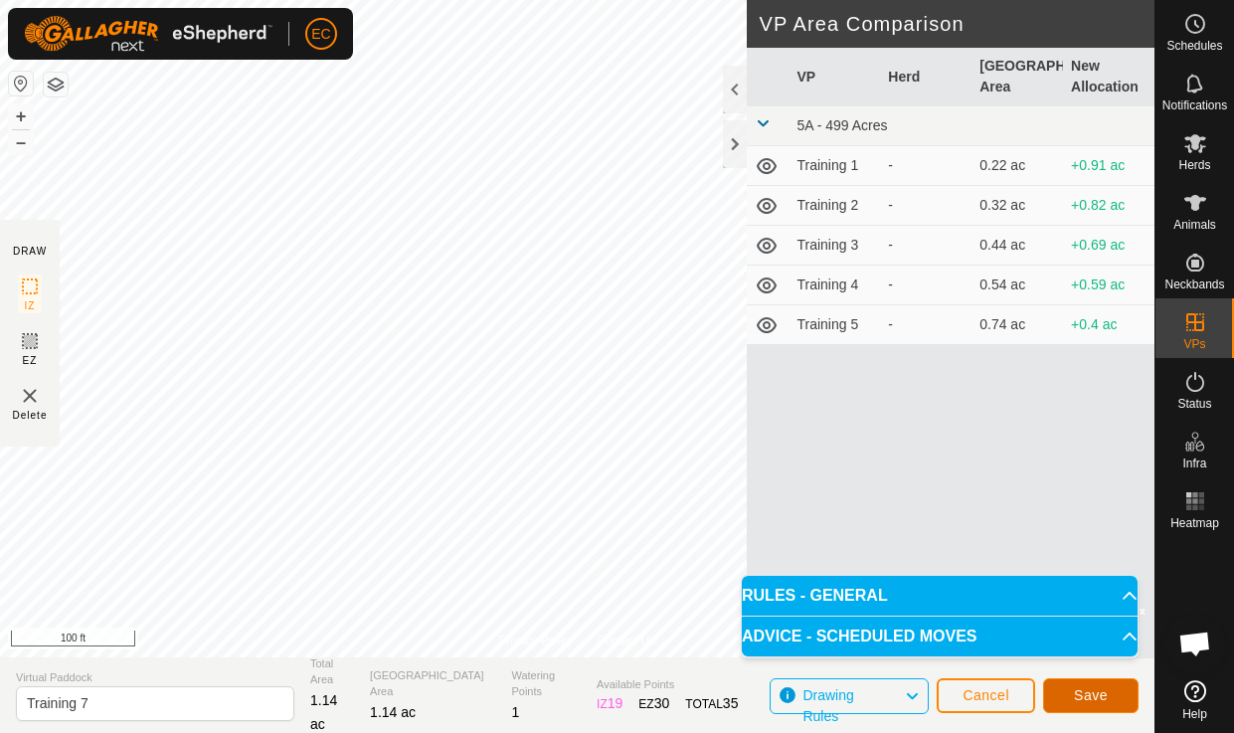
click at [1081, 692] on span "Save" at bounding box center [1090, 695] width 34 height 16
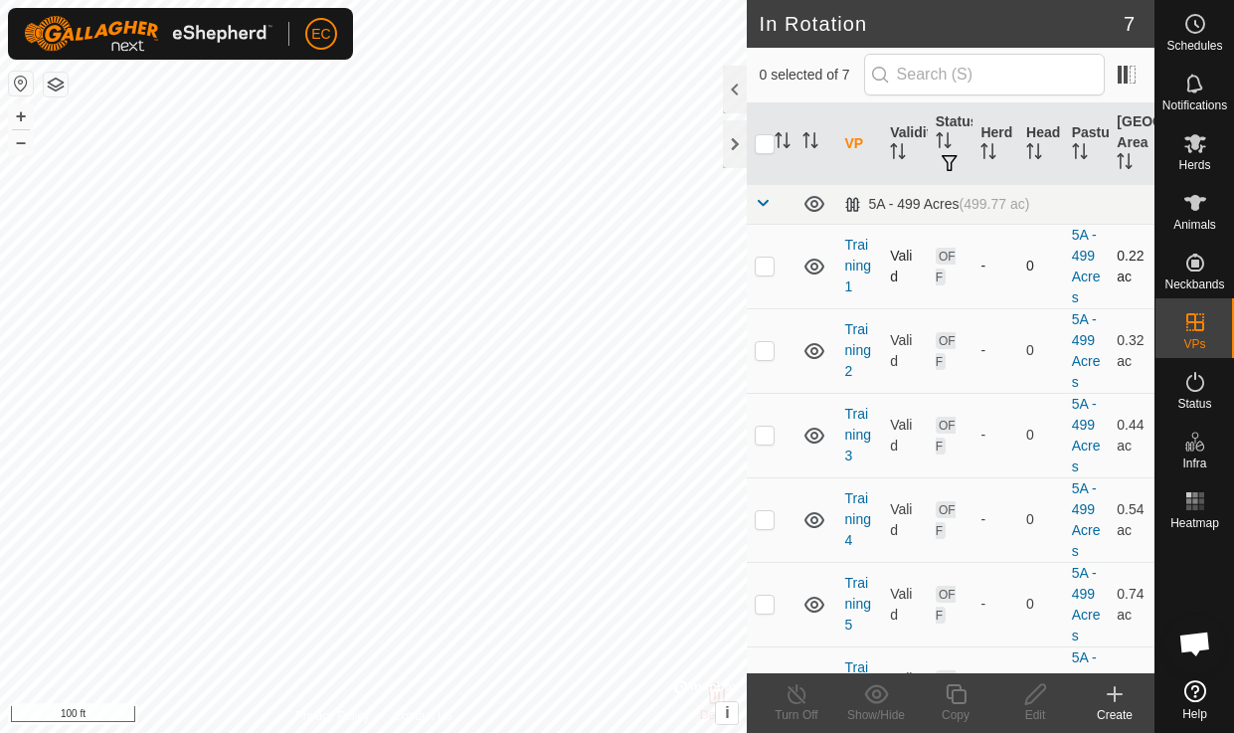
click at [771, 264] on div "In Rotation 7 0 selected of 7 VP Validity Status Herd Head Pasture Grazing Area…" at bounding box center [577, 366] width 1154 height 733
checkbox input "true"
click at [961, 699] on icon at bounding box center [955, 694] width 25 height 24
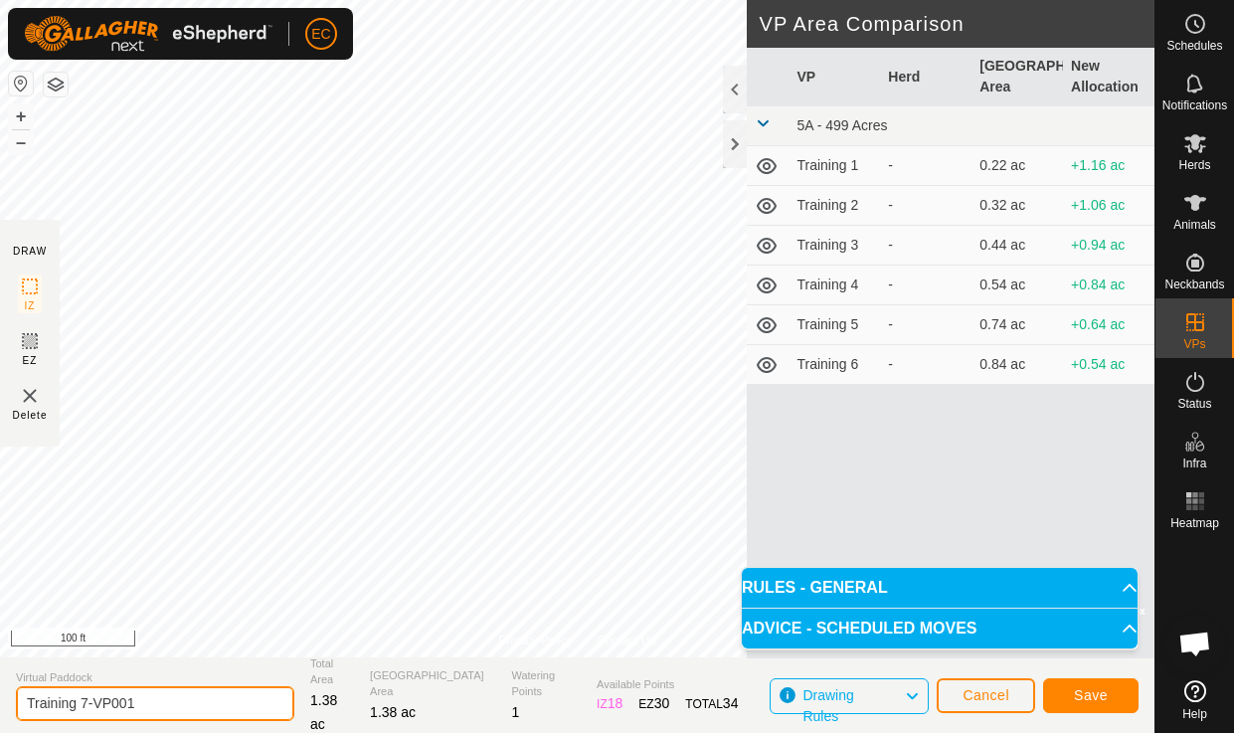
click at [171, 703] on input "Training 7-VP001" at bounding box center [155, 703] width 278 height 35
type input "Training 8"
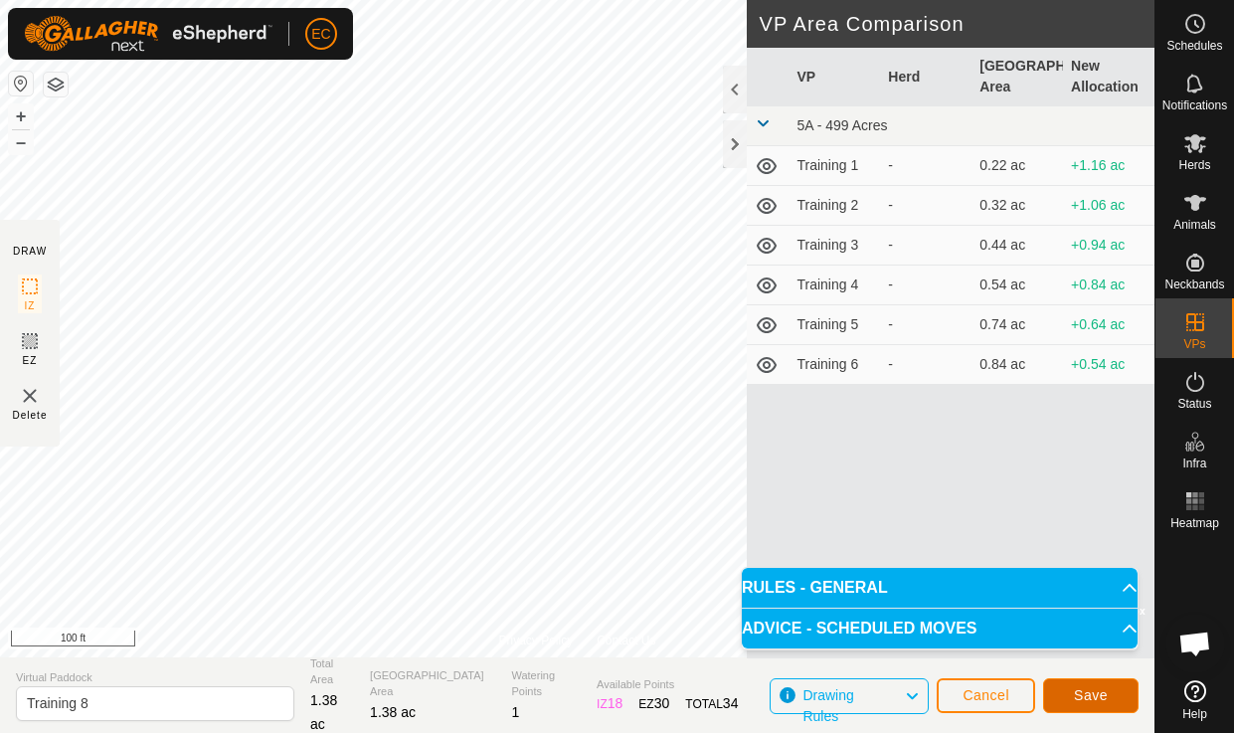
click at [1071, 682] on button "Save" at bounding box center [1090, 695] width 95 height 35
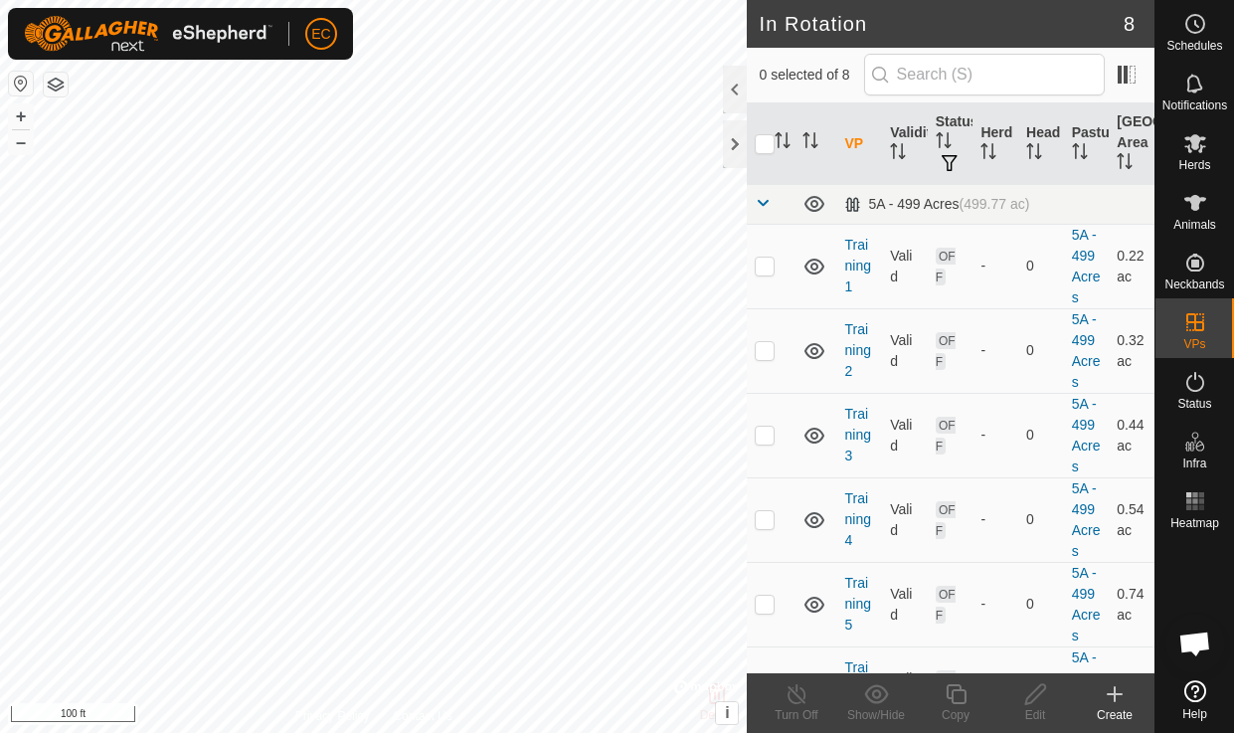
checkbox input "true"
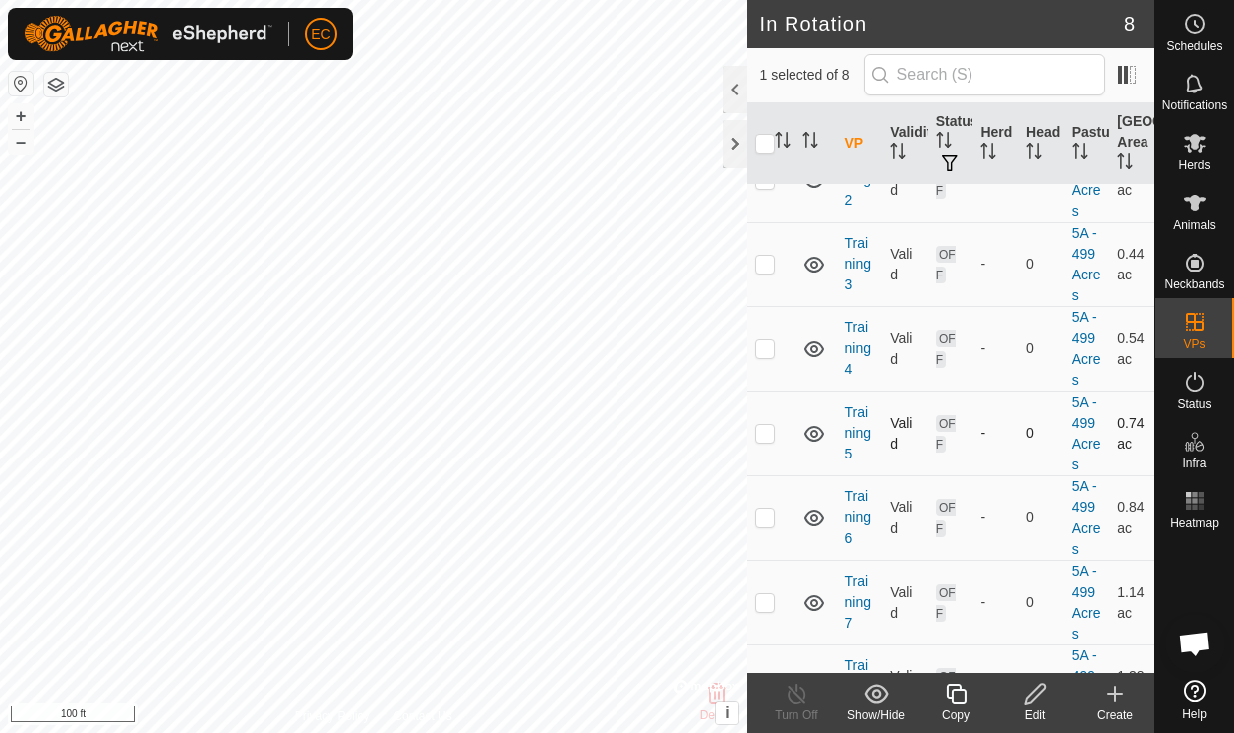
scroll to position [227, 0]
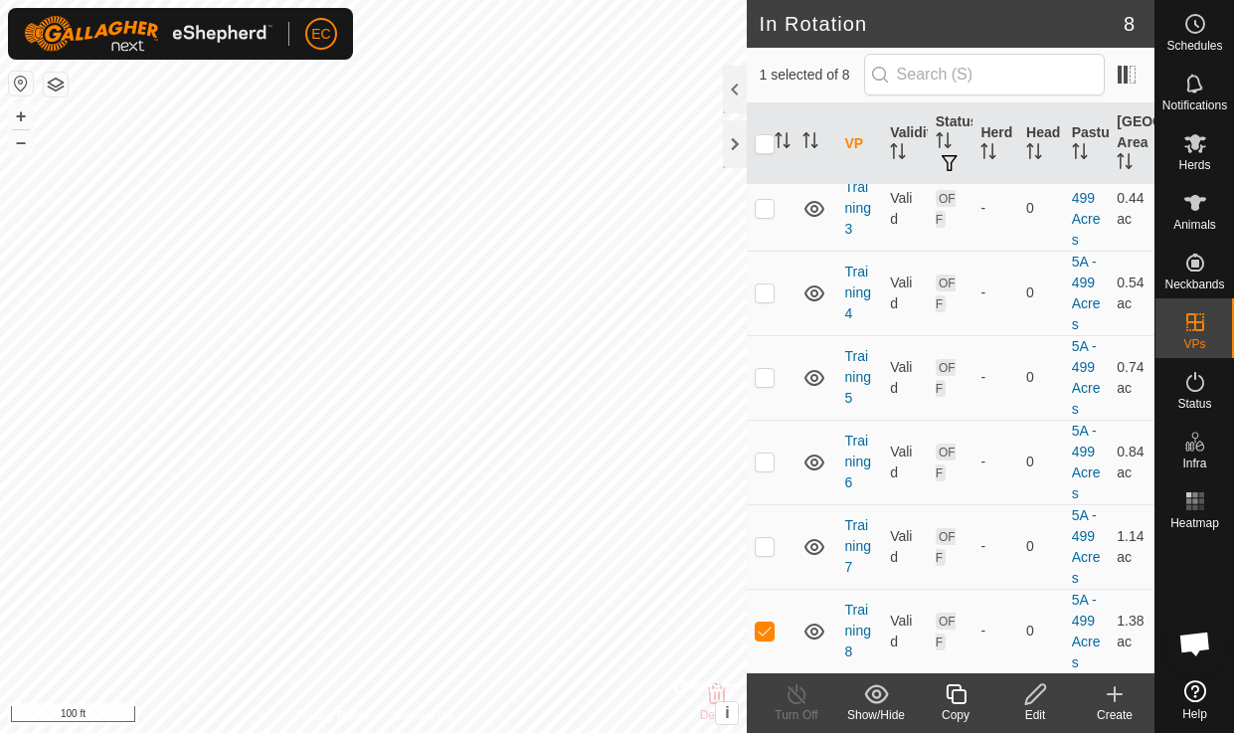
click at [959, 702] on icon at bounding box center [955, 694] width 20 height 20
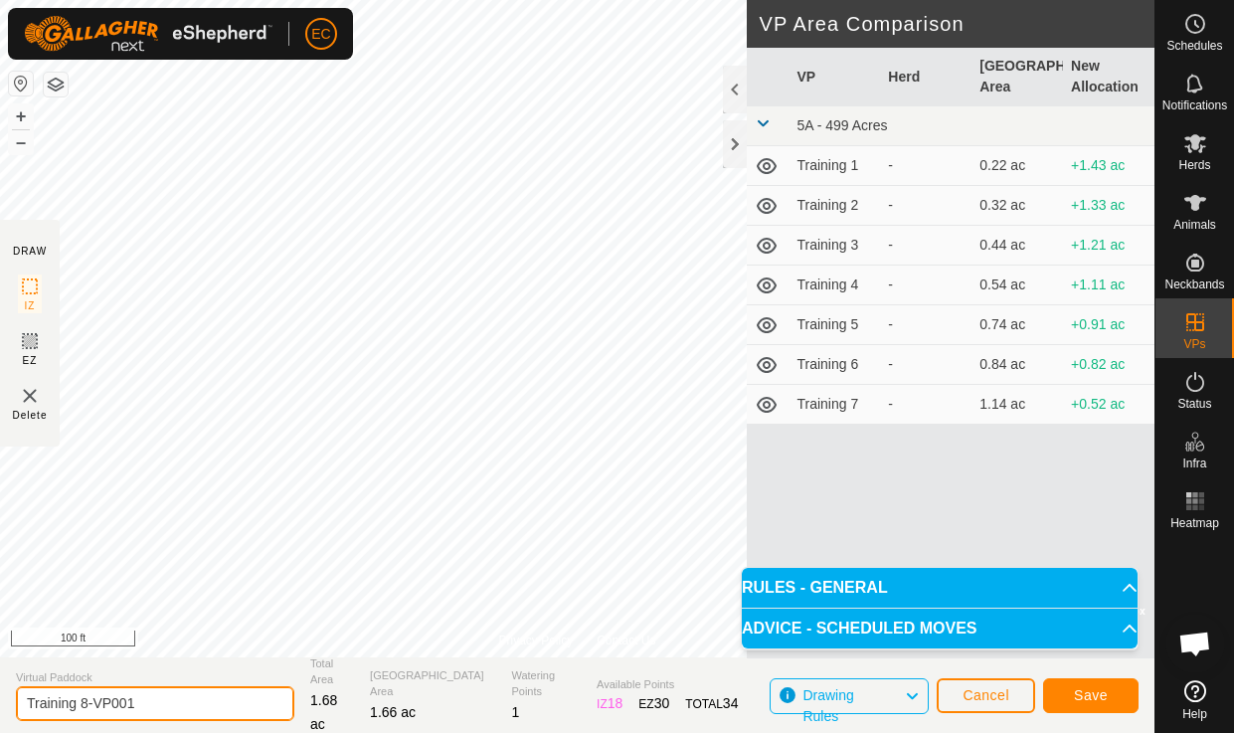
click at [170, 703] on input "Training 8-VP001" at bounding box center [155, 703] width 278 height 35
type input "Training 9"
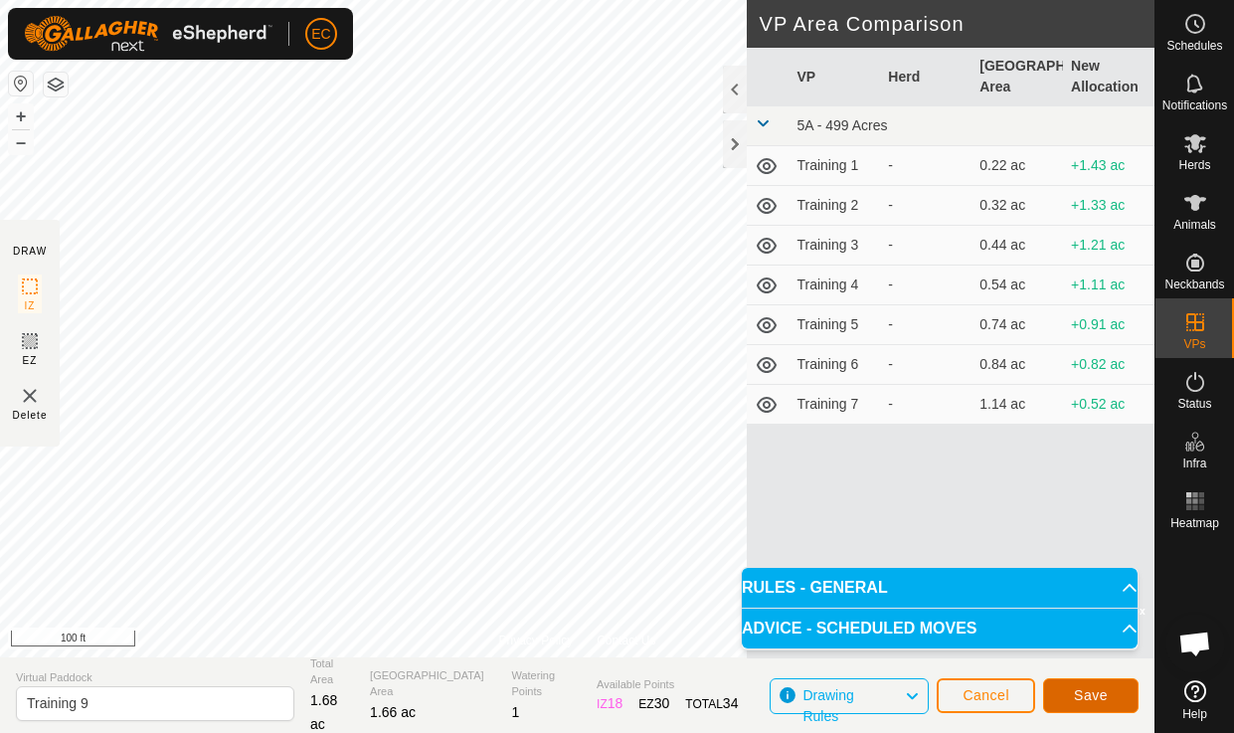
click at [1087, 695] on span "Save" at bounding box center [1090, 695] width 34 height 16
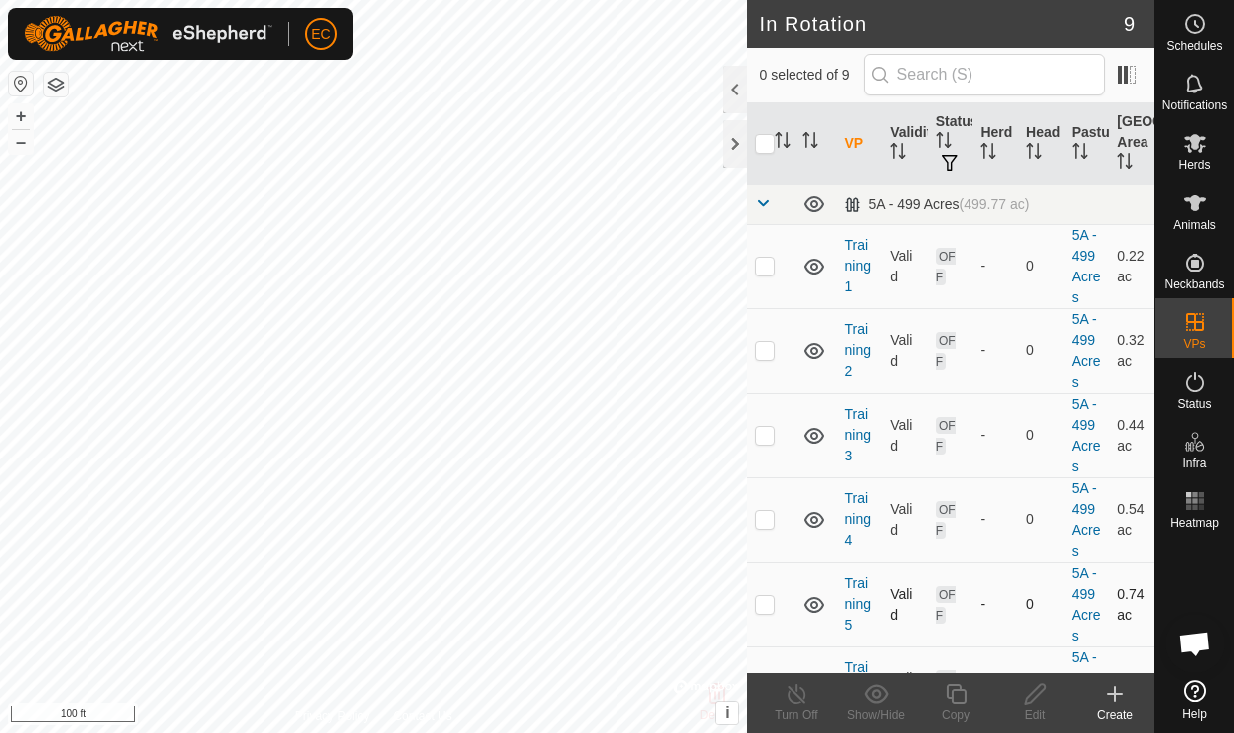
checkbox input "true"
click at [952, 703] on icon at bounding box center [955, 694] width 20 height 20
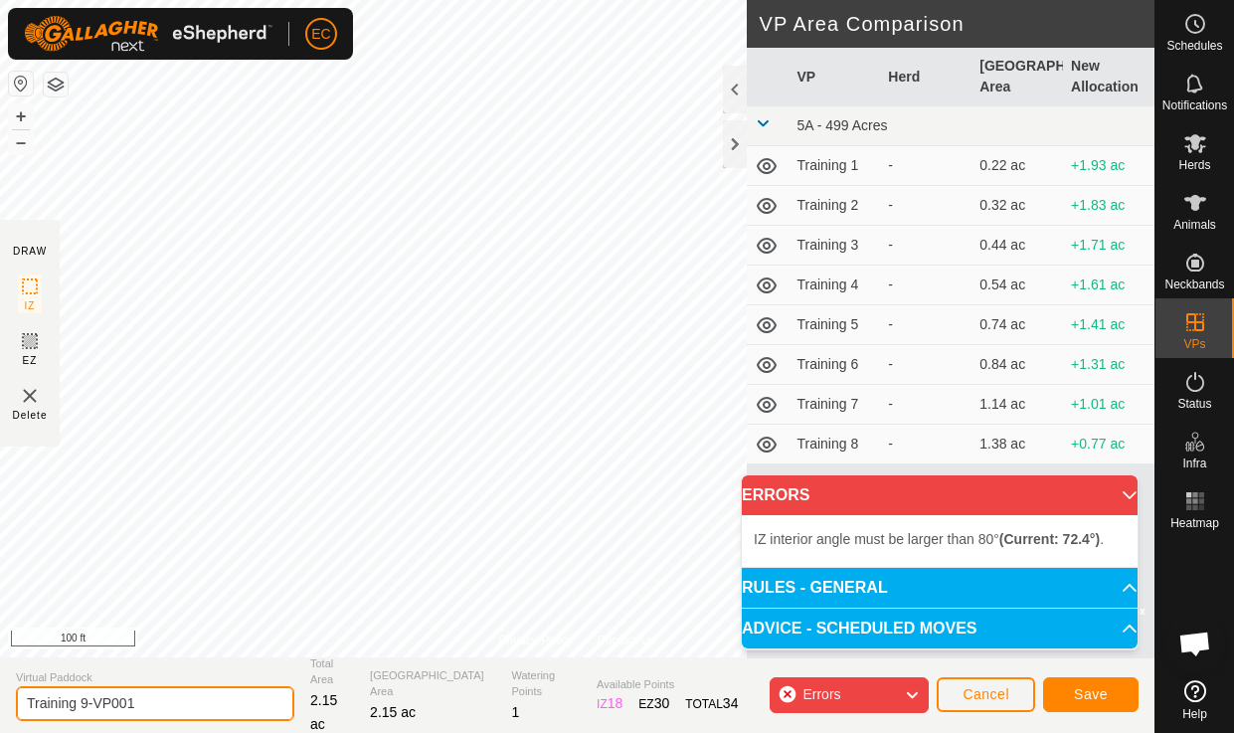
click at [149, 711] on input "Training 9-VP001" at bounding box center [155, 703] width 278 height 35
type input "Training 10"
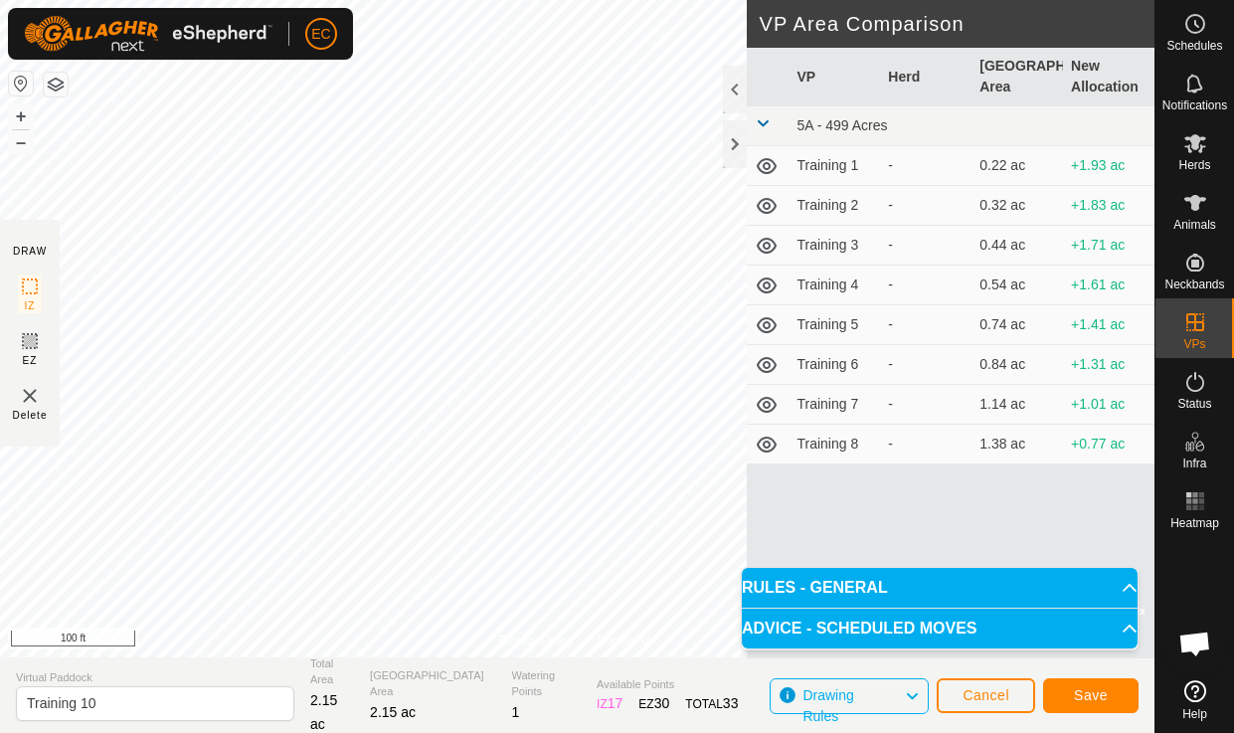
click at [1114, 626] on p-accordion-header "ADVICE - SCHEDULED MOVES" at bounding box center [940, 628] width 396 height 40
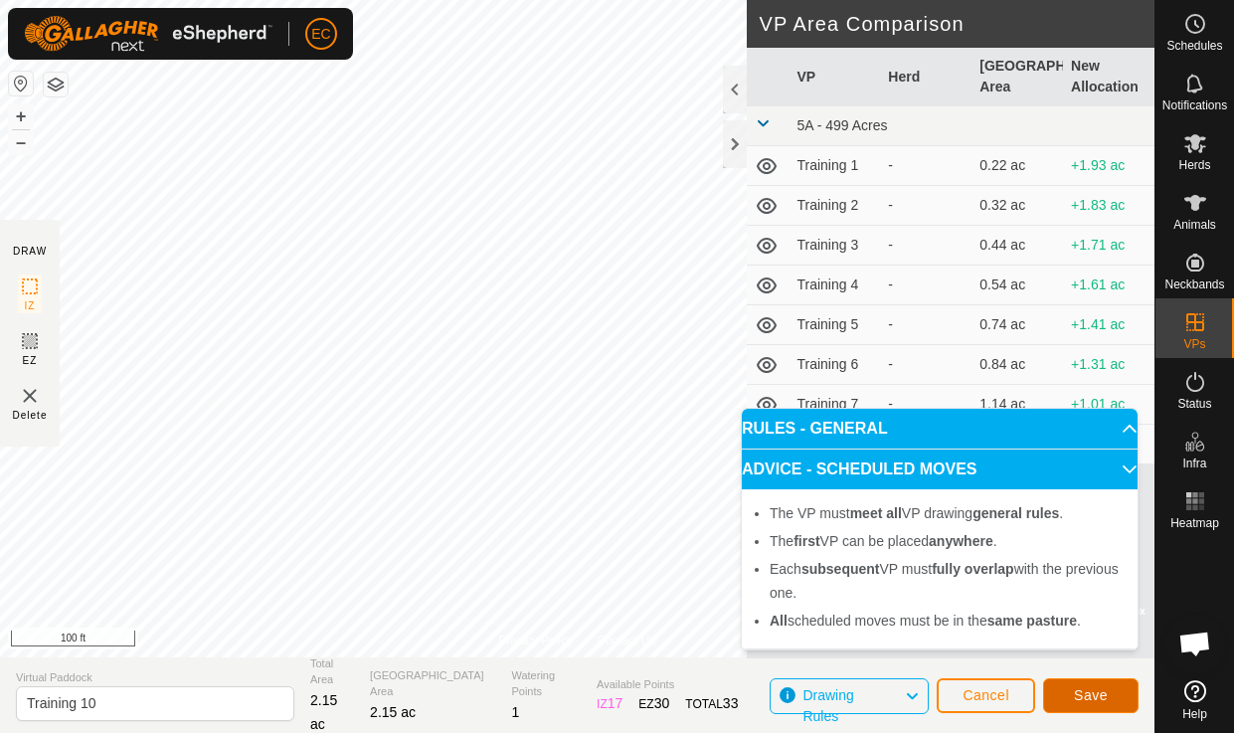
click at [1099, 693] on span "Save" at bounding box center [1090, 695] width 34 height 16
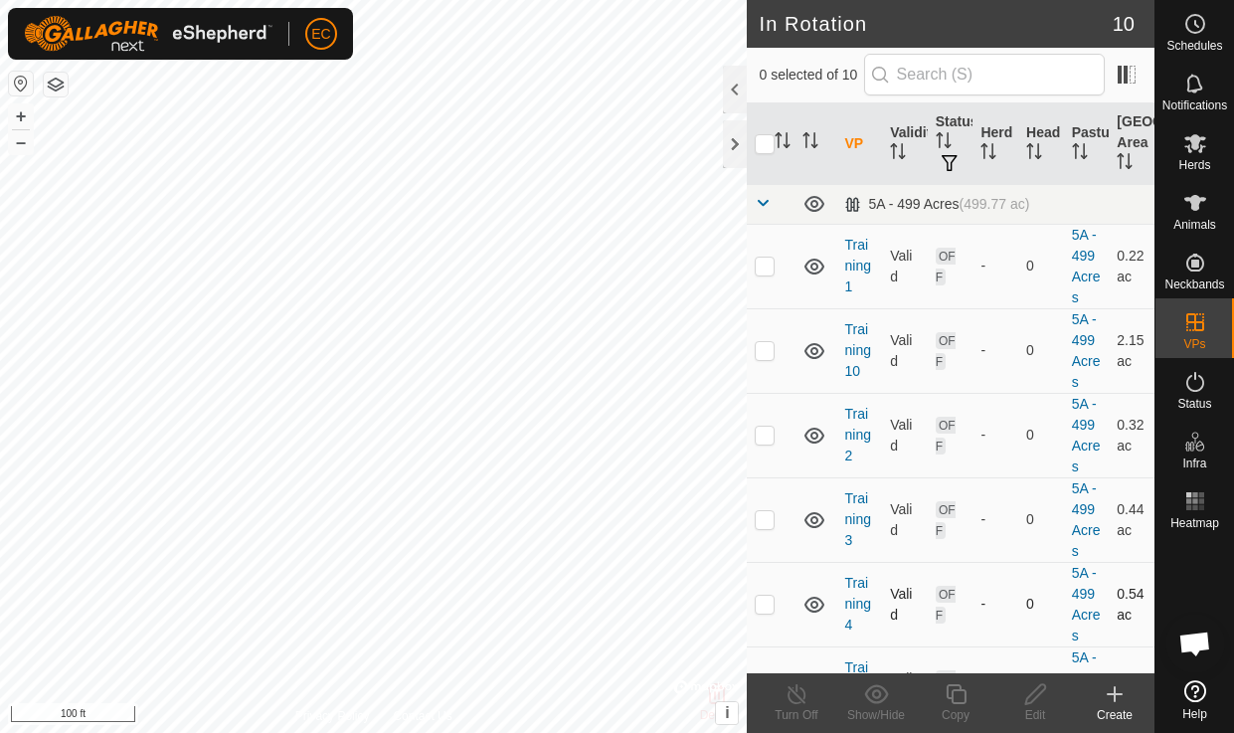
checkbox input "true"
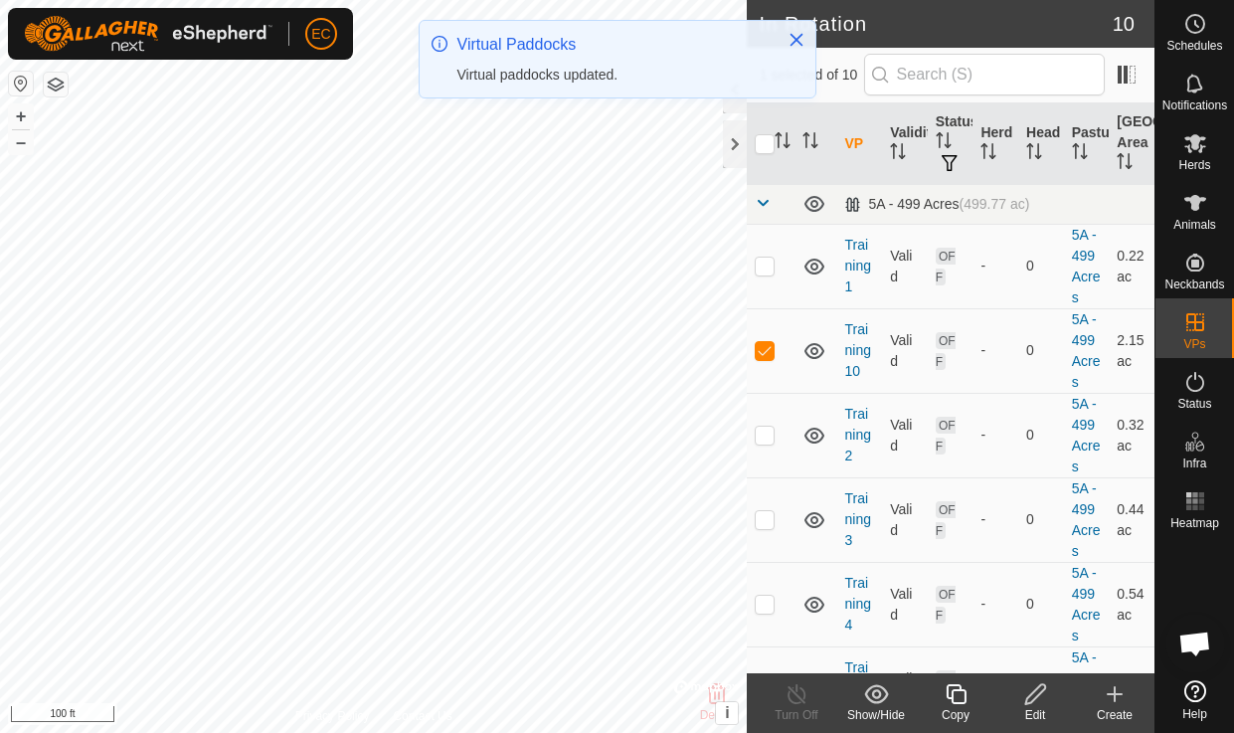
click at [954, 702] on icon at bounding box center [955, 694] width 20 height 20
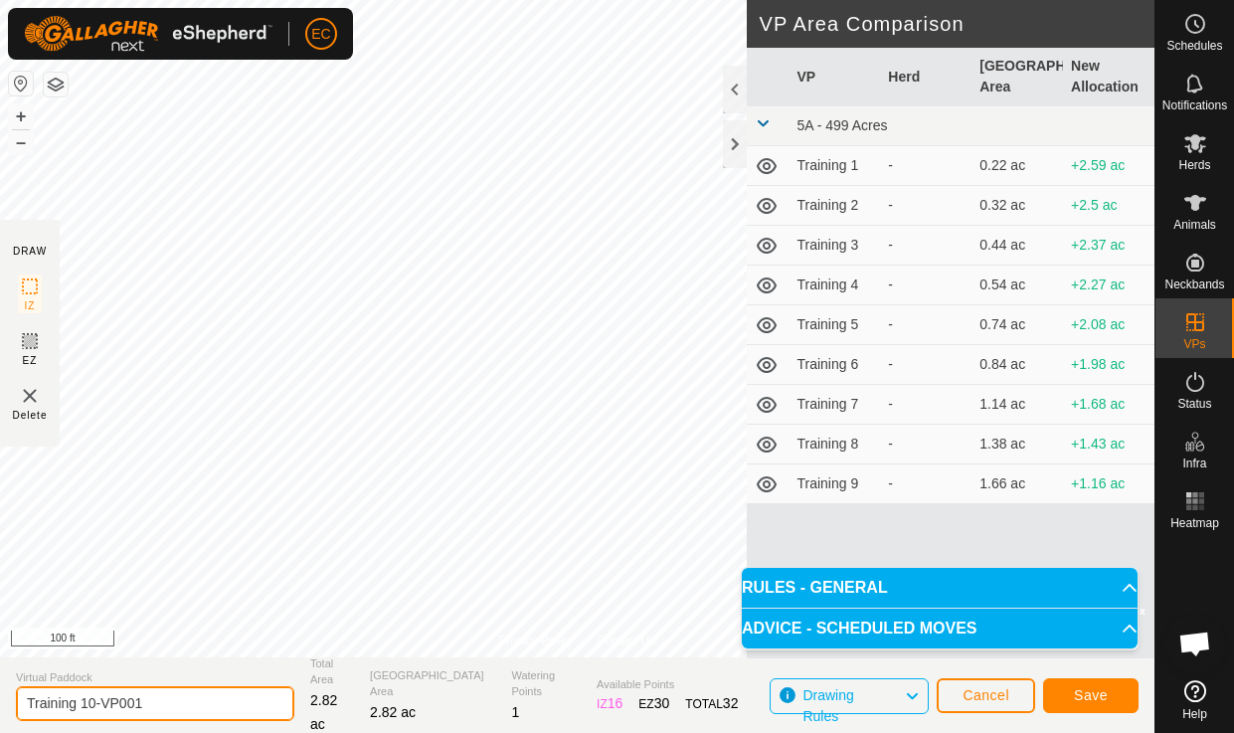
click at [155, 701] on input "Training 10-VP001" at bounding box center [155, 703] width 278 height 35
type input "Training 11"
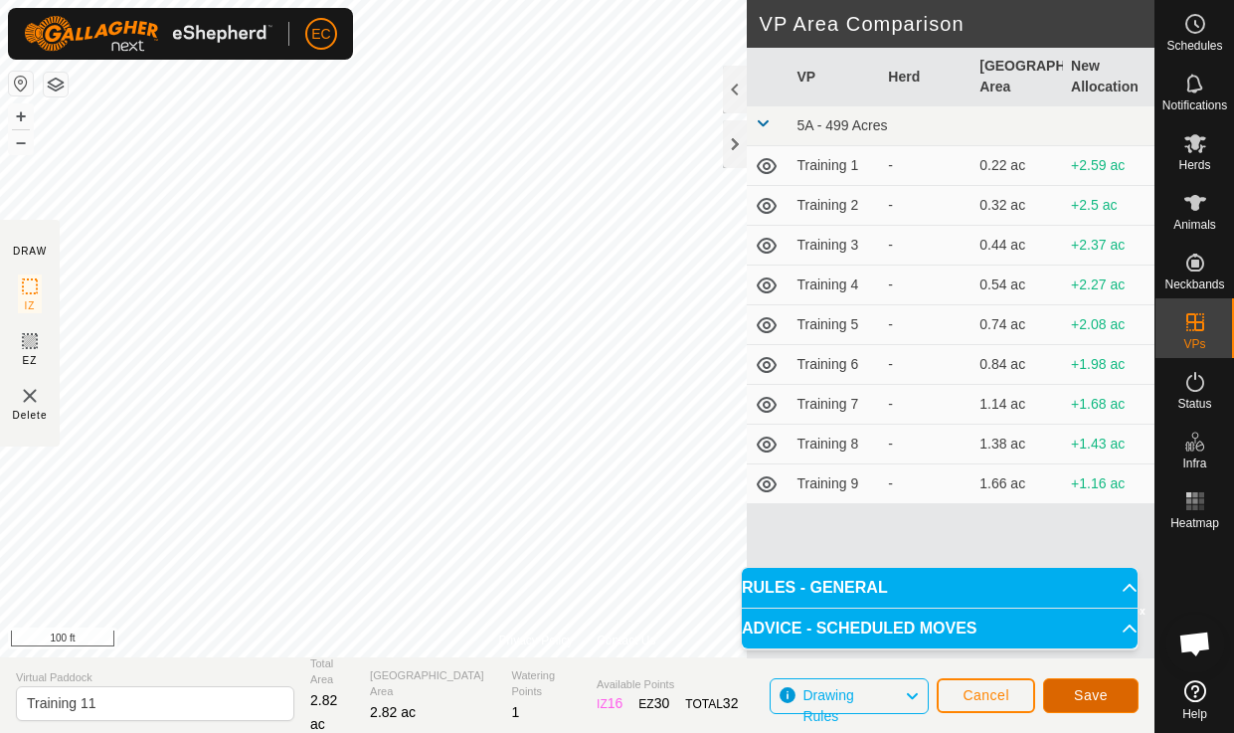
click at [1069, 690] on button "Save" at bounding box center [1090, 695] width 95 height 35
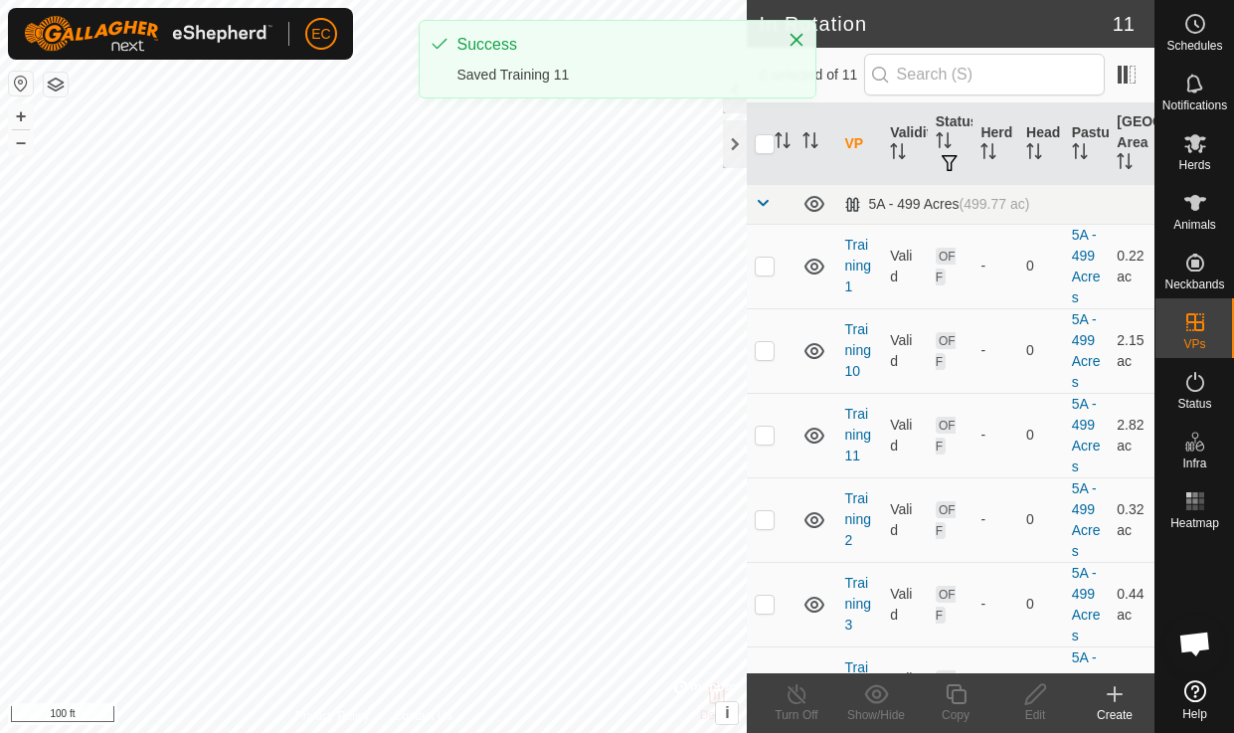
checkbox input "true"
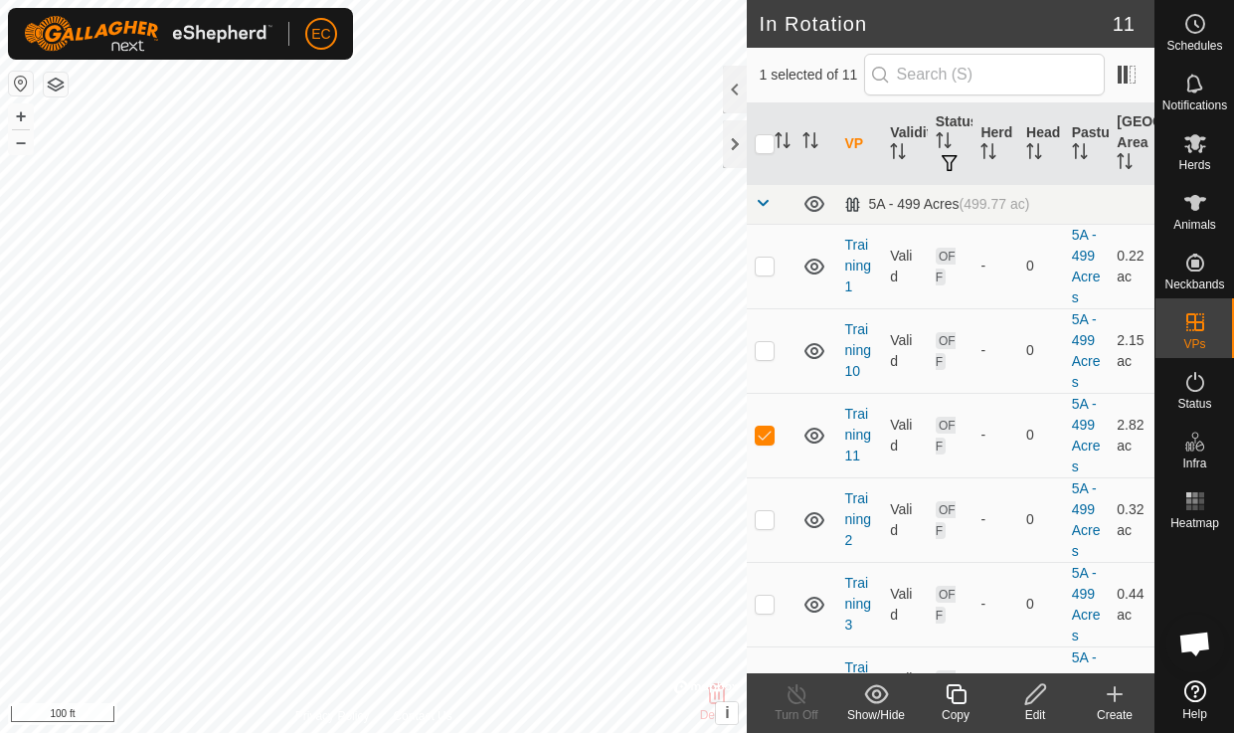
click at [945, 695] on icon at bounding box center [955, 694] width 25 height 24
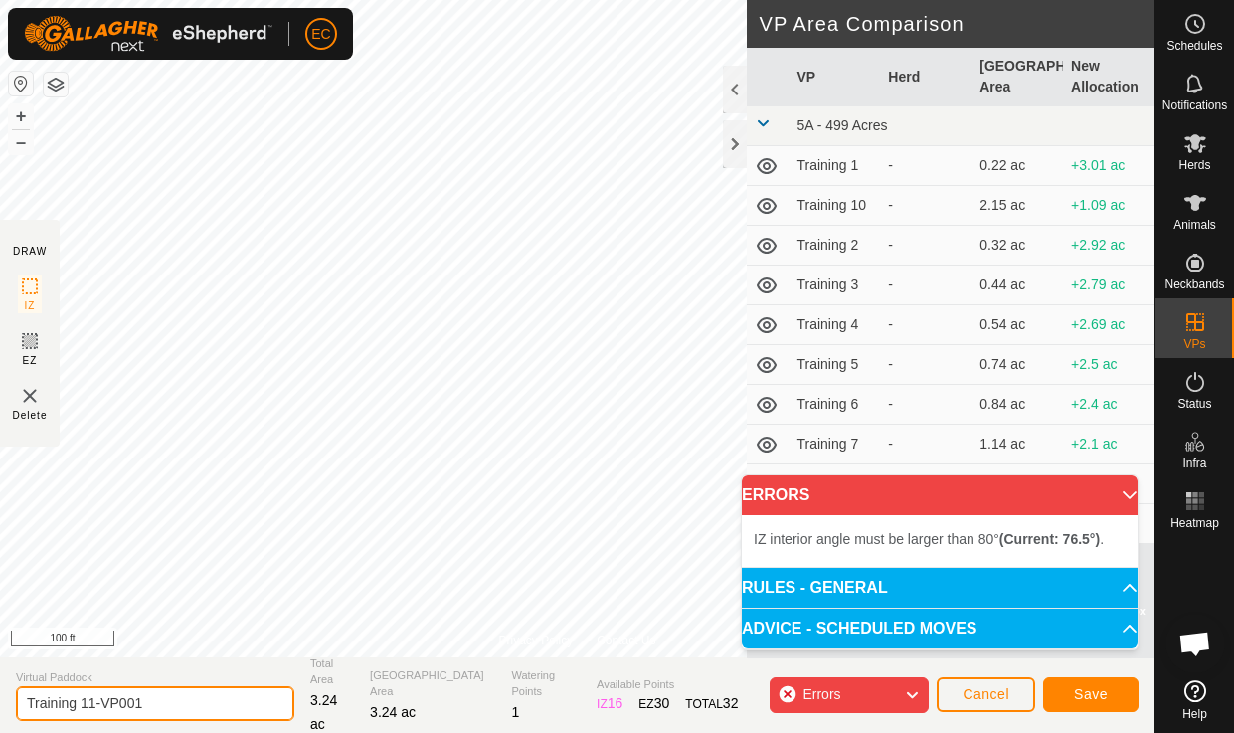
click at [194, 701] on input "Training 11-VP001" at bounding box center [155, 703] width 278 height 35
drag, startPoint x: 197, startPoint y: 701, endPoint x: 90, endPoint y: 707, distance: 106.5
click at [90, 707] on input "Training 11-VP001" at bounding box center [155, 703] width 278 height 35
type input "Training 12"
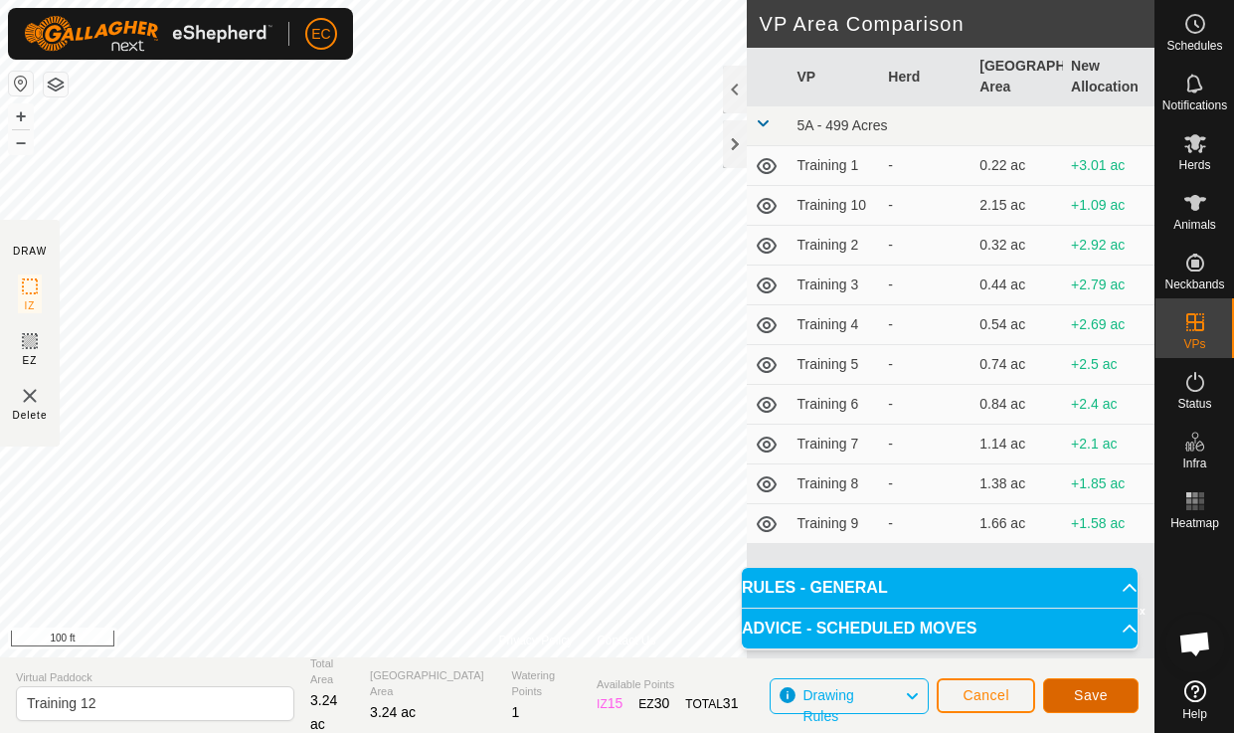
click at [1066, 689] on button "Save" at bounding box center [1090, 695] width 95 height 35
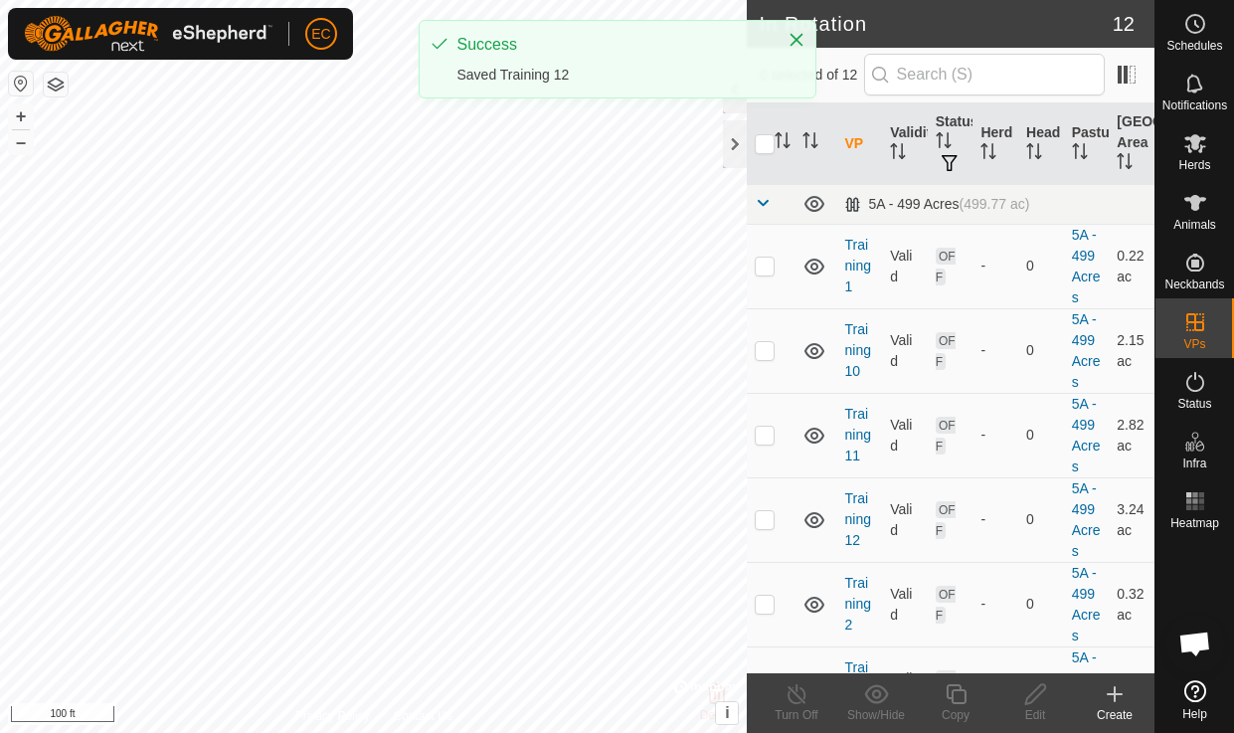
checkbox input "true"
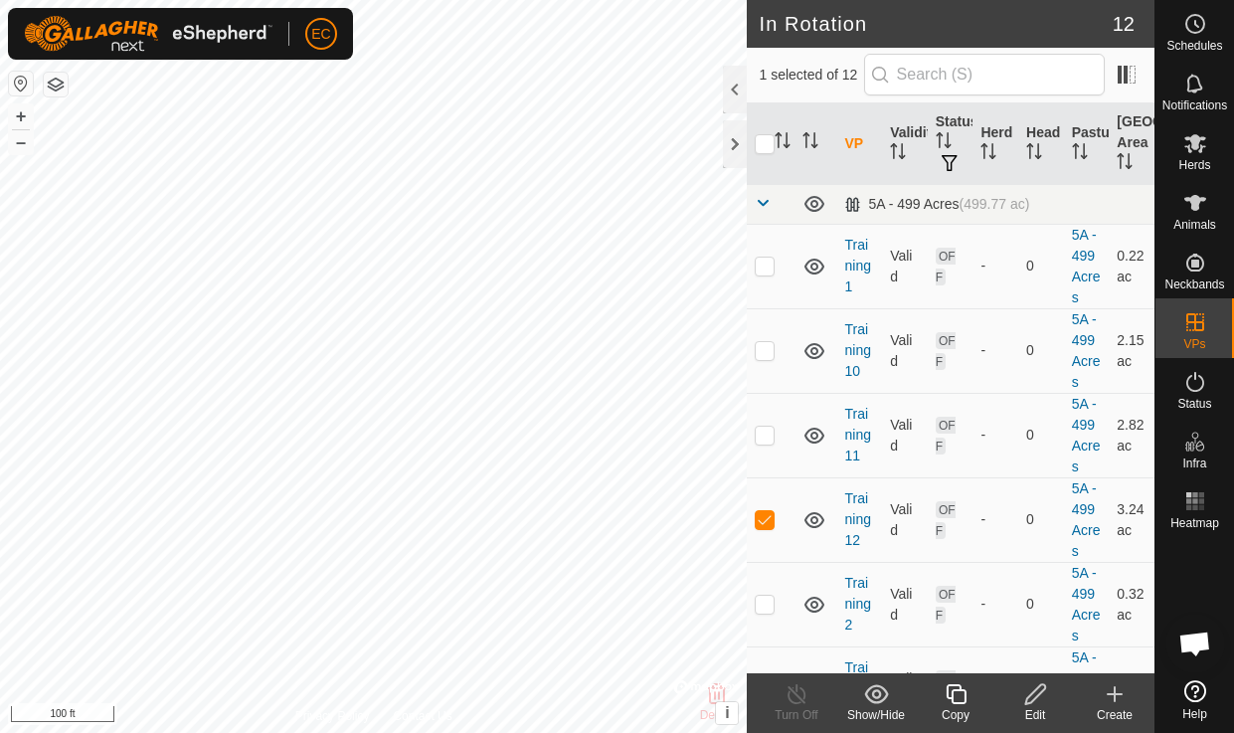
click at [958, 698] on icon at bounding box center [955, 694] width 25 height 24
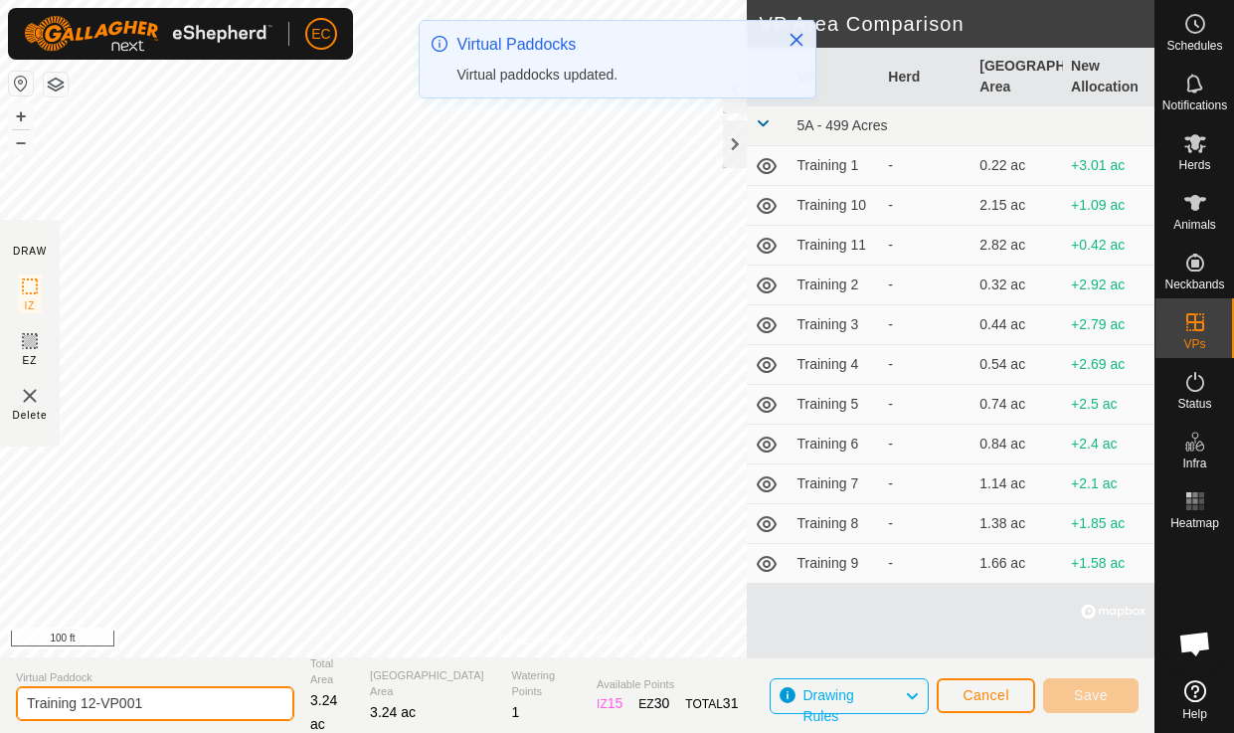
click at [159, 705] on input "Training 12-VP001" at bounding box center [155, 703] width 278 height 35
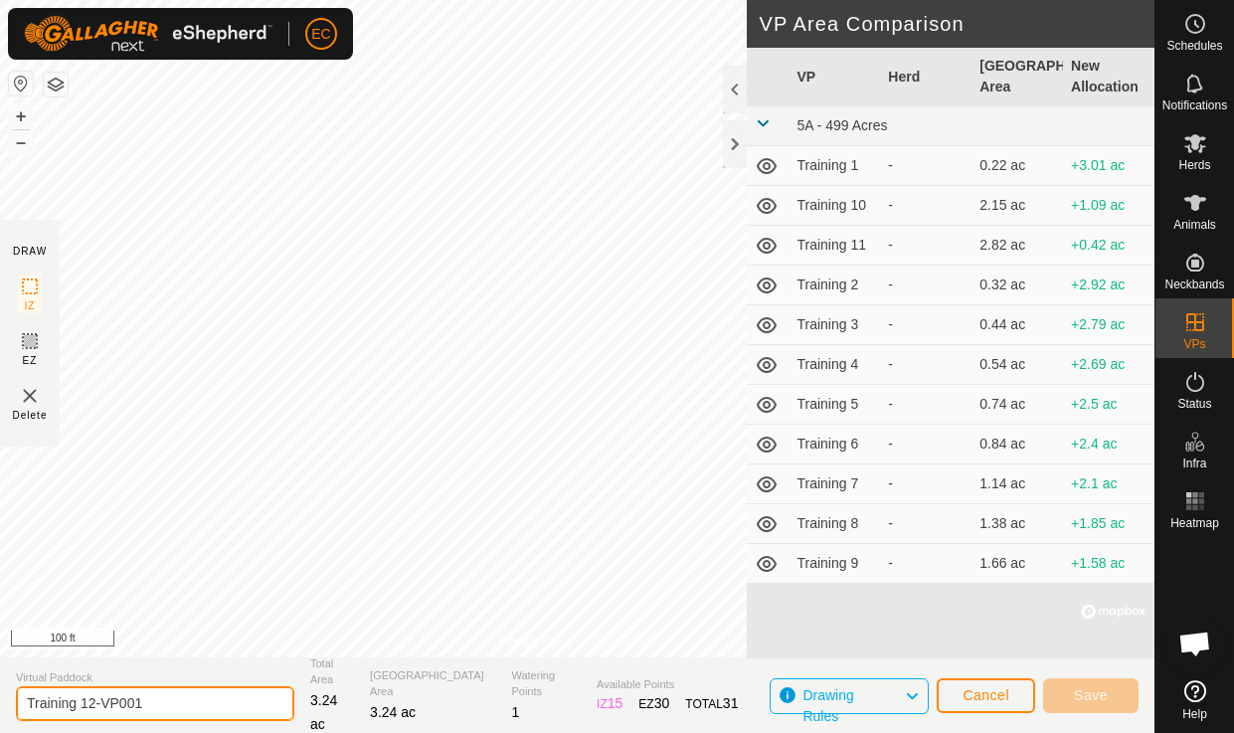
drag, startPoint x: 146, startPoint y: 701, endPoint x: 89, endPoint y: 704, distance: 56.7
click at [89, 704] on input "Training 12-VP001" at bounding box center [155, 703] width 278 height 35
type input "Training 13"
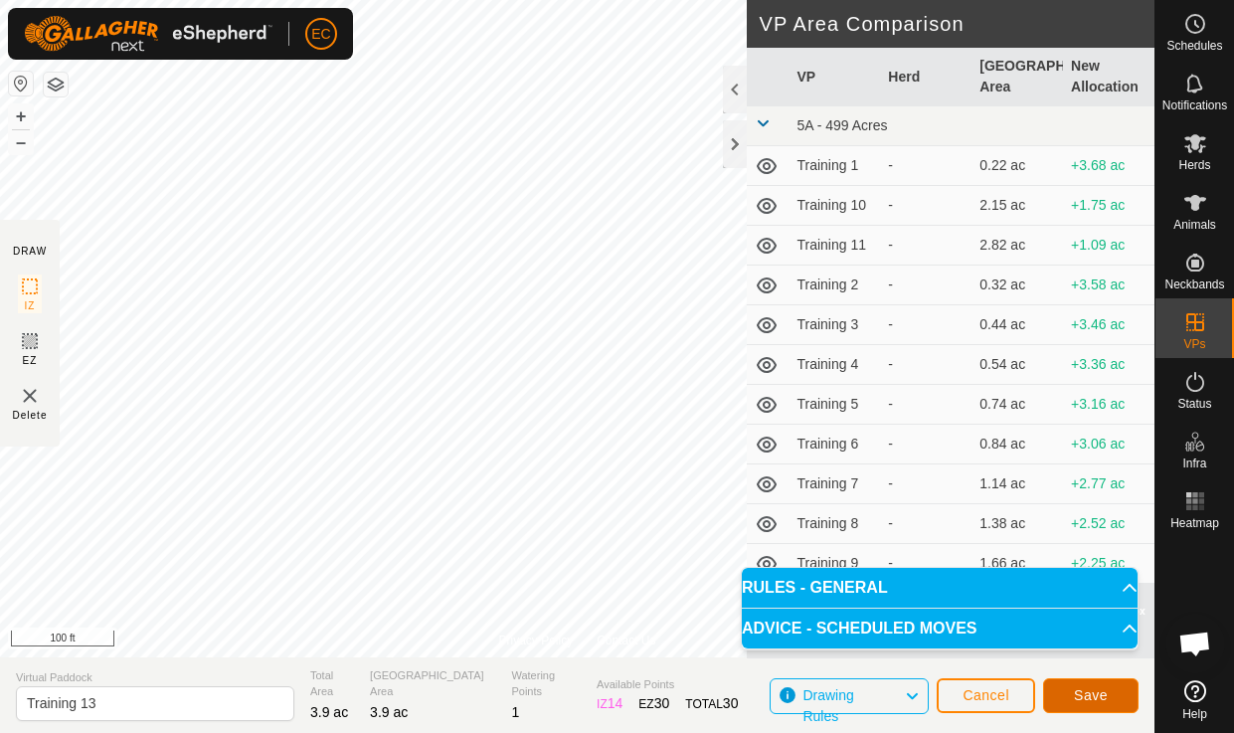
click at [1084, 699] on span "Save" at bounding box center [1090, 695] width 34 height 16
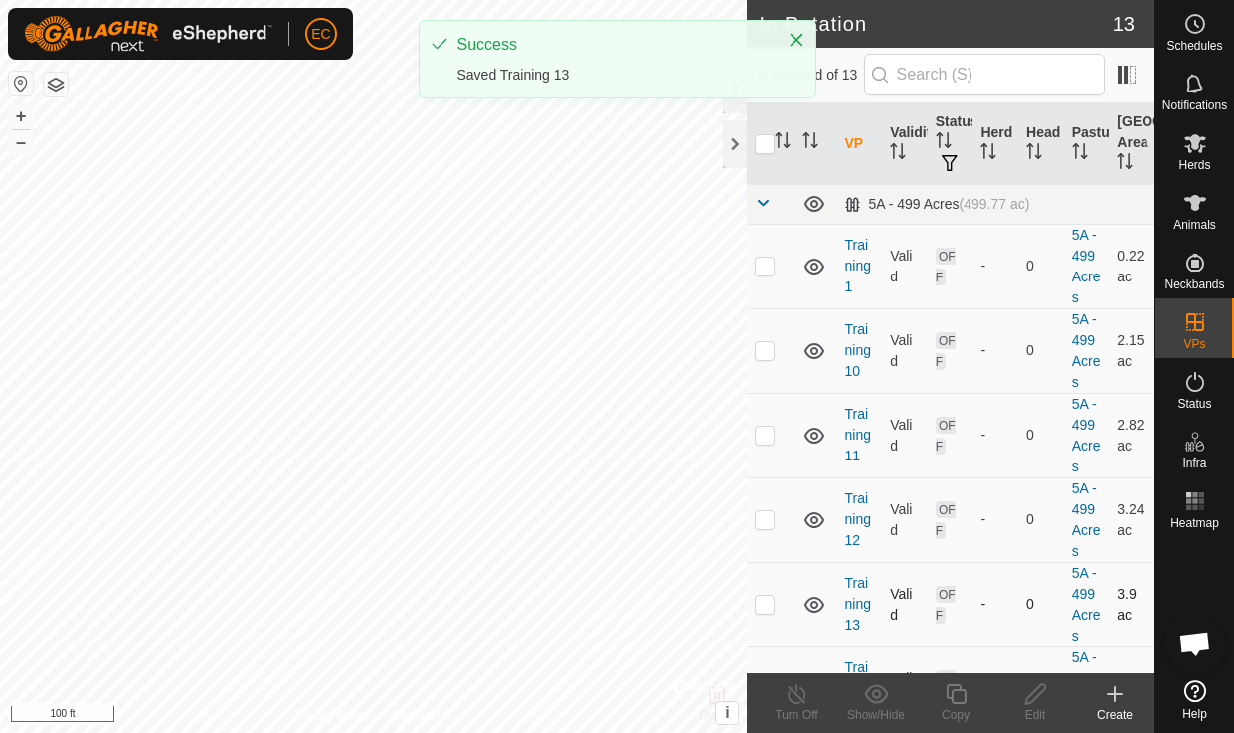
checkbox input "true"
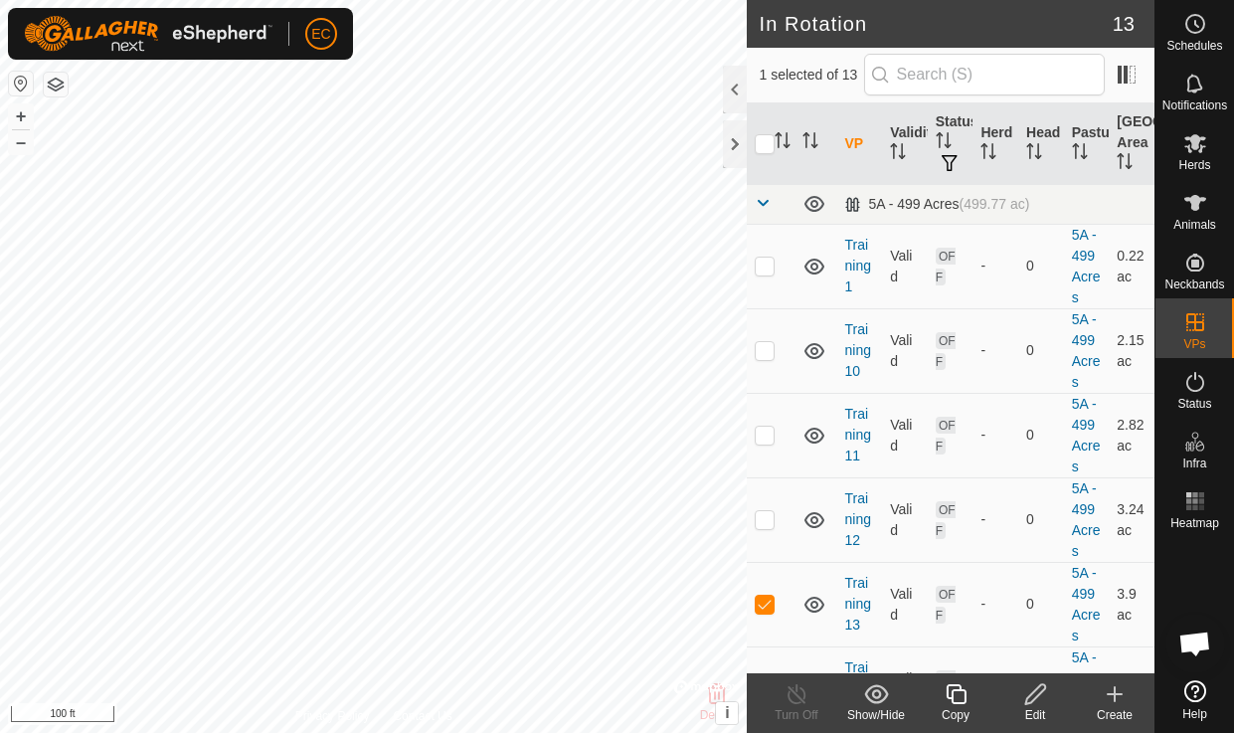
click at [957, 688] on icon at bounding box center [955, 694] width 25 height 24
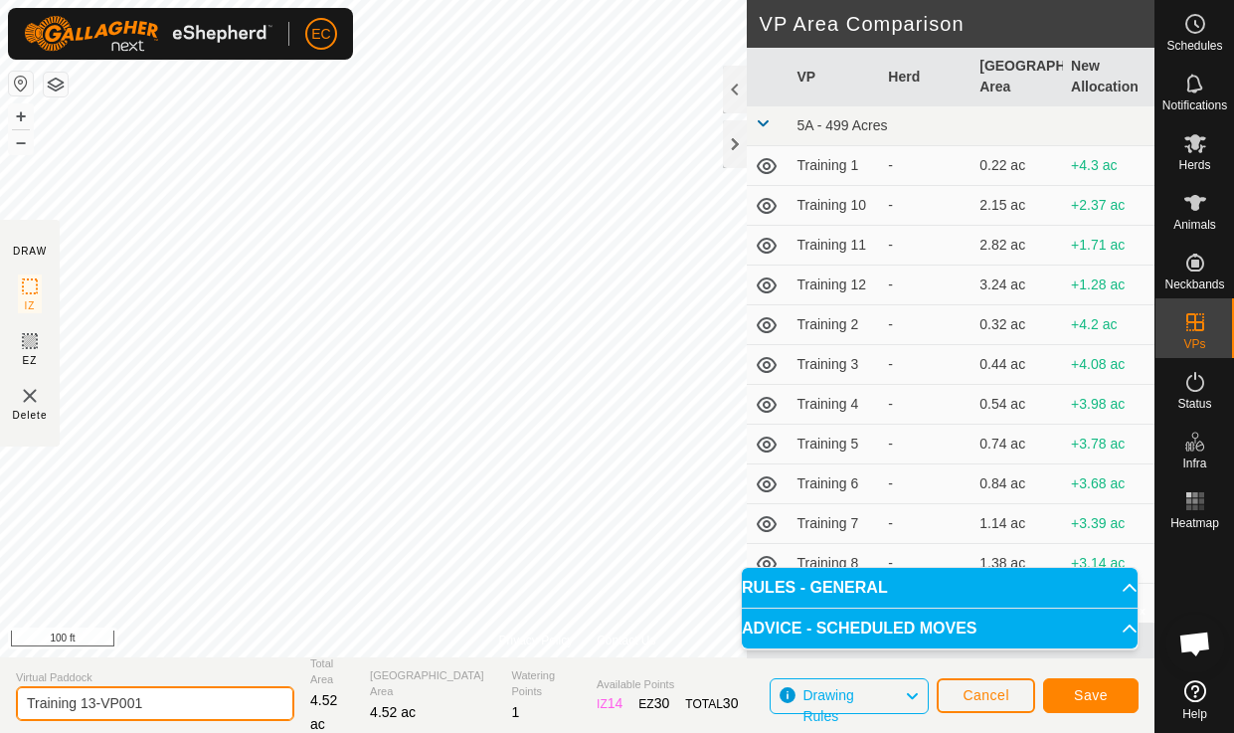
click at [166, 707] on input "Training 13-VP001" at bounding box center [155, 703] width 278 height 35
drag, startPoint x: 173, startPoint y: 695, endPoint x: 90, endPoint y: 709, distance: 83.7
click at [90, 709] on input "Training 13-VP001" at bounding box center [155, 703] width 278 height 35
type input "Training 14"
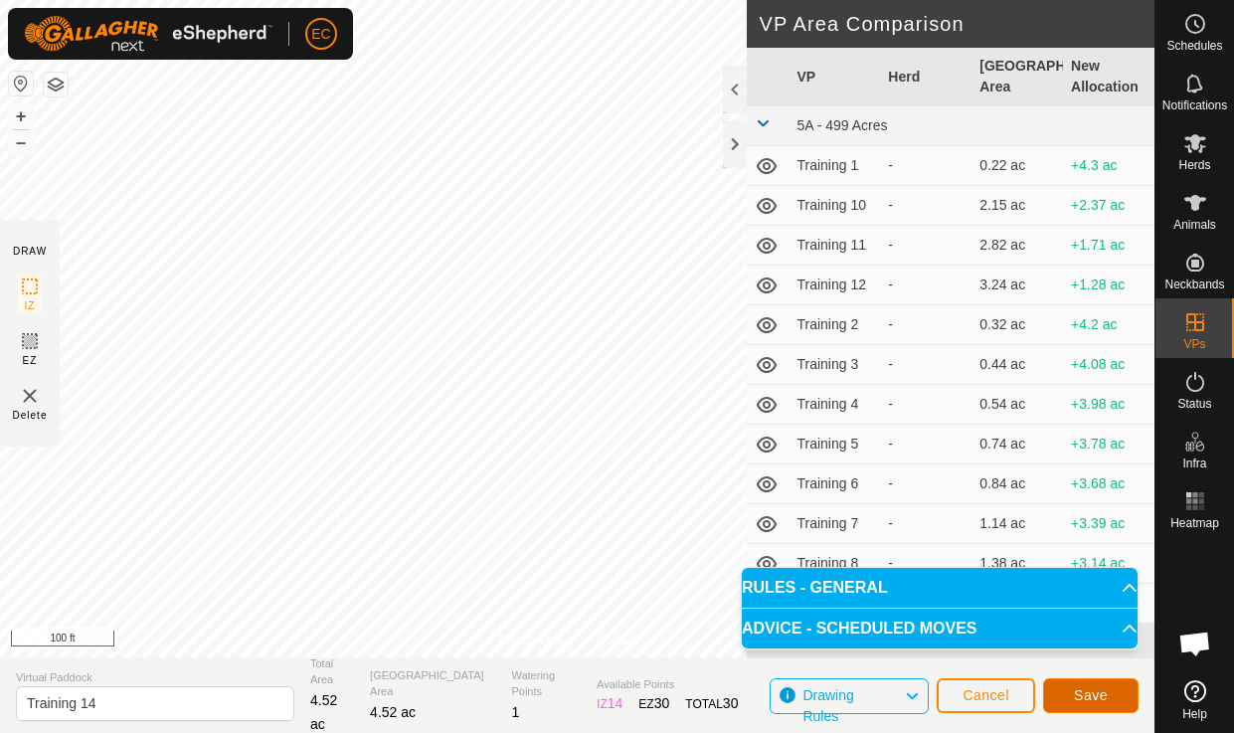
click at [1073, 696] on span "Save" at bounding box center [1090, 695] width 34 height 16
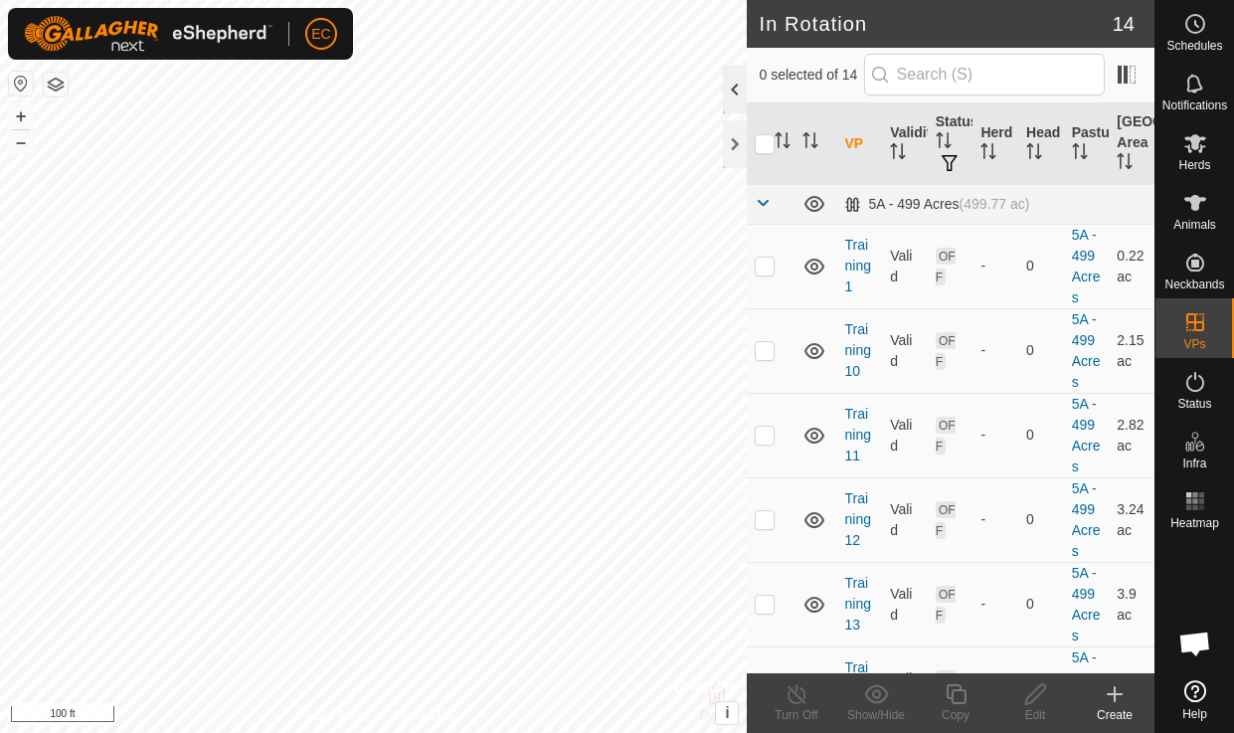
click at [734, 85] on div at bounding box center [735, 90] width 24 height 48
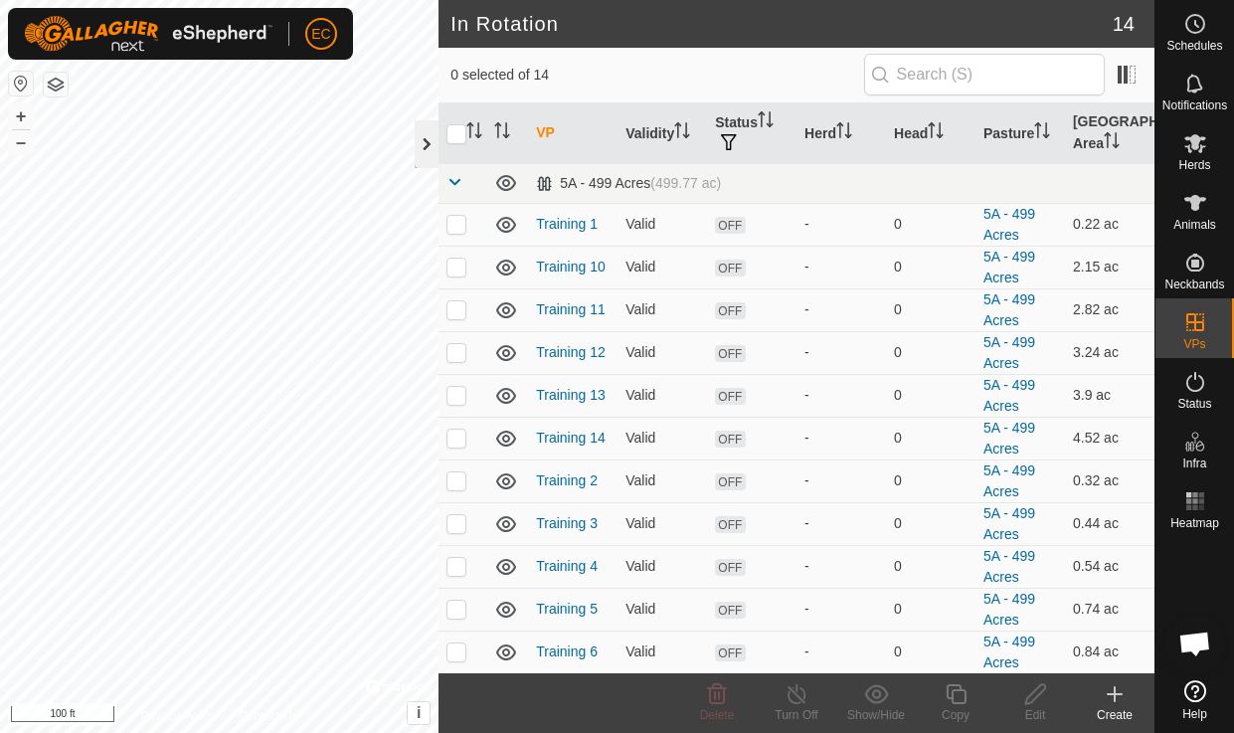
click at [425, 148] on div at bounding box center [426, 144] width 24 height 48
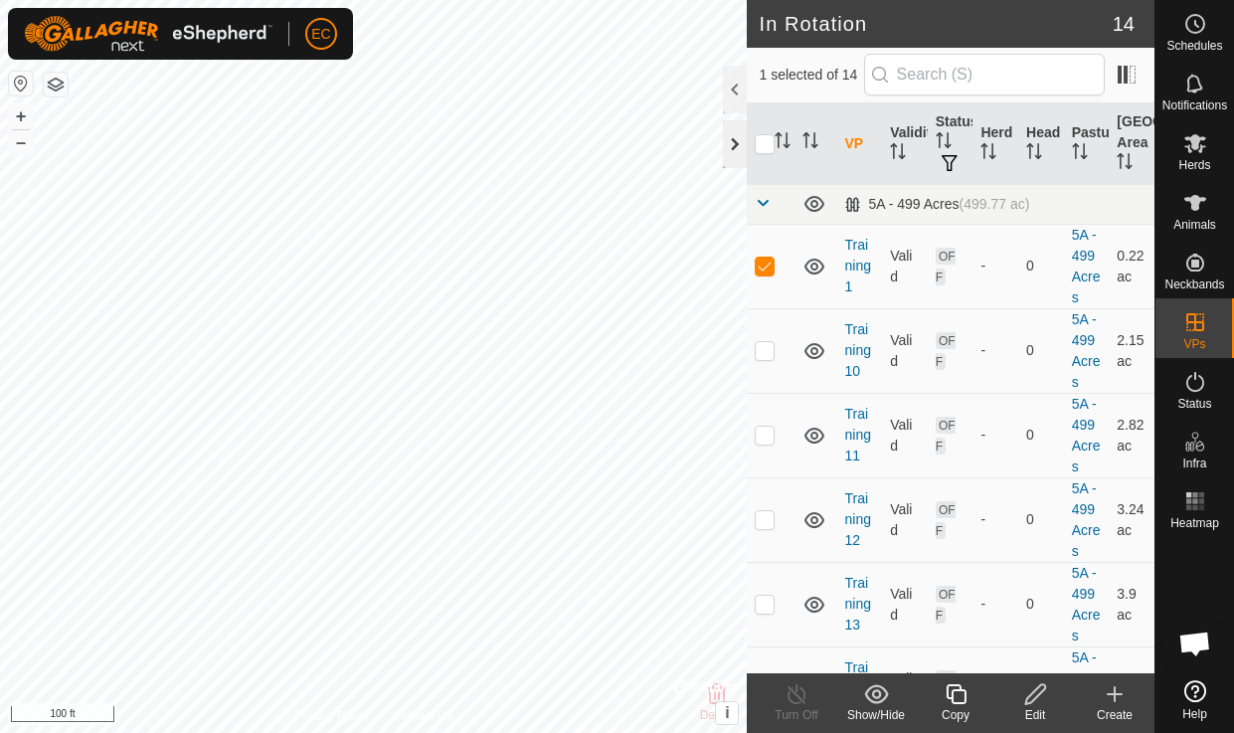
click at [737, 151] on div at bounding box center [735, 144] width 24 height 48
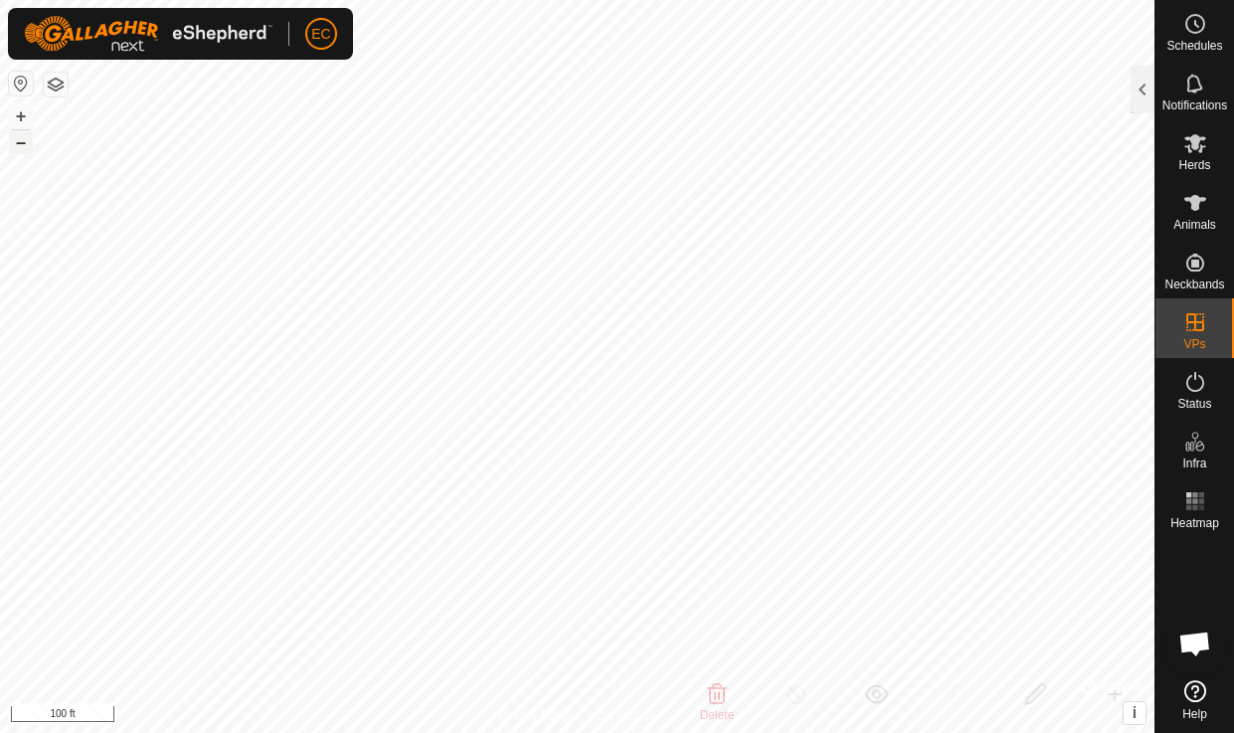
click at [19, 148] on button "–" at bounding box center [21, 142] width 24 height 24
checkbox input "false"
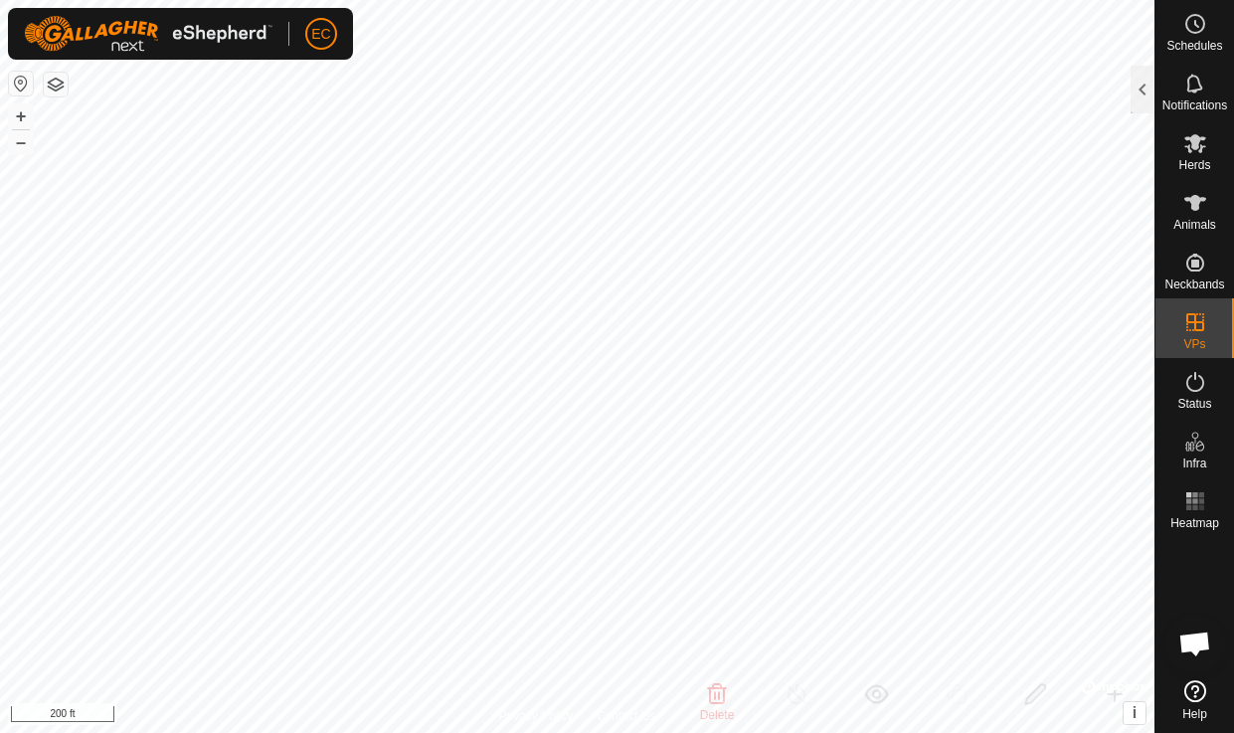
checkbox input "false"
checkbox input "true"
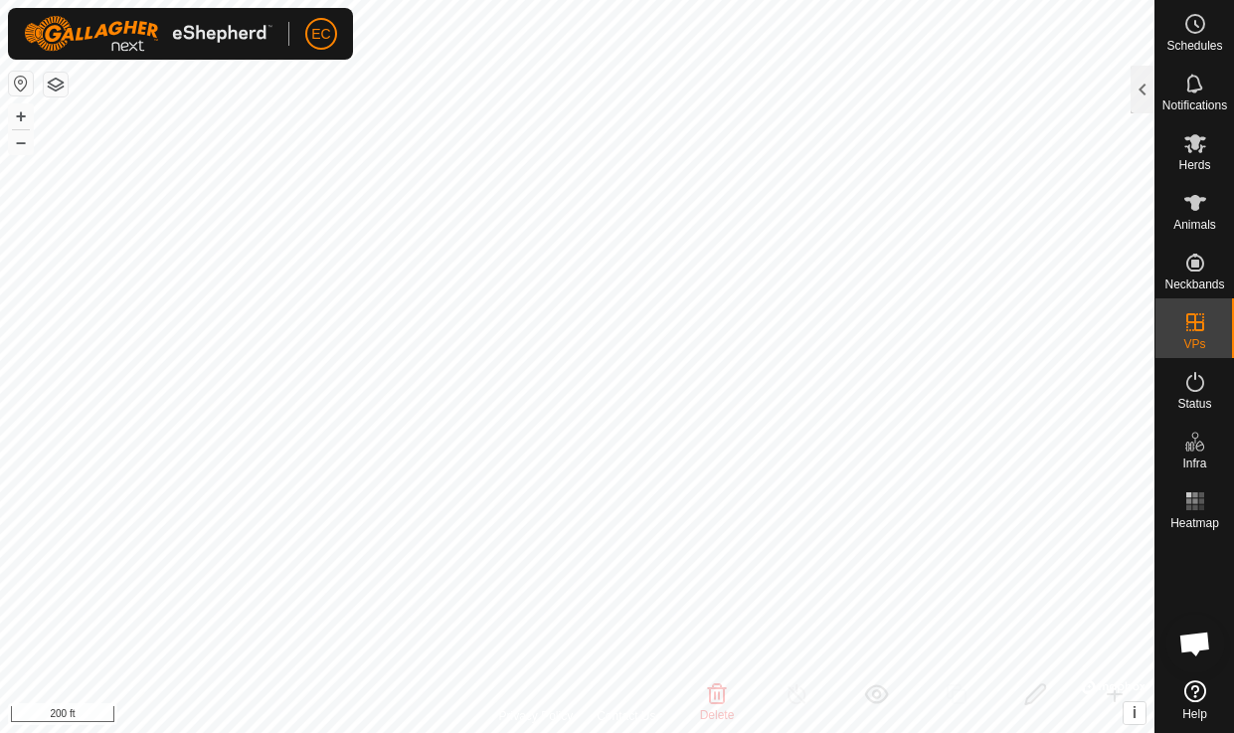
checkbox input "true"
checkbox input "false"
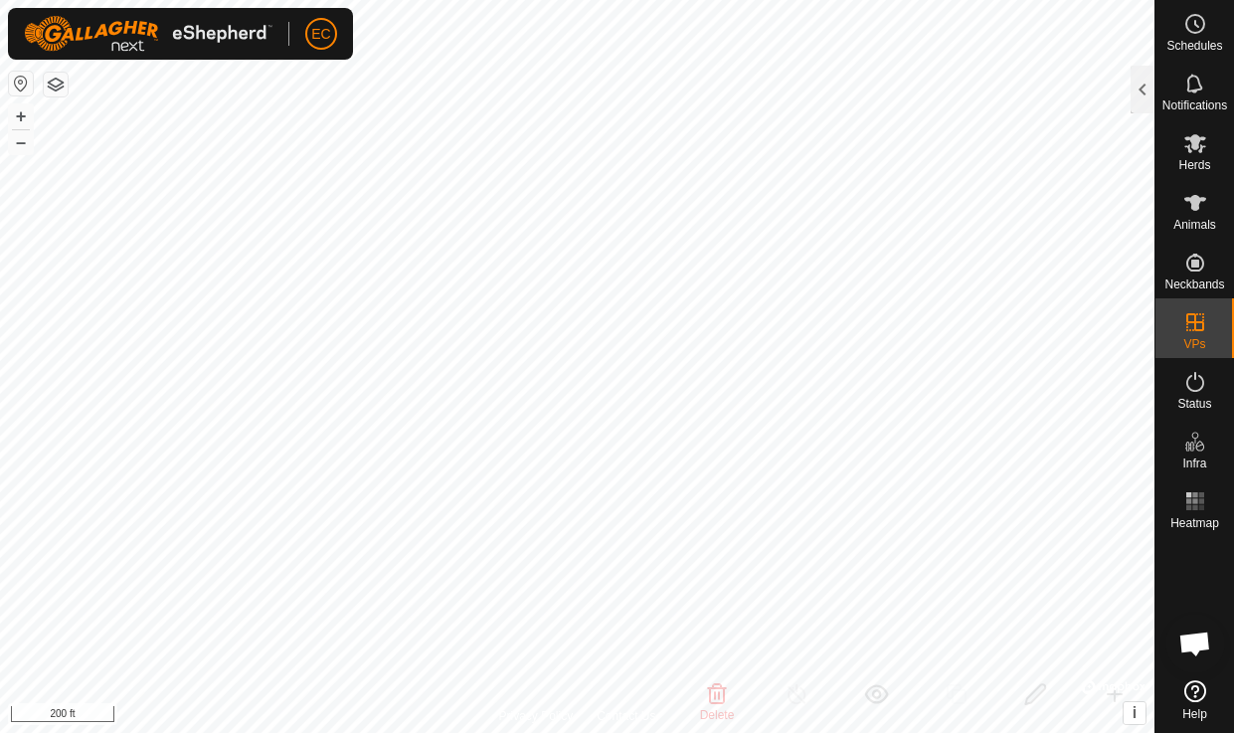
checkbox input "false"
checkbox input "true"
click at [1133, 708] on span "i" at bounding box center [1134, 712] width 4 height 17
click at [1083, 715] on link "Improve this map" at bounding box center [1070, 713] width 91 height 14
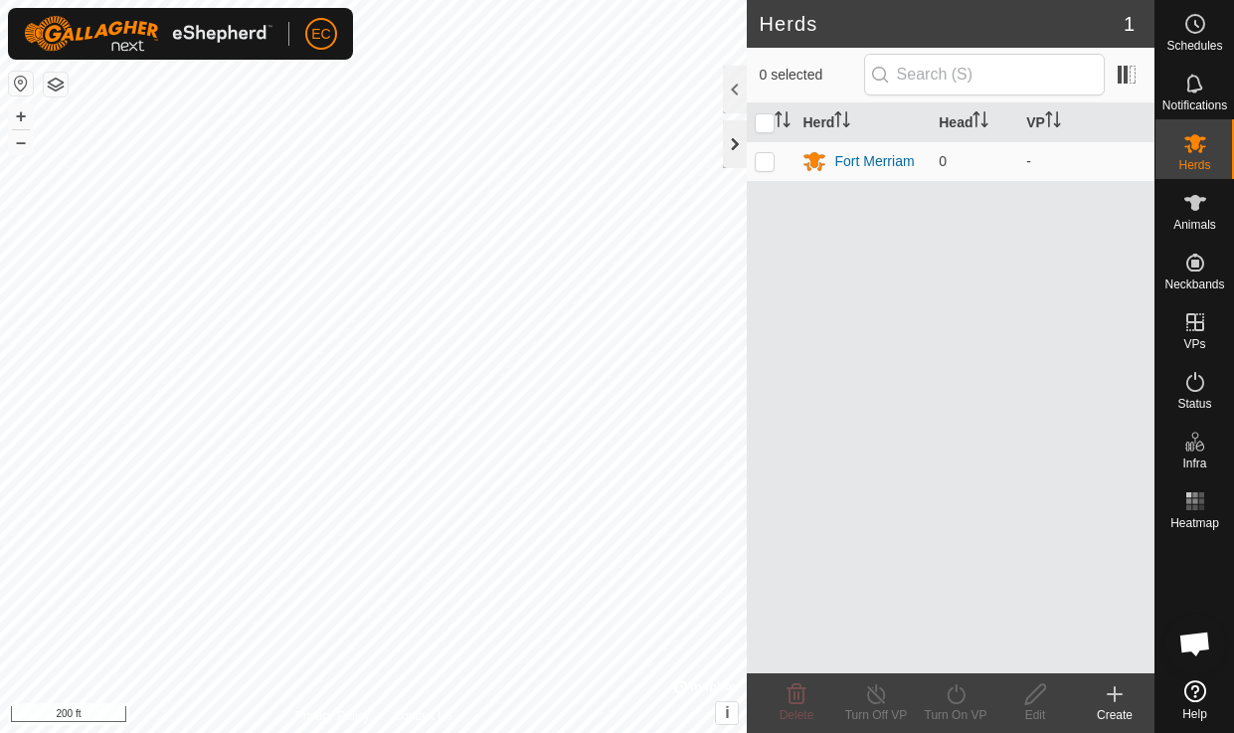
click at [730, 149] on div at bounding box center [735, 144] width 24 height 48
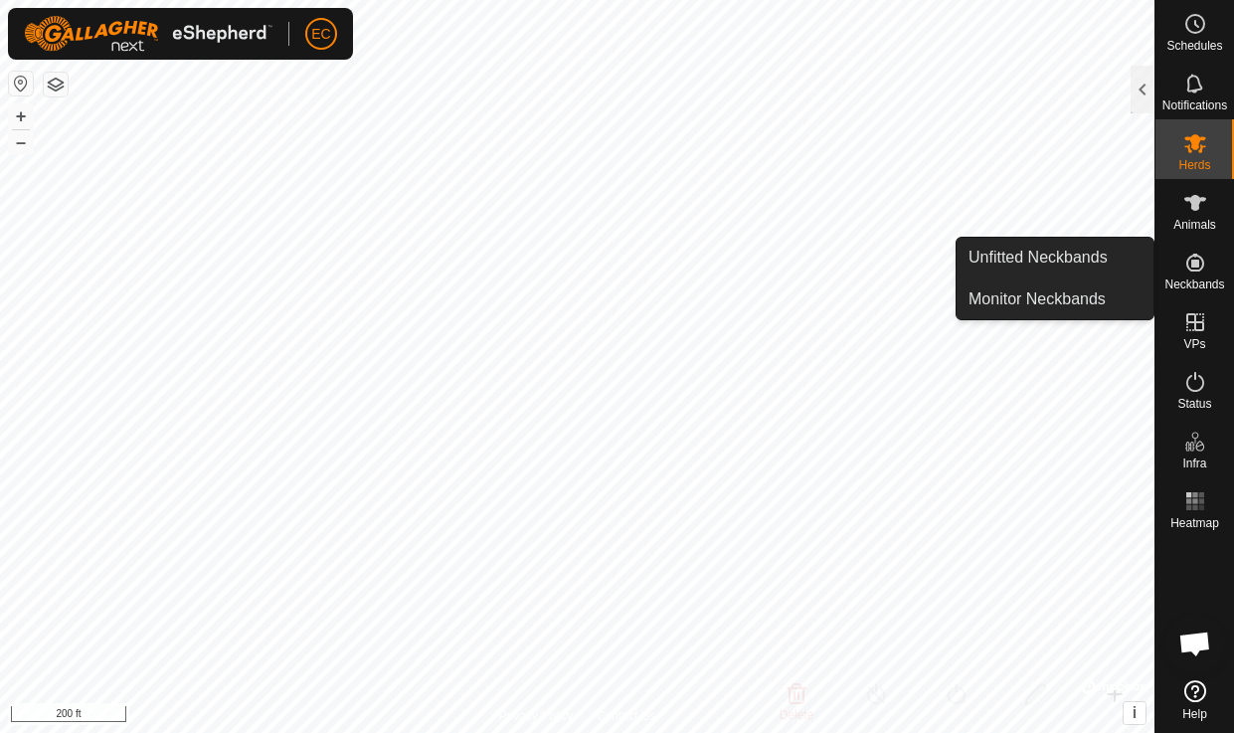
click at [1199, 278] on span "Neckbands" at bounding box center [1194, 284] width 60 height 12
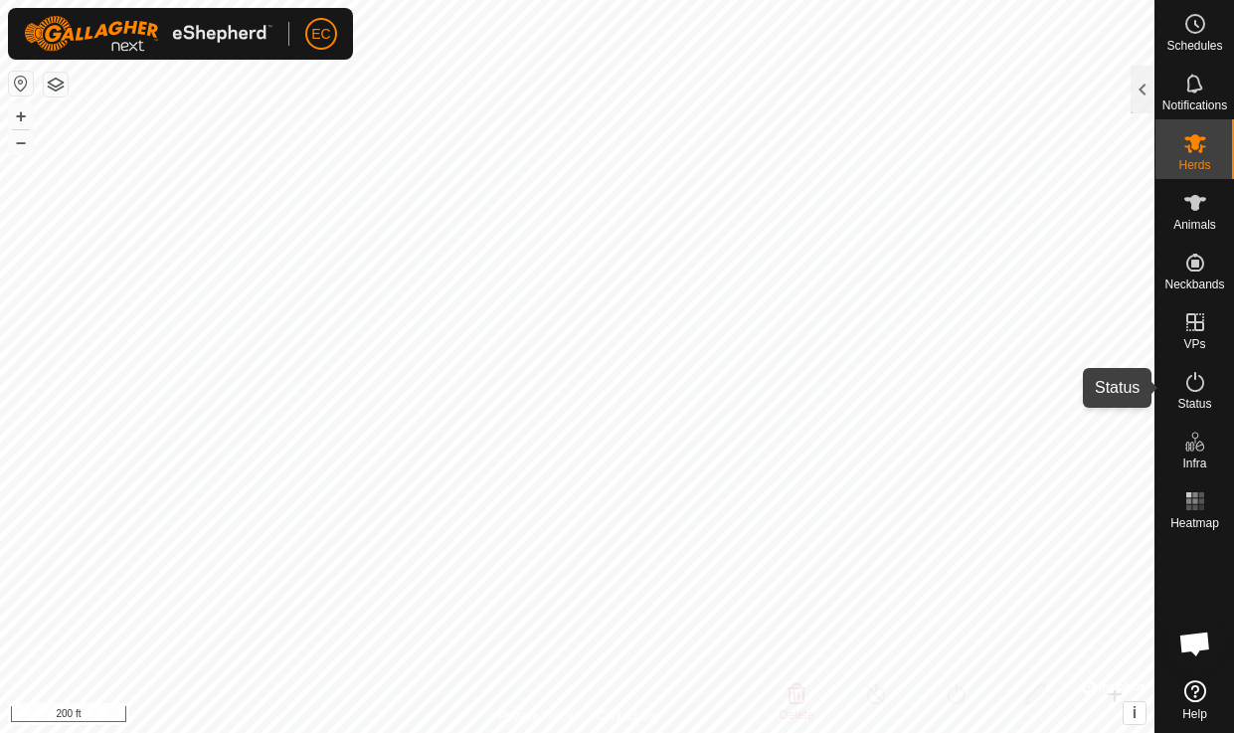
click at [1195, 379] on icon at bounding box center [1195, 382] width 24 height 24
click at [1181, 390] on es-activation-svg-icon at bounding box center [1195, 382] width 36 height 32
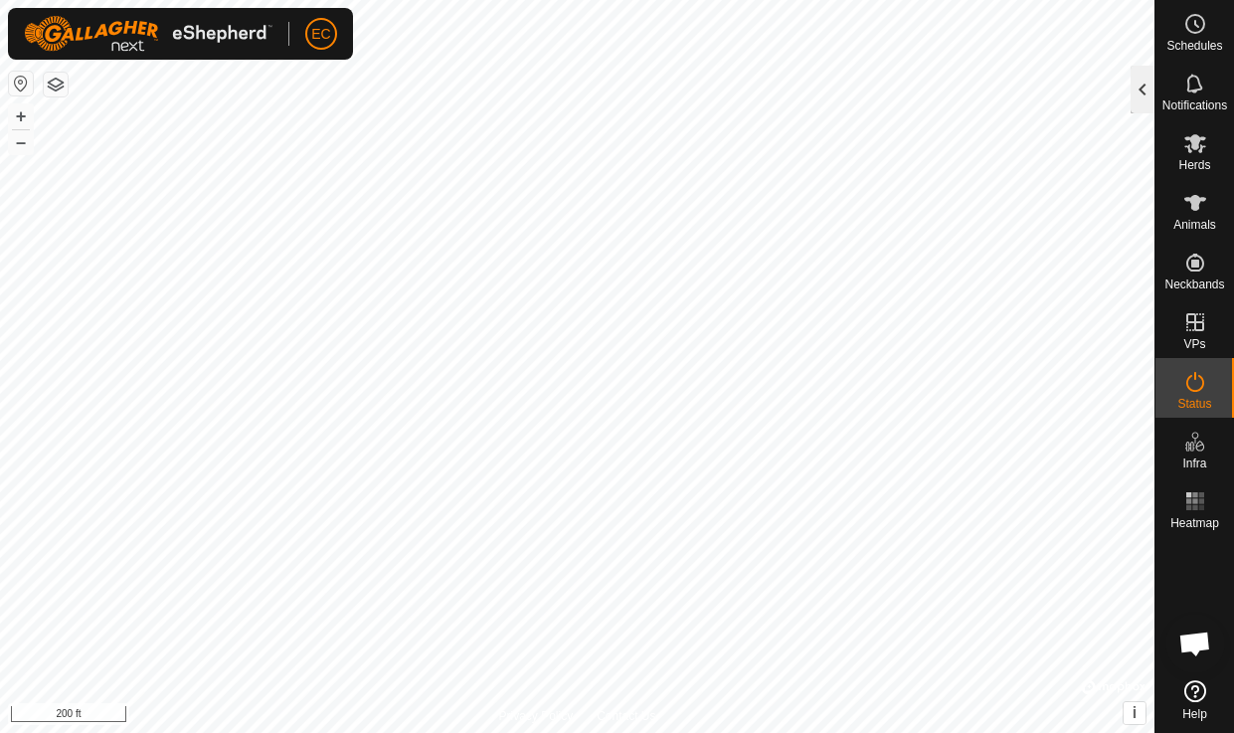
click at [1143, 87] on div at bounding box center [1142, 90] width 24 height 48
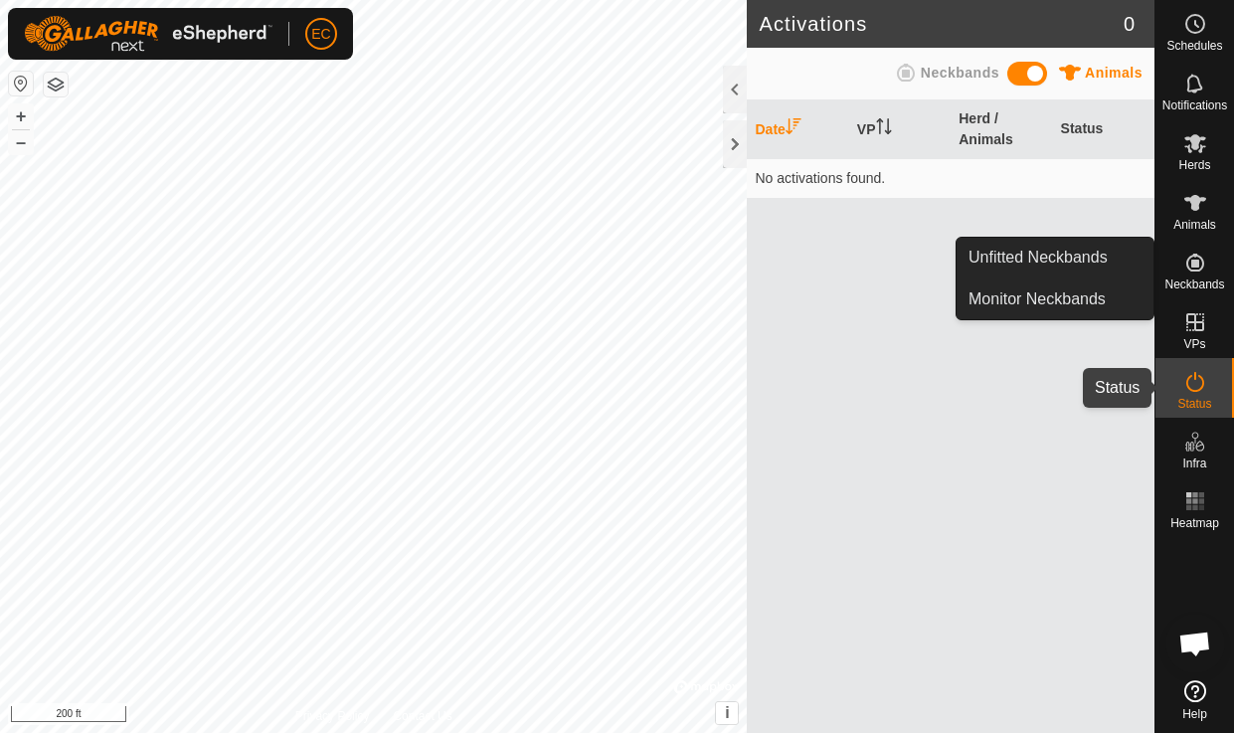
click at [1195, 398] on span "Status" at bounding box center [1194, 404] width 34 height 12
